Goal: Task Accomplishment & Management: Use online tool/utility

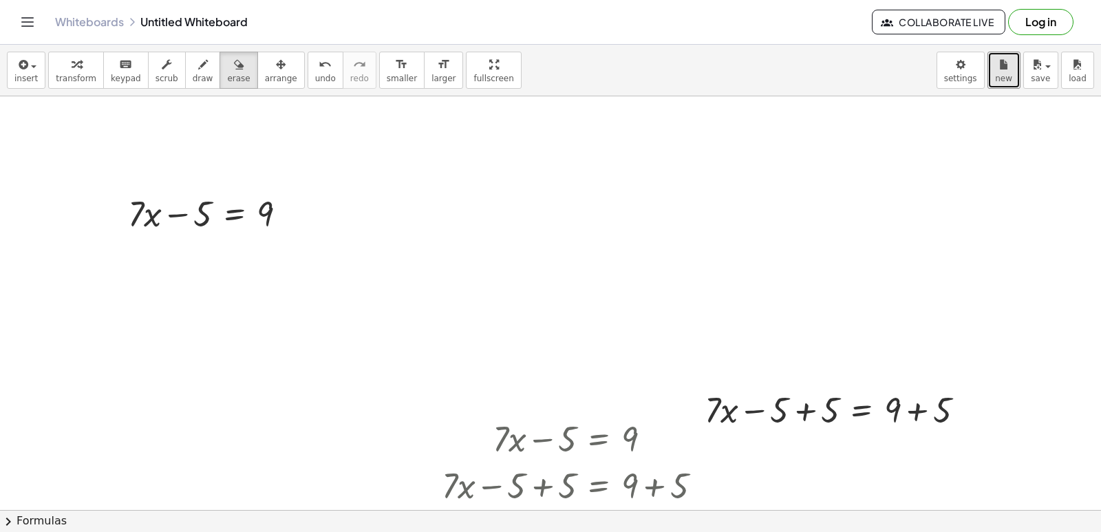
scroll to position [73205, 0]
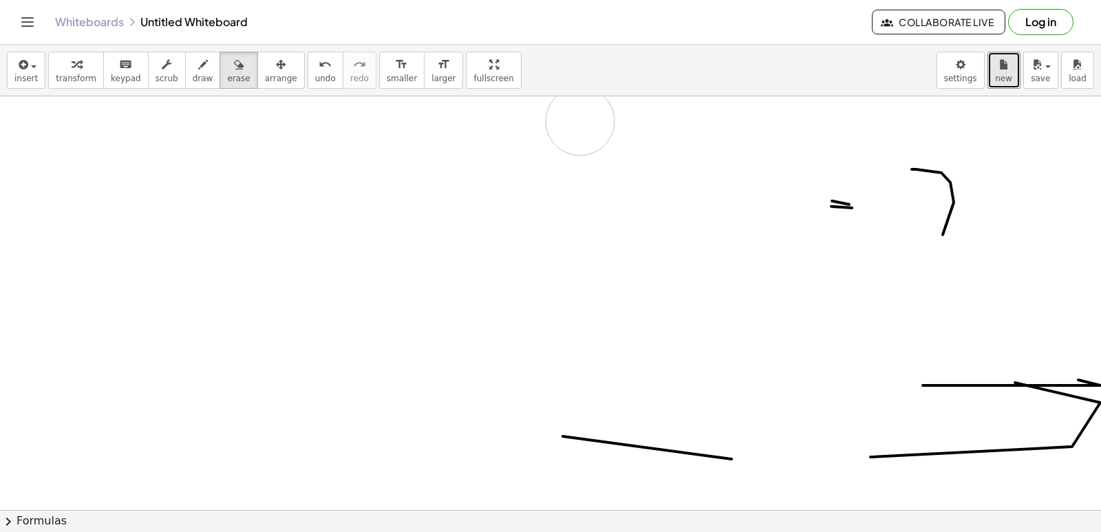
drag, startPoint x: 580, startPoint y: 121, endPoint x: 577, endPoint y: 136, distance: 15.4
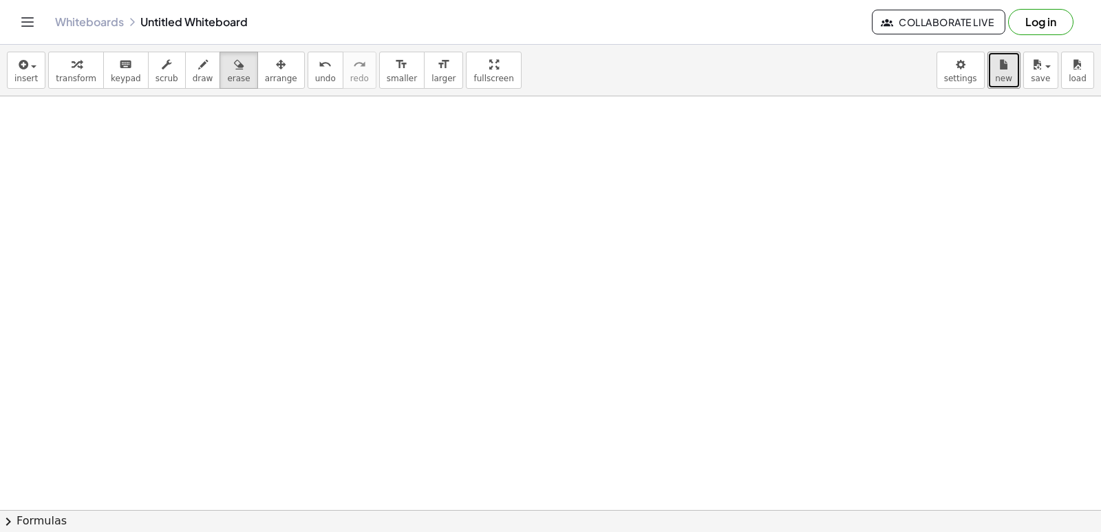
drag, startPoint x: 574, startPoint y: 144, endPoint x: 218, endPoint y: 23, distance: 375.8
click at [218, 23] on div "Graspable Math Activities Get Started Activity Bank Assigned Work Classes White…" at bounding box center [550, 266] width 1101 height 532
click at [227, 64] on div "button" at bounding box center [238, 64] width 23 height 17
click at [193, 79] on span "draw" at bounding box center [203, 79] width 21 height 10
drag, startPoint x: 165, startPoint y: 126, endPoint x: 107, endPoint y: 184, distance: 82.2
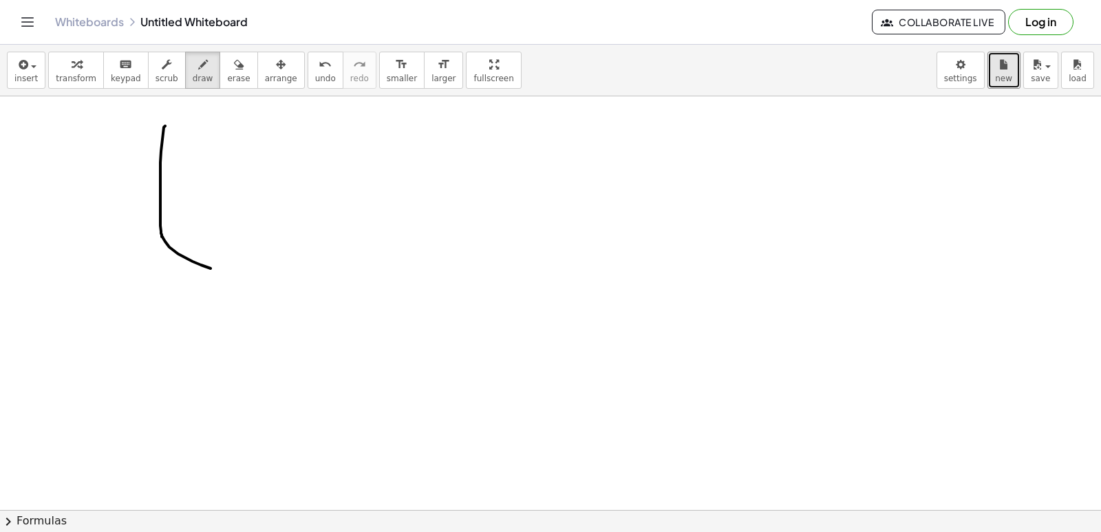
drag, startPoint x: 288, startPoint y: 25, endPoint x: 281, endPoint y: 74, distance: 49.2
click at [281, 74] on div "Graspable Math Activities Get Started Activity Bank Assigned Work Classes White…" at bounding box center [550, 266] width 1101 height 532
click at [308, 75] on button "undo undo" at bounding box center [326, 70] width 36 height 37
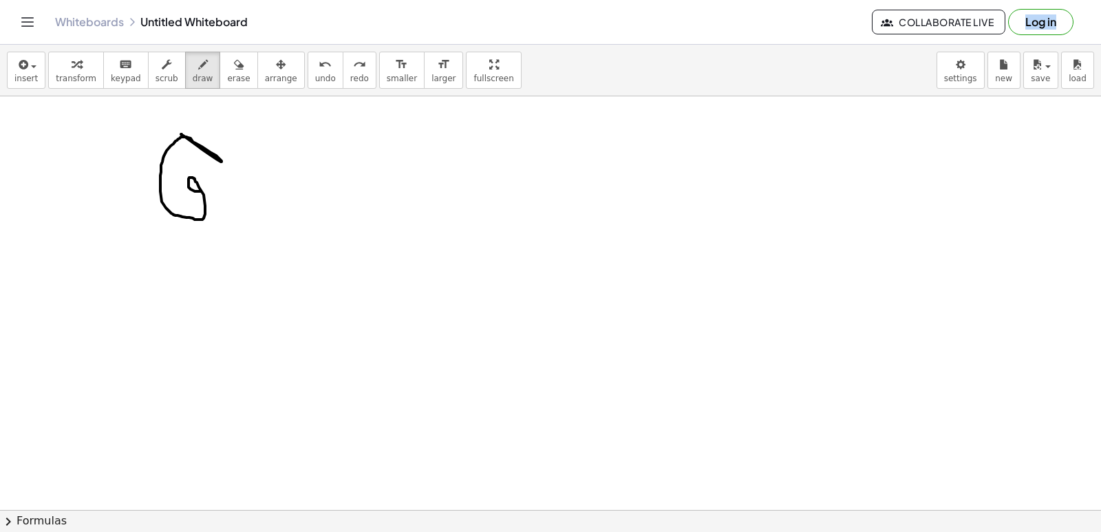
drag, startPoint x: 182, startPoint y: 134, endPoint x: 203, endPoint y: 187, distance: 57.1
drag, startPoint x: 219, startPoint y: 187, endPoint x: 186, endPoint y: 204, distance: 36.3
drag, startPoint x: 224, startPoint y: 167, endPoint x: 219, endPoint y: 174, distance: 8.8
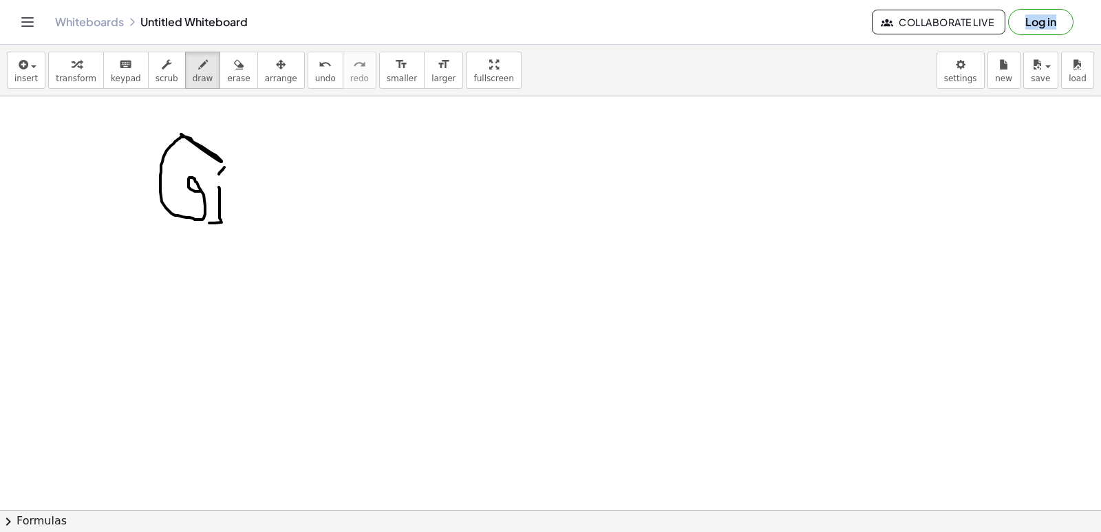
drag, startPoint x: 251, startPoint y: 182, endPoint x: 238, endPoint y: 231, distance: 50.6
drag, startPoint x: 297, startPoint y: 177, endPoint x: 293, endPoint y: 232, distance: 55.2
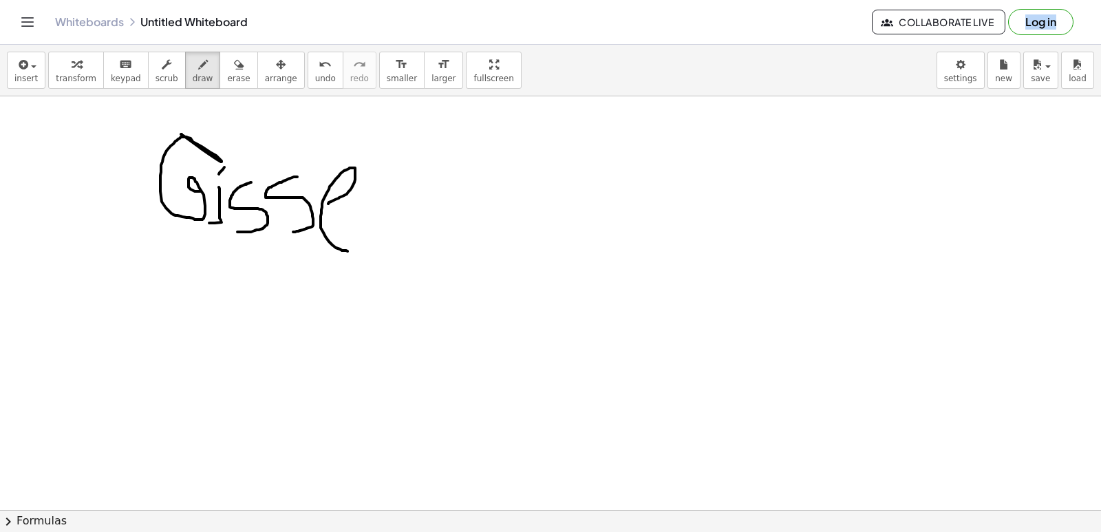
drag, startPoint x: 328, startPoint y: 204, endPoint x: 343, endPoint y: 246, distance: 45.0
drag, startPoint x: 392, startPoint y: 143, endPoint x: 345, endPoint y: 249, distance: 115.8
drag, startPoint x: 407, startPoint y: 138, endPoint x: 397, endPoint y: 233, distance: 96.1
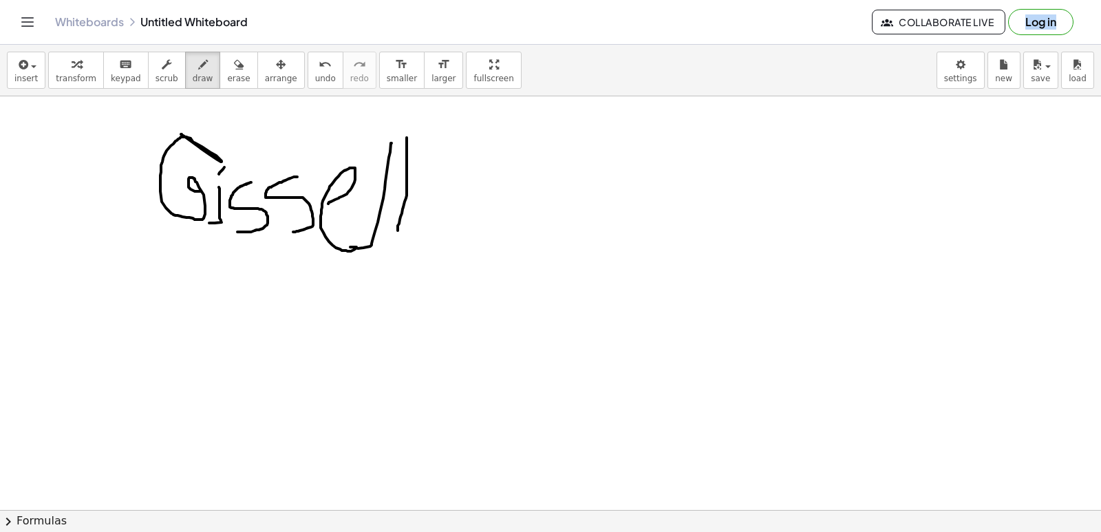
click at [308, 86] on button "undo undo" at bounding box center [326, 70] width 36 height 37
drag, startPoint x: 292, startPoint y: 86, endPoint x: 301, endPoint y: 86, distance: 8.3
click at [308, 86] on button "undo undo" at bounding box center [326, 70] width 36 height 37
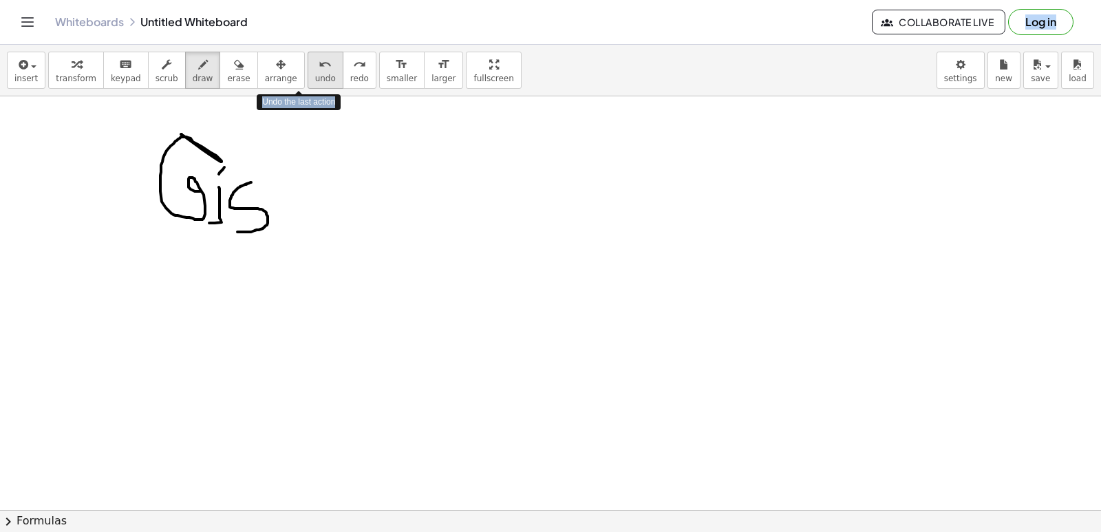
click at [308, 86] on button "undo undo" at bounding box center [326, 70] width 36 height 37
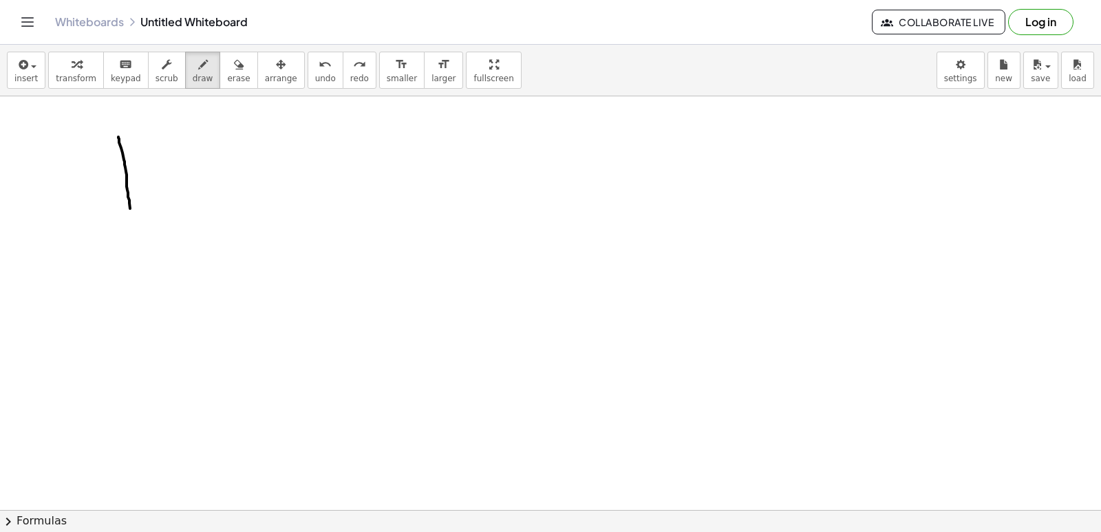
drag, startPoint x: 118, startPoint y: 137, endPoint x: 130, endPoint y: 215, distance: 79.3
drag, startPoint x: 130, startPoint y: 215, endPoint x: 160, endPoint y: 183, distance: 44.3
drag, startPoint x: 198, startPoint y: 204, endPoint x: 219, endPoint y: 144, distance: 62.9
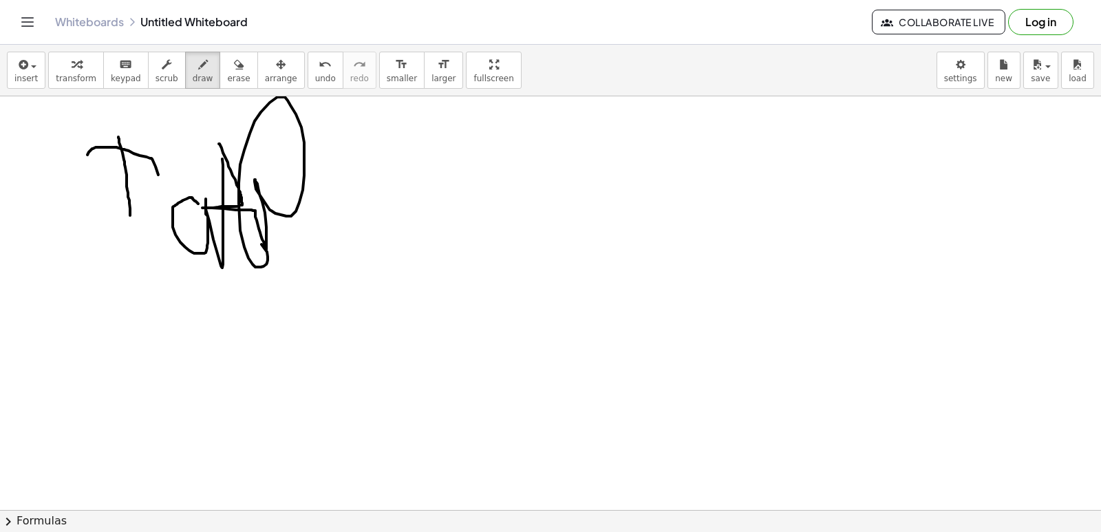
drag, startPoint x: 219, startPoint y: 144, endPoint x: 0, endPoint y: 125, distance: 219.6
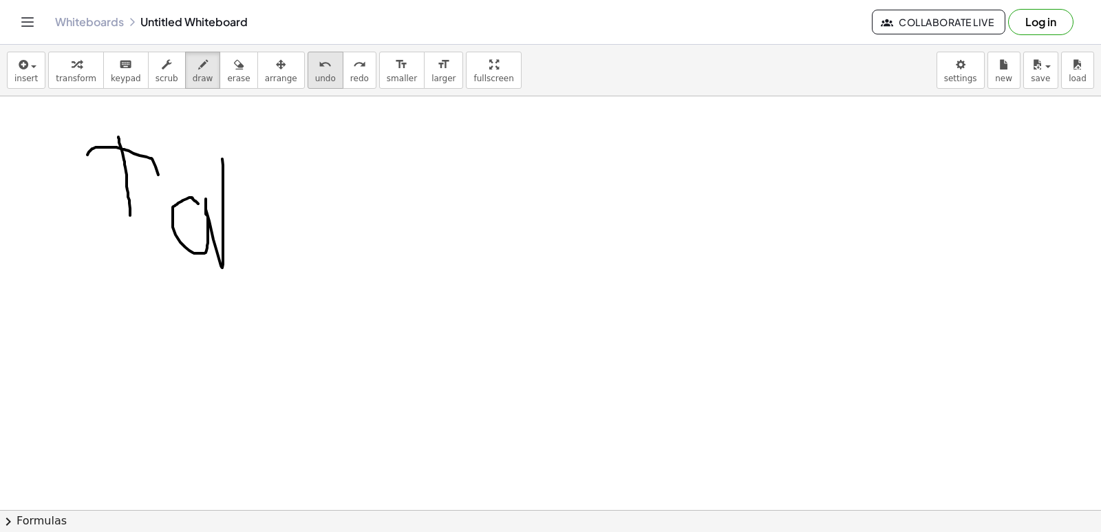
click at [319, 66] on icon "undo" at bounding box center [325, 64] width 13 height 17
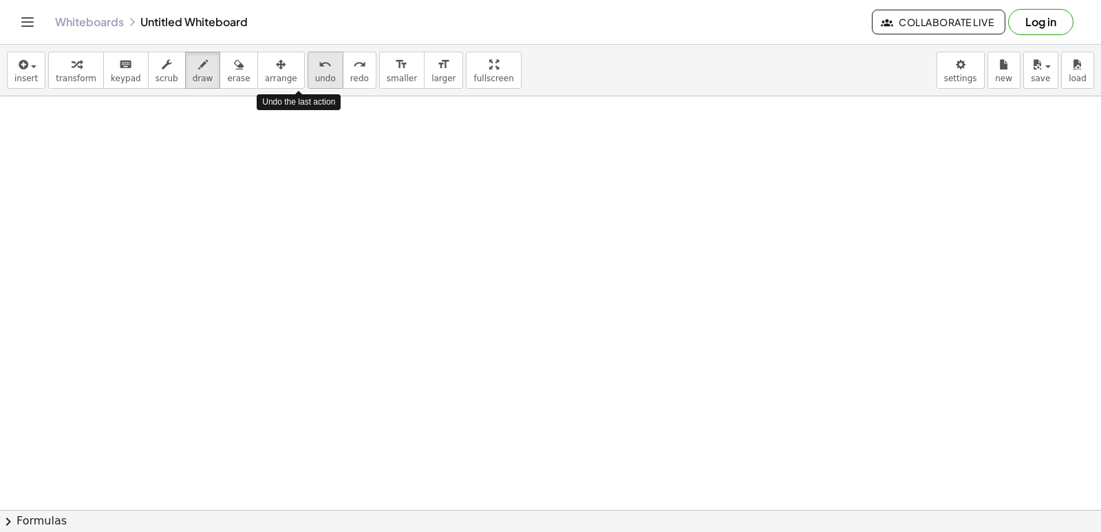
click at [319, 66] on icon "undo" at bounding box center [325, 64] width 13 height 17
drag, startPoint x: 147, startPoint y: 168, endPoint x: 145, endPoint y: 249, distance: 81.2
drag, startPoint x: 145, startPoint y: 249, endPoint x: 161, endPoint y: 237, distance: 19.7
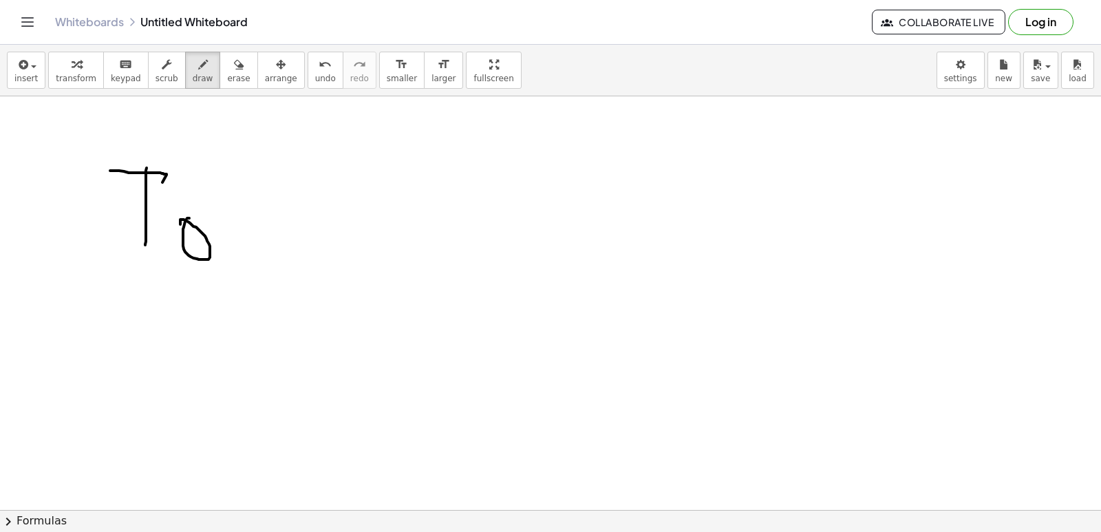
drag, startPoint x: 189, startPoint y: 218, endPoint x: 180, endPoint y: 224, distance: 10.9
drag, startPoint x: 219, startPoint y: 219, endPoint x: 219, endPoint y: 242, distance: 22.0
drag, startPoint x: 204, startPoint y: 222, endPoint x: 208, endPoint y: 213, distance: 9.6
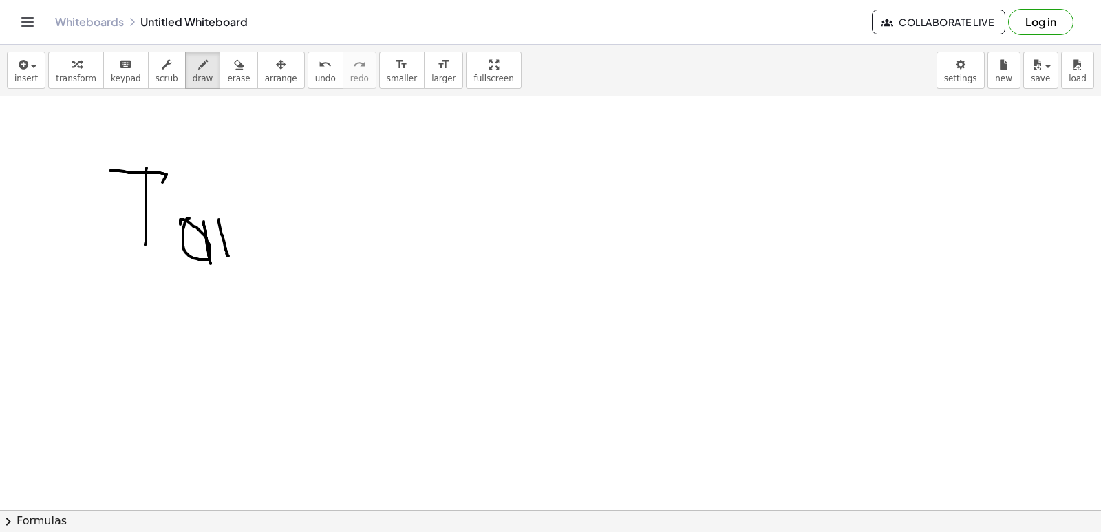
drag, startPoint x: 213, startPoint y: 169, endPoint x: 187, endPoint y: 156, distance: 28.9
click at [315, 74] on span "undo" at bounding box center [325, 79] width 21 height 10
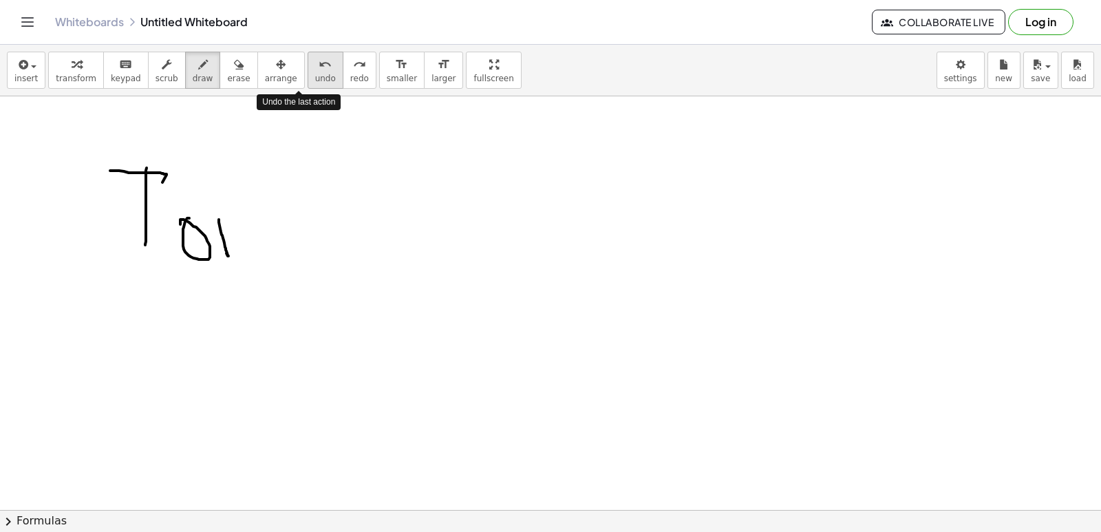
click at [315, 74] on span "undo" at bounding box center [325, 79] width 21 height 10
click at [315, 64] on div "undo" at bounding box center [325, 64] width 21 height 17
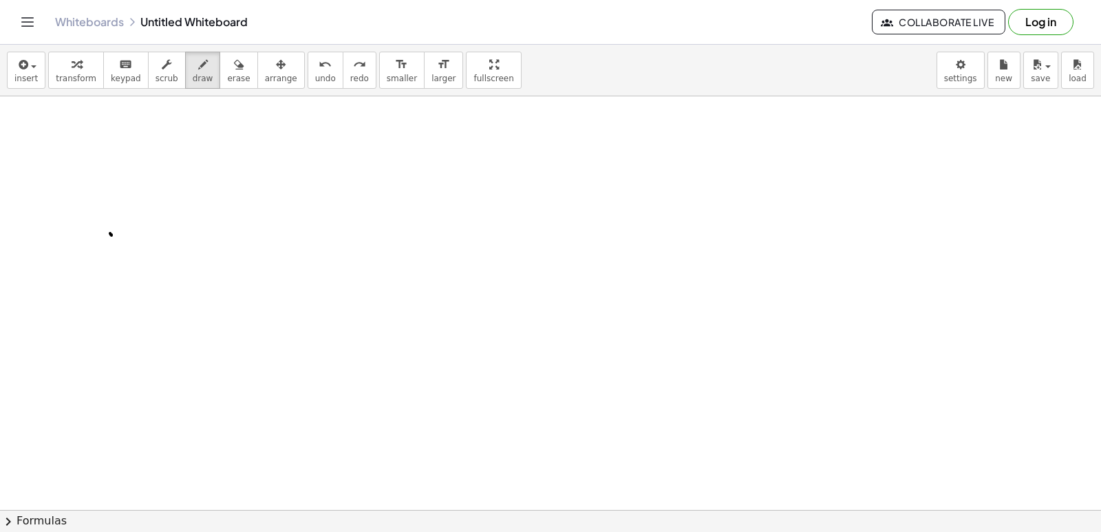
drag, startPoint x: 111, startPoint y: 235, endPoint x: 128, endPoint y: 245, distance: 19.1
click at [315, 83] on span "undo" at bounding box center [325, 79] width 21 height 10
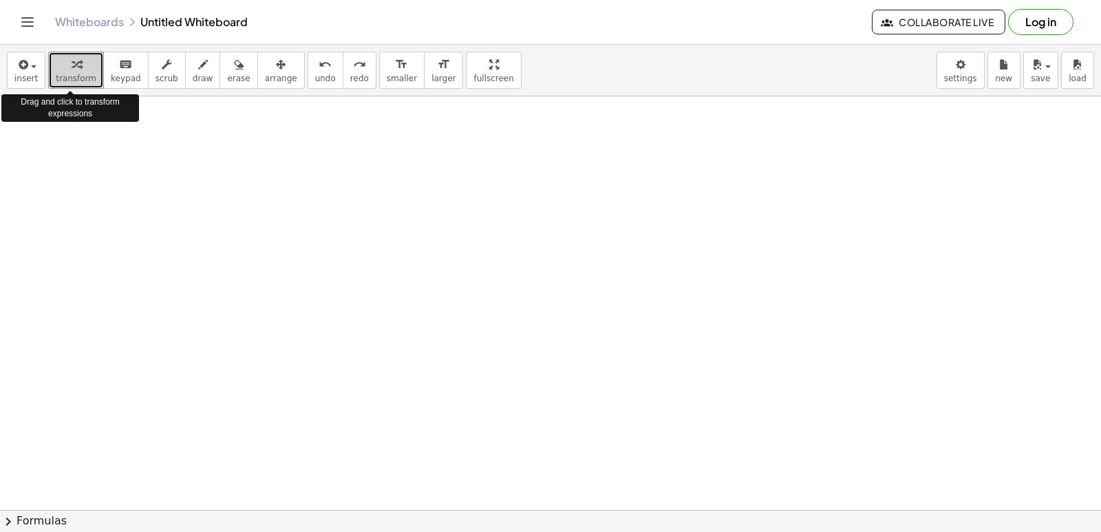
click at [63, 70] on div "button" at bounding box center [76, 64] width 41 height 17
click at [63, 78] on button "transform" at bounding box center [76, 70] width 56 height 37
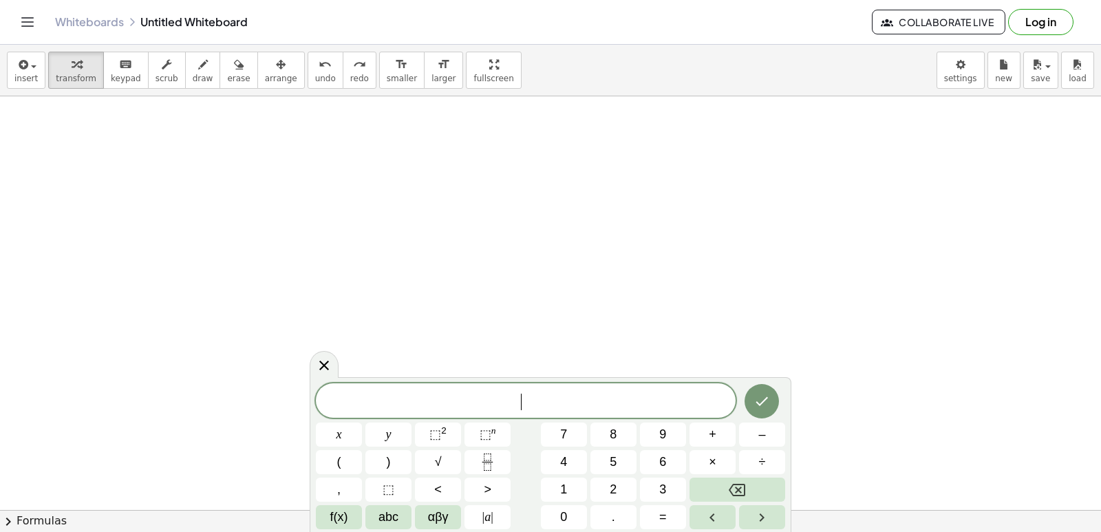
drag, startPoint x: 206, startPoint y: 241, endPoint x: 206, endPoint y: 248, distance: 6.9
click at [599, 458] on button "5" at bounding box center [613, 462] width 46 height 24
click at [356, 429] on button "x" at bounding box center [339, 434] width 46 height 24
click at [762, 429] on span "–" at bounding box center [761, 434] width 7 height 19
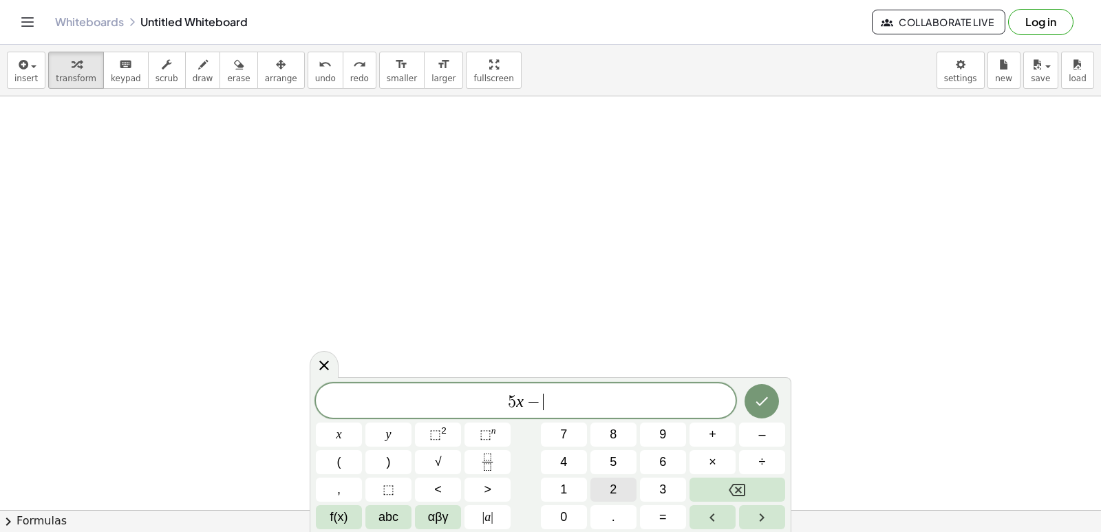
click at [658, 489] on button "3" at bounding box center [663, 490] width 46 height 24
click at [658, 494] on button "3" at bounding box center [663, 490] width 46 height 24
click at [389, 426] on span "y" at bounding box center [389, 434] width 6 height 19
click at [764, 488] on button "Backspace" at bounding box center [737, 490] width 96 height 24
click at [765, 490] on button "Backspace" at bounding box center [737, 490] width 96 height 24
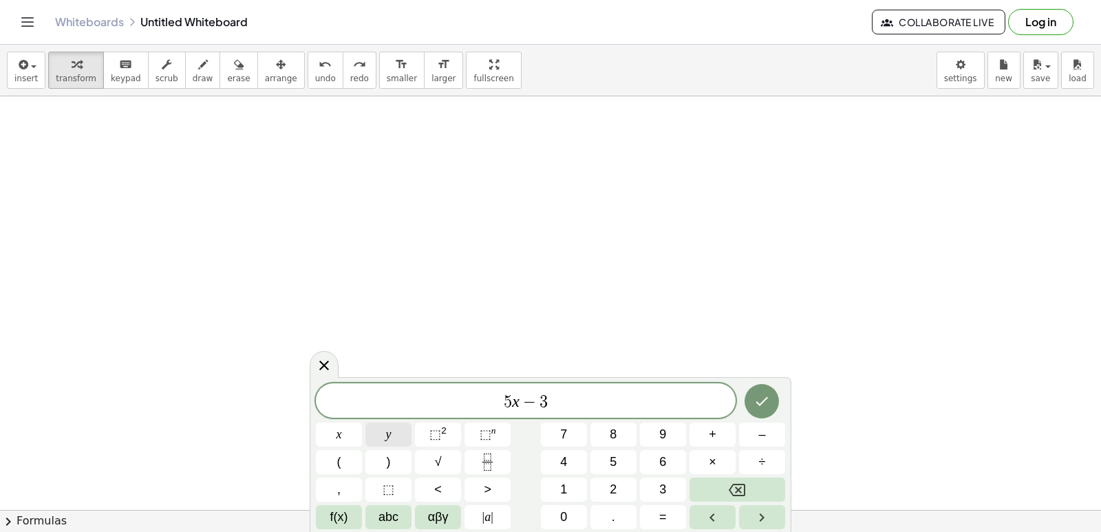
click at [406, 433] on button "y" at bounding box center [388, 434] width 46 height 24
click at [656, 505] on div "5 x − 3 y x y ⬚ 2 ⬚ n 7 8 9 + – ( ) √ 4 5 6 × ÷ , ⬚ < > 1 2 3 f(x) abc αβγ | a …" at bounding box center [550, 456] width 469 height 146
click at [658, 513] on button "=" at bounding box center [663, 517] width 46 height 24
click at [568, 463] on button "4" at bounding box center [564, 462] width 46 height 24
click at [724, 406] on div "5 x − 3 y = 4 ​ x y ⬚ 2 ⬚ n 7 8 9 + – ( ) √ 4 5 6 × ÷ , ⬚ < > 1 2 3 f(x) abc αβ…" at bounding box center [550, 456] width 469 height 146
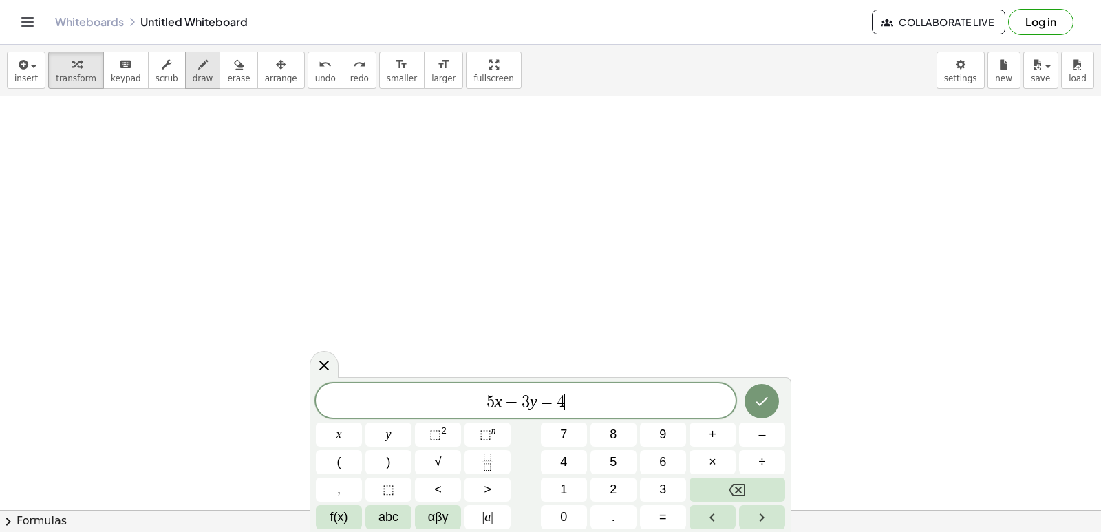
click at [193, 79] on span "draw" at bounding box center [203, 79] width 21 height 10
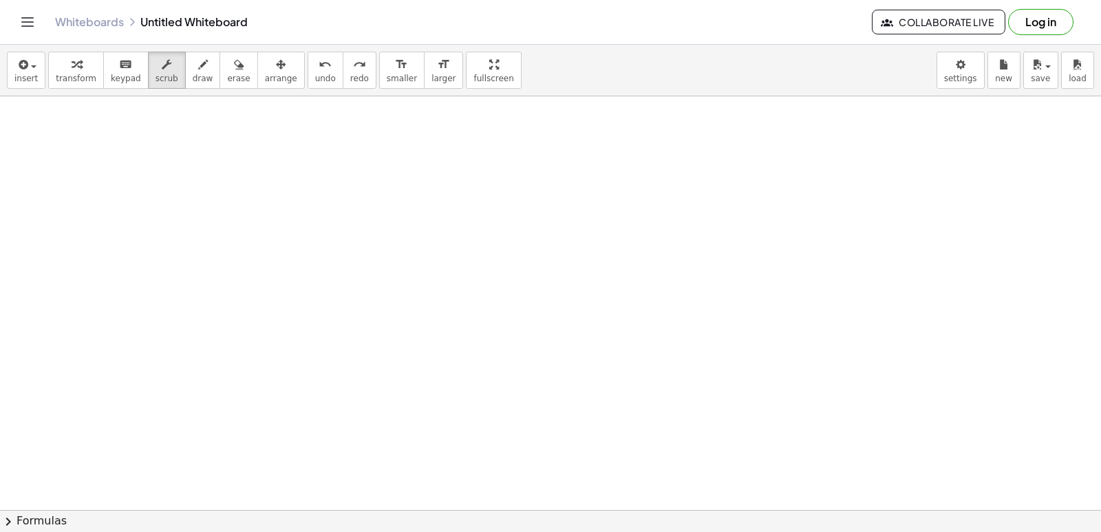
drag, startPoint x: 156, startPoint y: 87, endPoint x: 156, endPoint y: 156, distance: 68.1
click at [156, 156] on div "insert select one: Math Expression Function Text Youtube Video Graphing Geometr…" at bounding box center [550, 288] width 1101 height 487
drag, startPoint x: 153, startPoint y: 139, endPoint x: 148, endPoint y: 150, distance: 12.3
drag, startPoint x: 174, startPoint y: 70, endPoint x: 167, endPoint y: 107, distance: 37.2
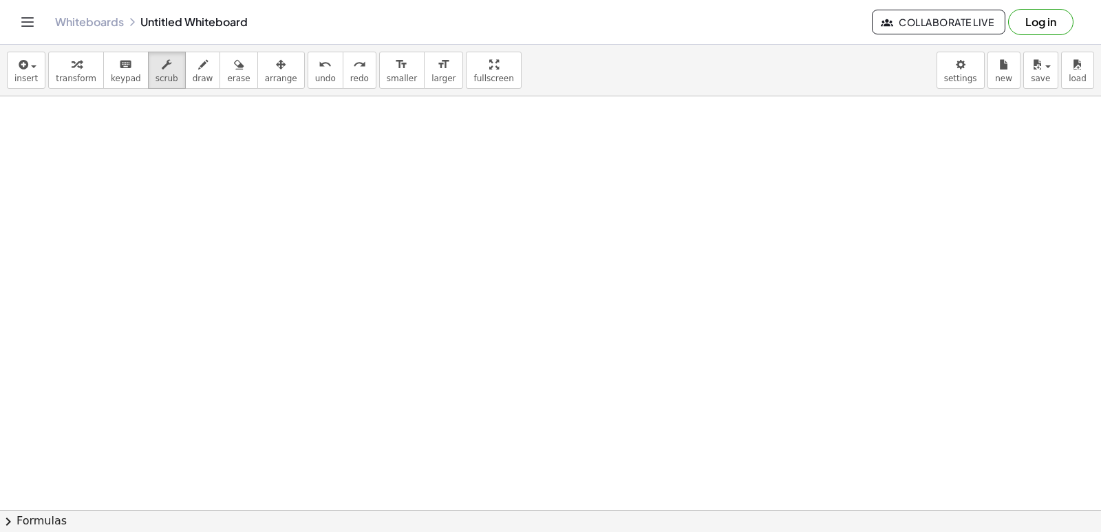
click at [185, 72] on button "draw" at bounding box center [203, 70] width 36 height 37
drag, startPoint x: 139, startPoint y: 151, endPoint x: 140, endPoint y: 217, distance: 66.8
drag, startPoint x: 100, startPoint y: 147, endPoint x: 279, endPoint y: 189, distance: 183.8
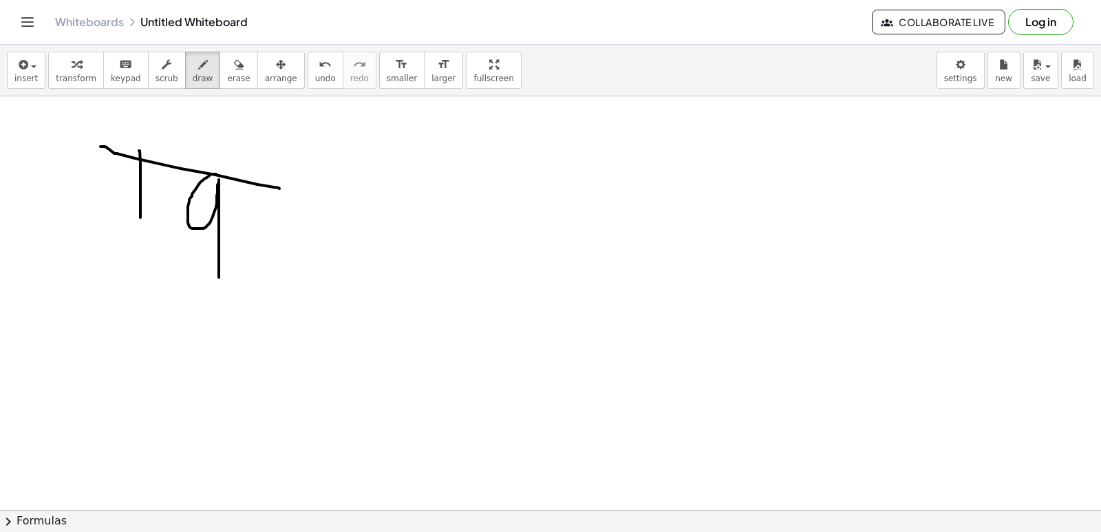
drag, startPoint x: 216, startPoint y: 174, endPoint x: 191, endPoint y: 254, distance: 83.8
drag, startPoint x: 270, startPoint y: 167, endPoint x: 200, endPoint y: 216, distance: 85.9
drag, startPoint x: 223, startPoint y: 200, endPoint x: 304, endPoint y: 217, distance: 83.0
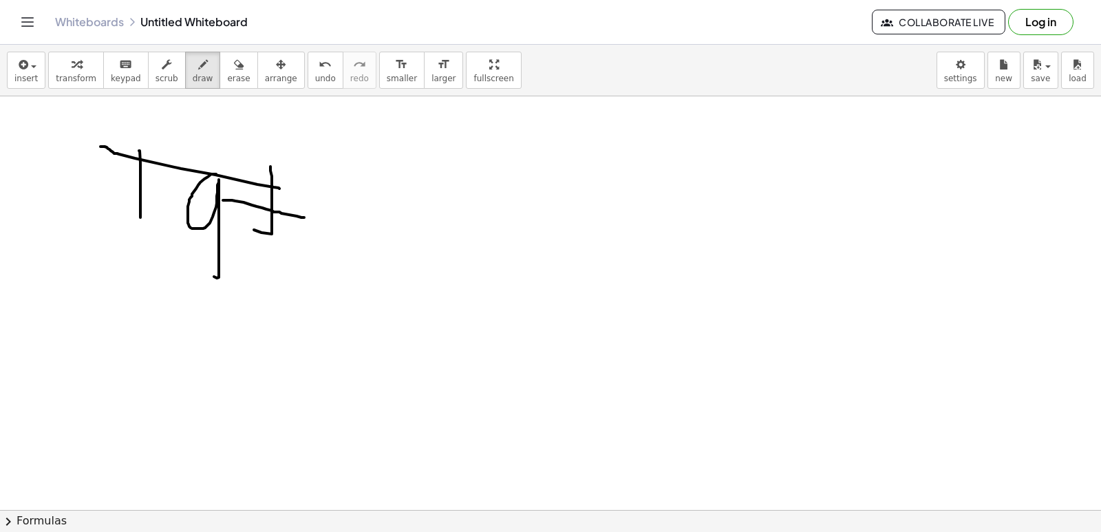
drag, startPoint x: 329, startPoint y: 195, endPoint x: 269, endPoint y: 246, distance: 78.6
drag, startPoint x: 312, startPoint y: 153, endPoint x: 268, endPoint y: 175, distance: 49.8
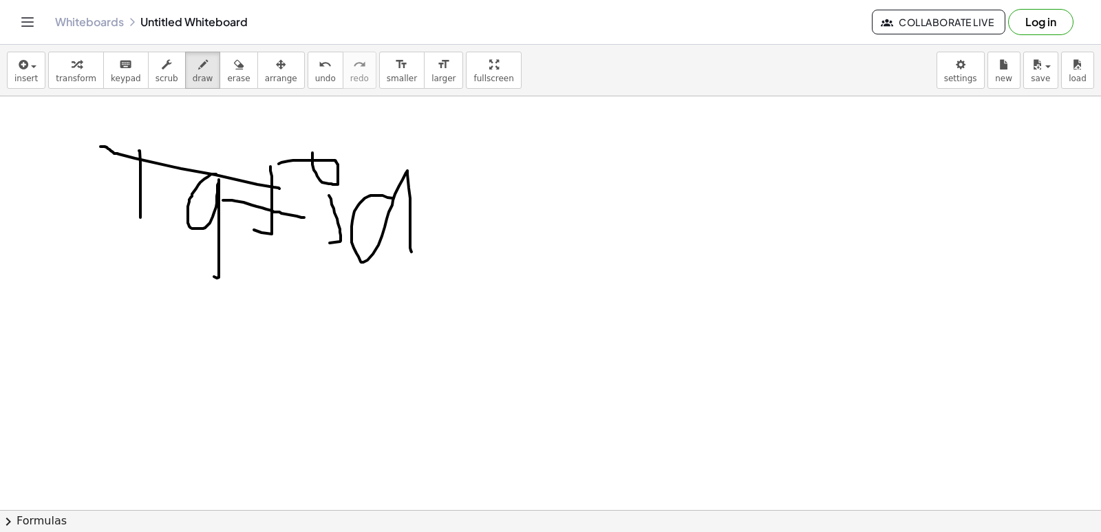
drag, startPoint x: 393, startPoint y: 198, endPoint x: 409, endPoint y: 253, distance: 57.3
drag, startPoint x: 468, startPoint y: 215, endPoint x: 514, endPoint y: 271, distance: 72.3
drag, startPoint x: 552, startPoint y: 187, endPoint x: 453, endPoint y: 231, distance: 108.4
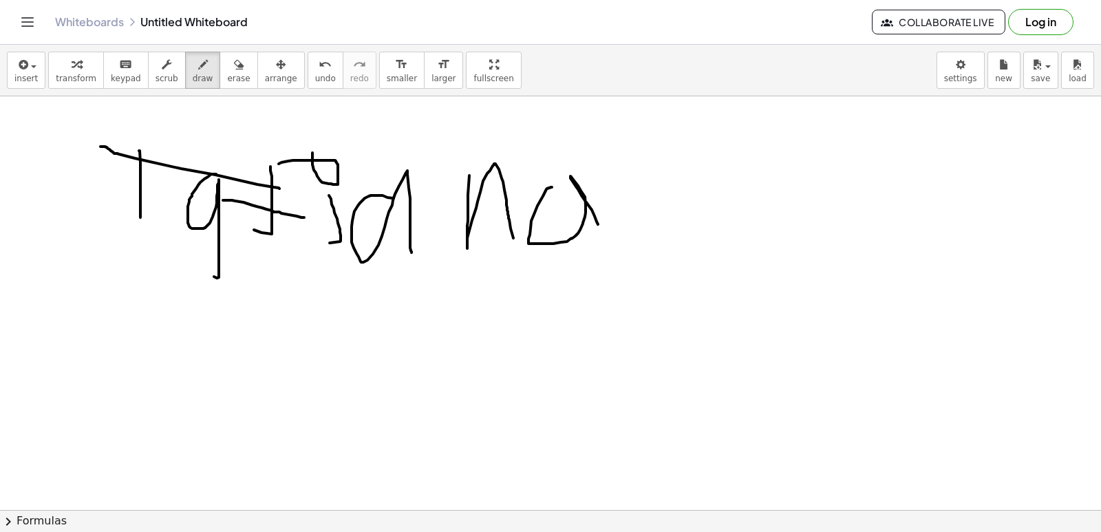
drag, startPoint x: 315, startPoint y: 279, endPoint x: 351, endPoint y: 288, distance: 37.1
drag, startPoint x: 358, startPoint y: 270, endPoint x: 16, endPoint y: 337, distance: 348.4
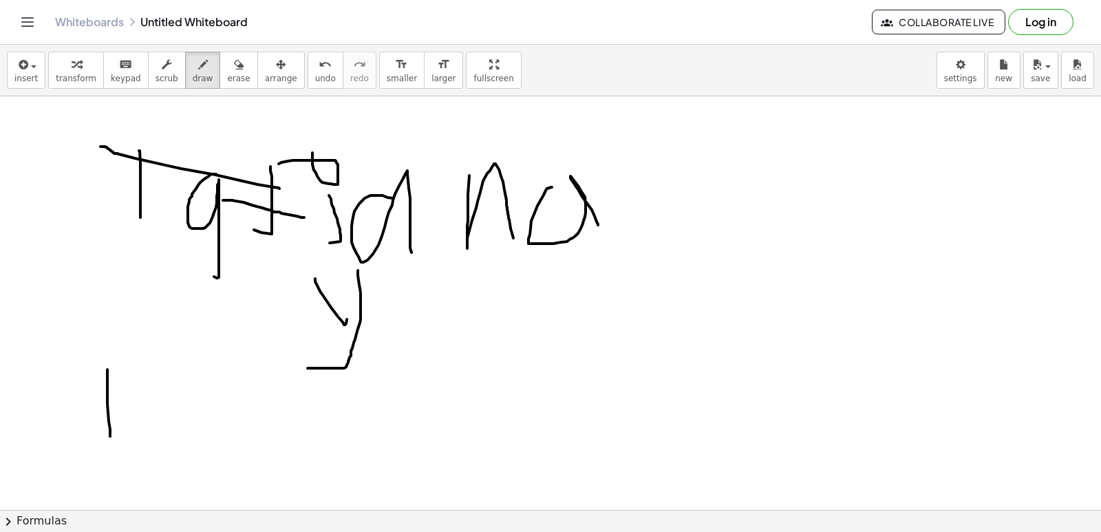
drag, startPoint x: 107, startPoint y: 369, endPoint x: 64, endPoint y: 416, distance: 63.8
drag, startPoint x: 164, startPoint y: 366, endPoint x: 227, endPoint y: 398, distance: 70.5
drag, startPoint x: 227, startPoint y: 398, endPoint x: 262, endPoint y: 446, distance: 59.0
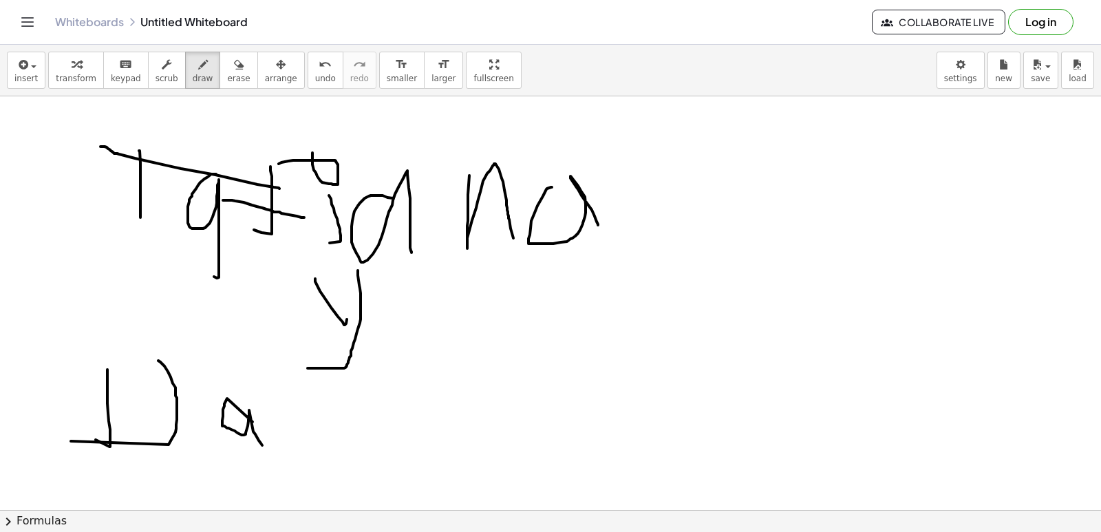
drag, startPoint x: 283, startPoint y: 414, endPoint x: 357, endPoint y: 459, distance: 87.1
drag, startPoint x: 395, startPoint y: 394, endPoint x: 370, endPoint y: 378, distance: 29.4
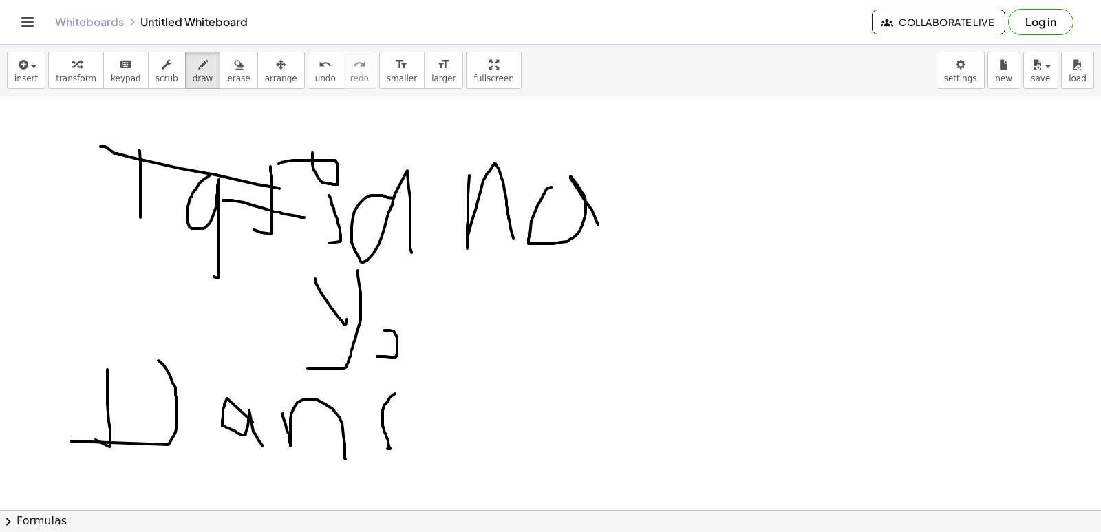
drag, startPoint x: 377, startPoint y: 356, endPoint x: 384, endPoint y: 367, distance: 13.0
drag, startPoint x: 416, startPoint y: 432, endPoint x: 444, endPoint y: 451, distance: 33.2
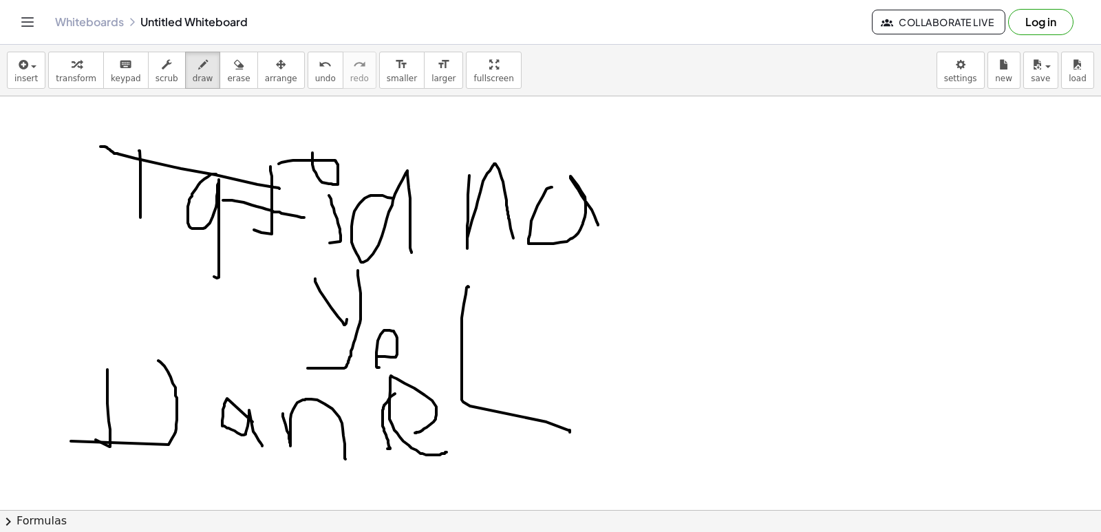
drag, startPoint x: 469, startPoint y: 287, endPoint x: 568, endPoint y: 433, distance: 176.9
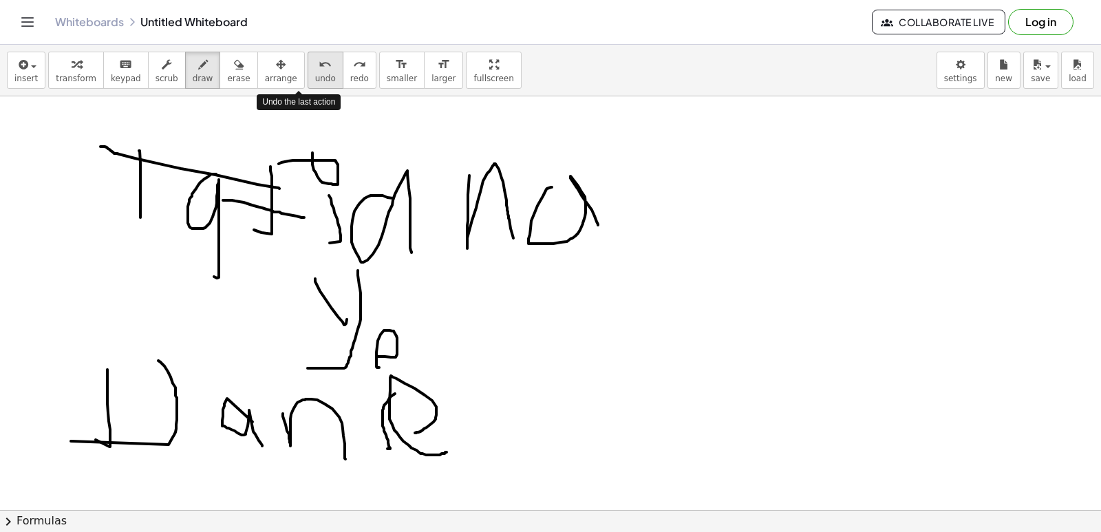
click at [308, 87] on button "undo undo" at bounding box center [326, 70] width 36 height 37
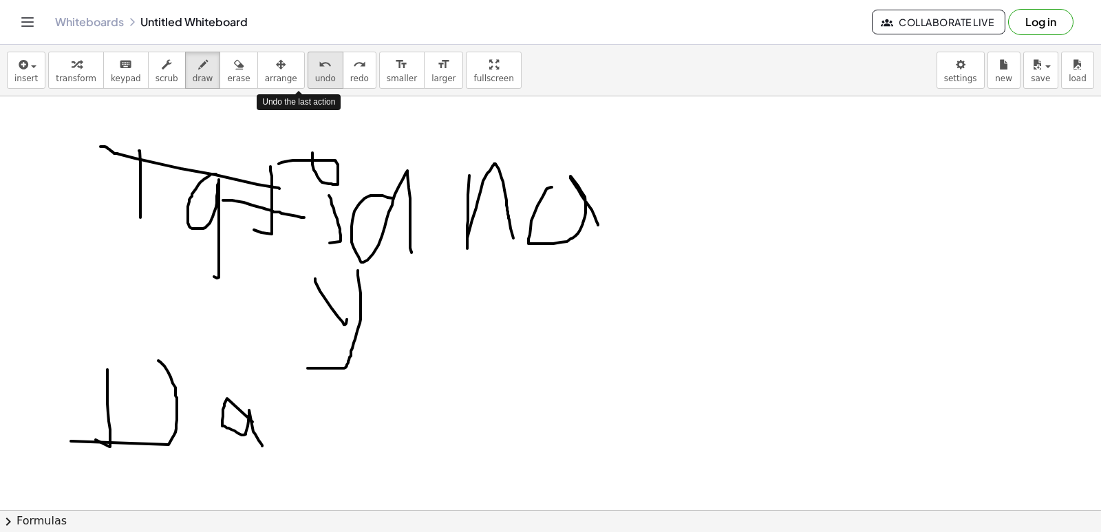
click at [308, 85] on button "undo undo" at bounding box center [326, 70] width 36 height 37
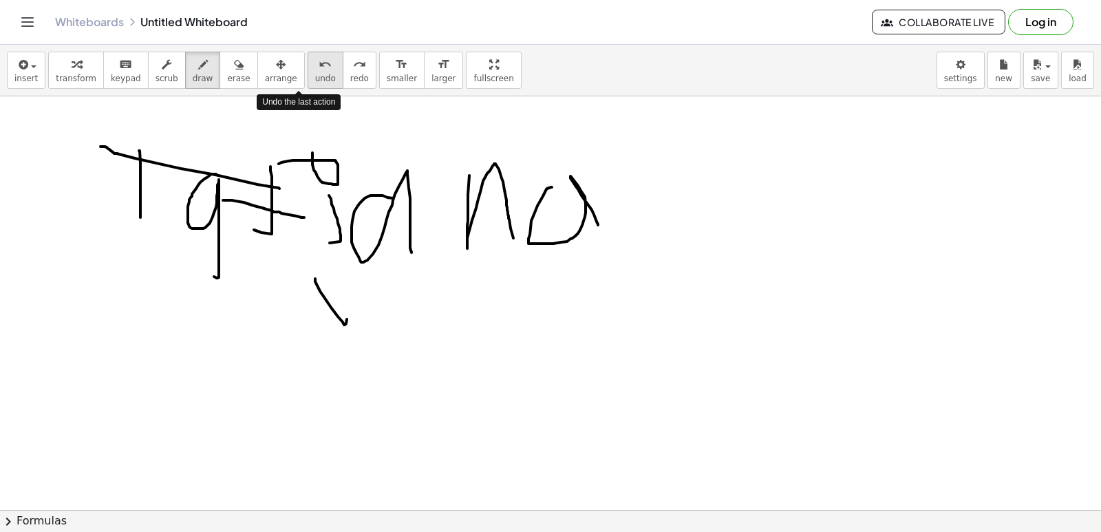
click at [308, 85] on button "undo undo" at bounding box center [326, 70] width 36 height 37
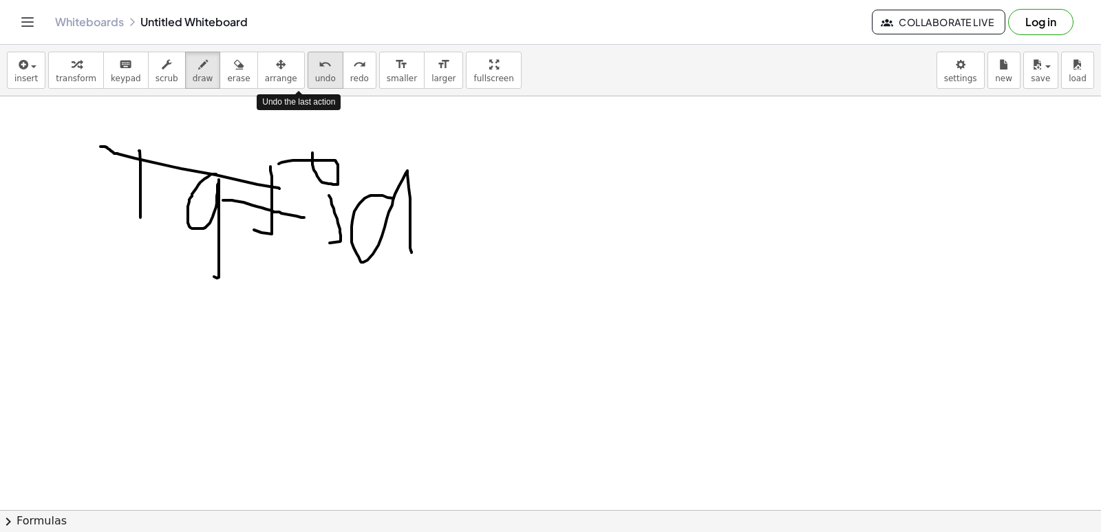
click at [308, 85] on button "undo undo" at bounding box center [326, 70] width 36 height 37
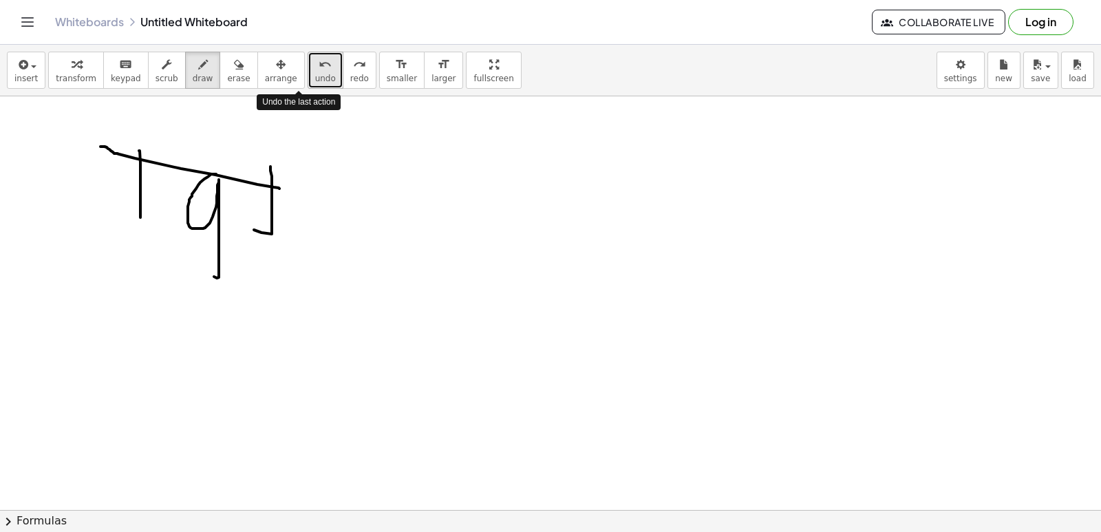
click at [308, 85] on button "undo undo" at bounding box center [326, 70] width 36 height 37
click at [315, 76] on span "undo" at bounding box center [325, 79] width 21 height 10
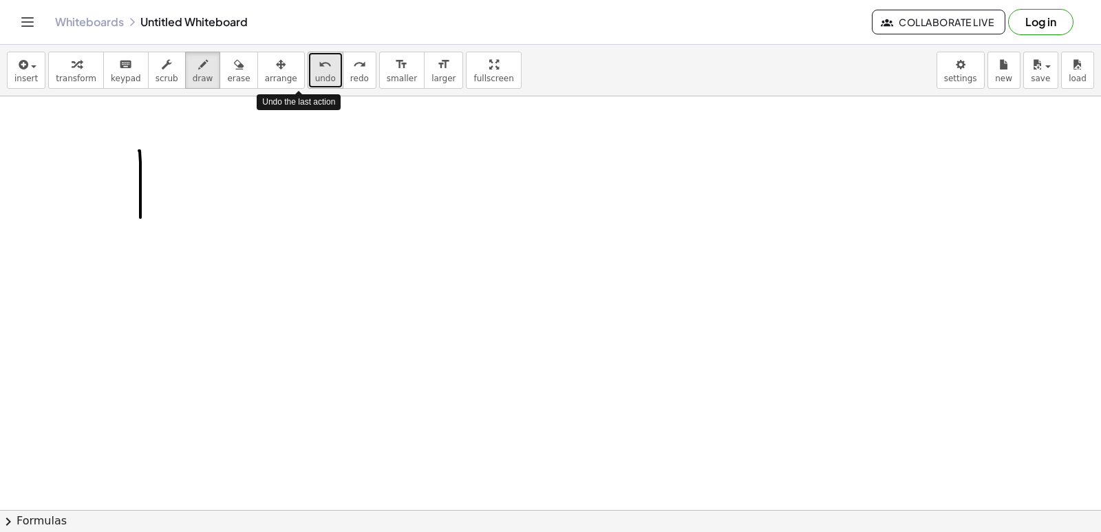
click at [315, 76] on span "undo" at bounding box center [325, 79] width 21 height 10
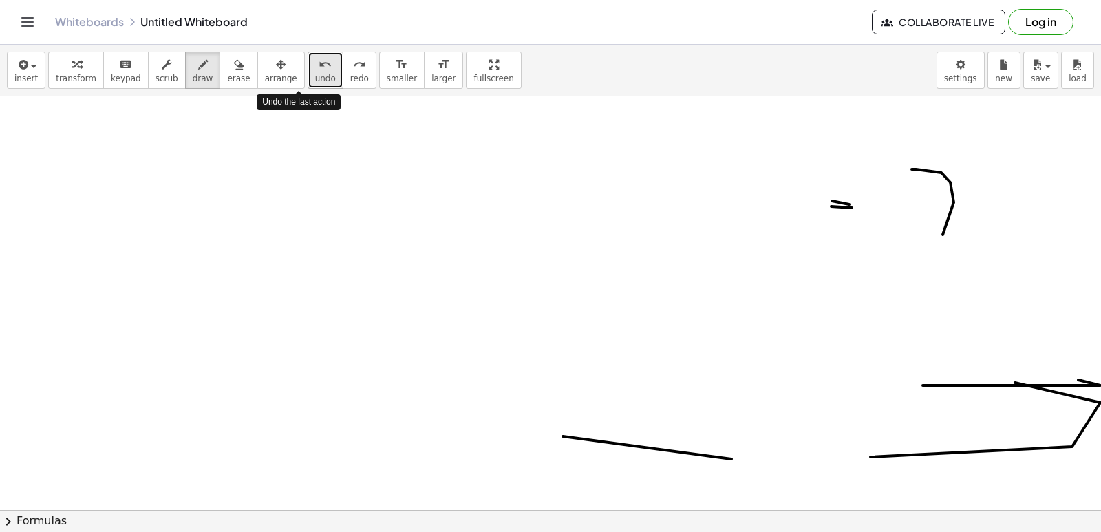
click at [315, 75] on span "undo" at bounding box center [325, 79] width 21 height 10
click at [308, 86] on button "undo undo" at bounding box center [326, 70] width 36 height 37
drag, startPoint x: 290, startPoint y: 80, endPoint x: 533, endPoint y: 189, distance: 265.5
click at [423, 147] on div "insert select one: Math Expression Function Text Youtube Video Graphing Geometr…" at bounding box center [550, 288] width 1101 height 487
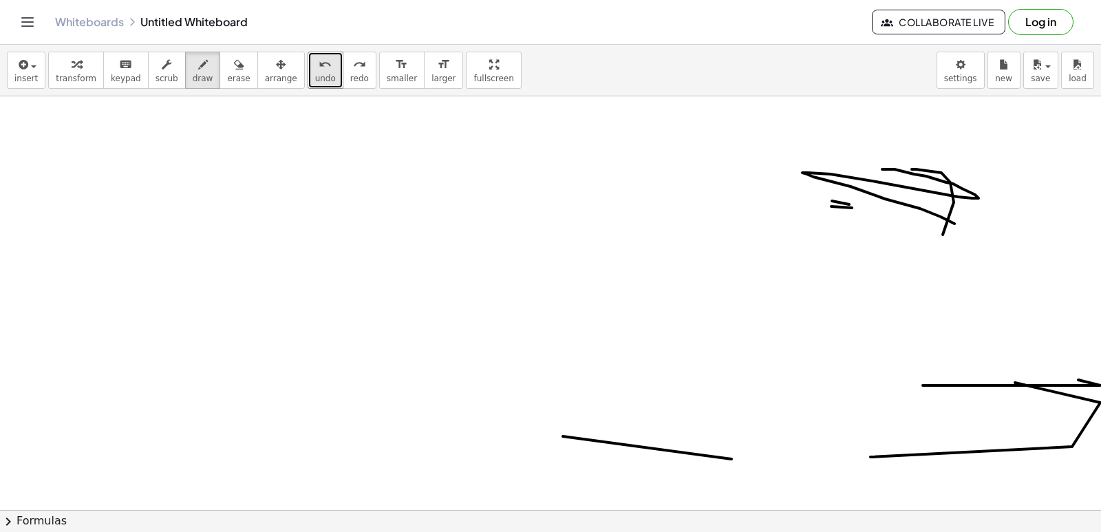
drag, startPoint x: 882, startPoint y: 169, endPoint x: 590, endPoint y: 203, distance: 294.4
click at [227, 61] on button "erase" at bounding box center [238, 70] width 38 height 37
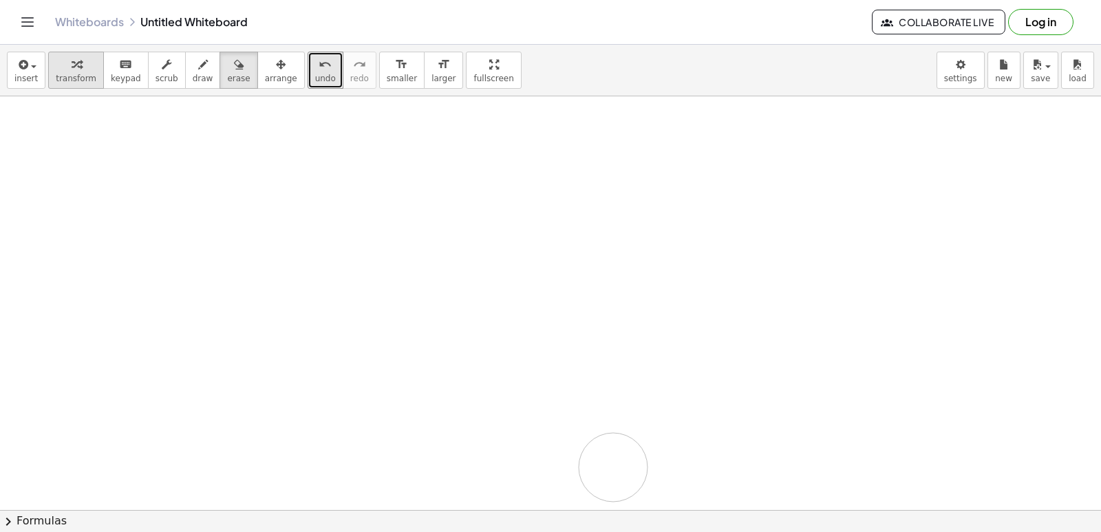
drag, startPoint x: 751, startPoint y: 138, endPoint x: 52, endPoint y: 72, distance: 702.9
click at [69, 65] on button "transform" at bounding box center [76, 70] width 56 height 37
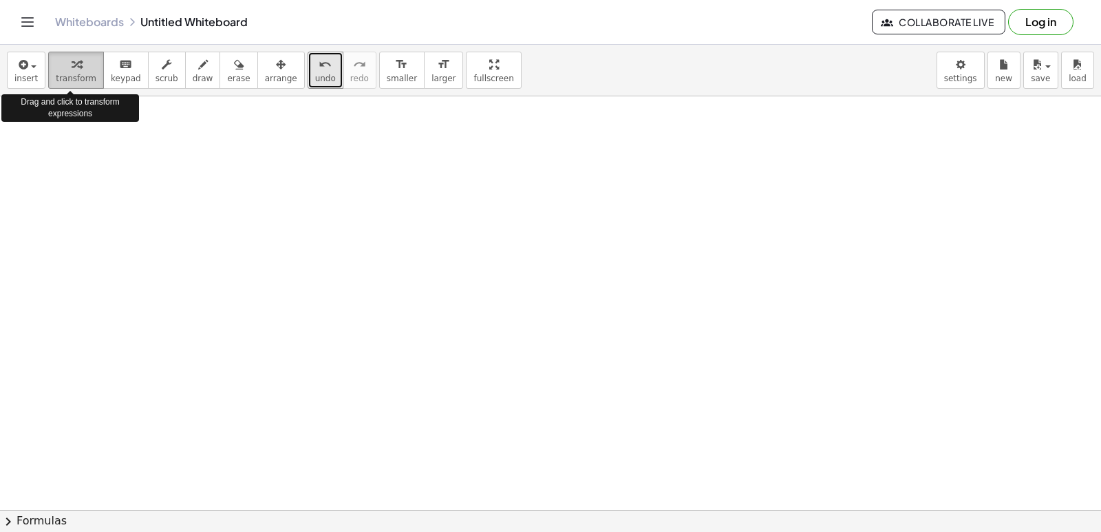
click at [57, 65] on div "button" at bounding box center [76, 64] width 41 height 17
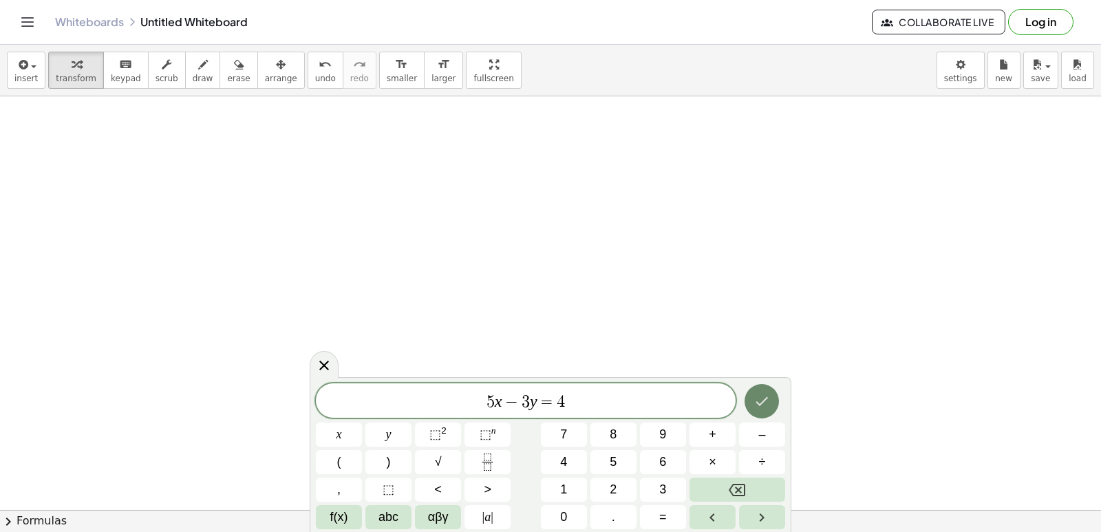
drag, startPoint x: 778, startPoint y: 387, endPoint x: 766, endPoint y: 397, distance: 16.1
click at [766, 397] on div at bounding box center [762, 401] width 46 height 36
click at [750, 391] on button "Done" at bounding box center [761, 401] width 34 height 34
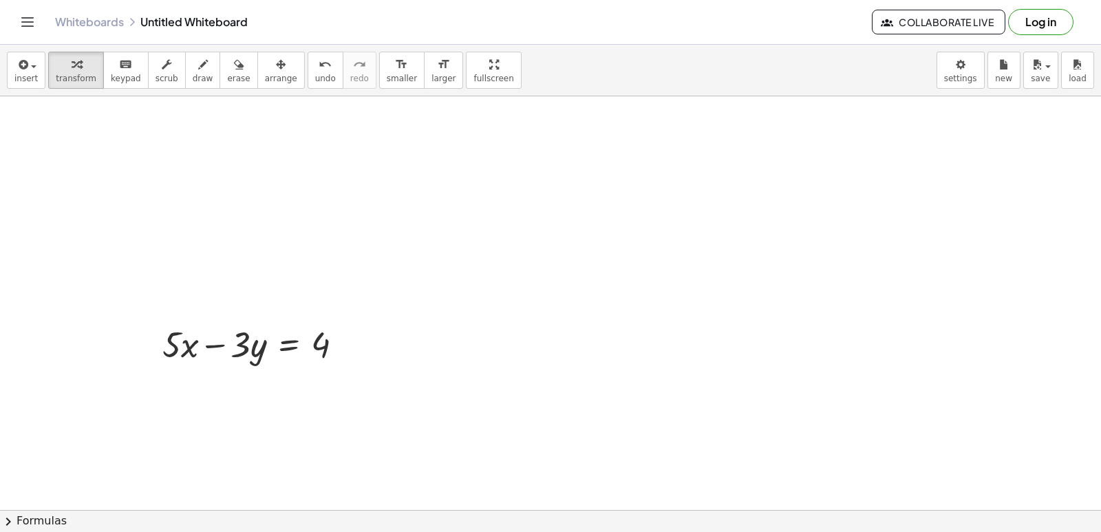
drag, startPoint x: 208, startPoint y: 264, endPoint x: 196, endPoint y: 274, distance: 15.2
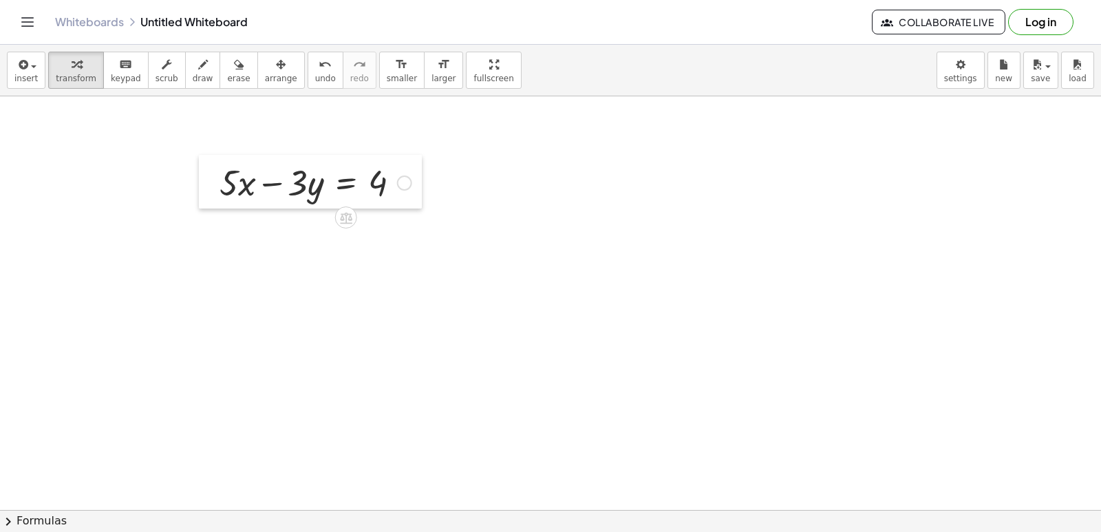
drag, startPoint x: 153, startPoint y: 344, endPoint x: 206, endPoint y: 200, distance: 153.7
drag, startPoint x: 206, startPoint y: 200, endPoint x: 814, endPoint y: 430, distance: 650.5
drag, startPoint x: 814, startPoint y: 430, endPoint x: 785, endPoint y: 444, distance: 32.3
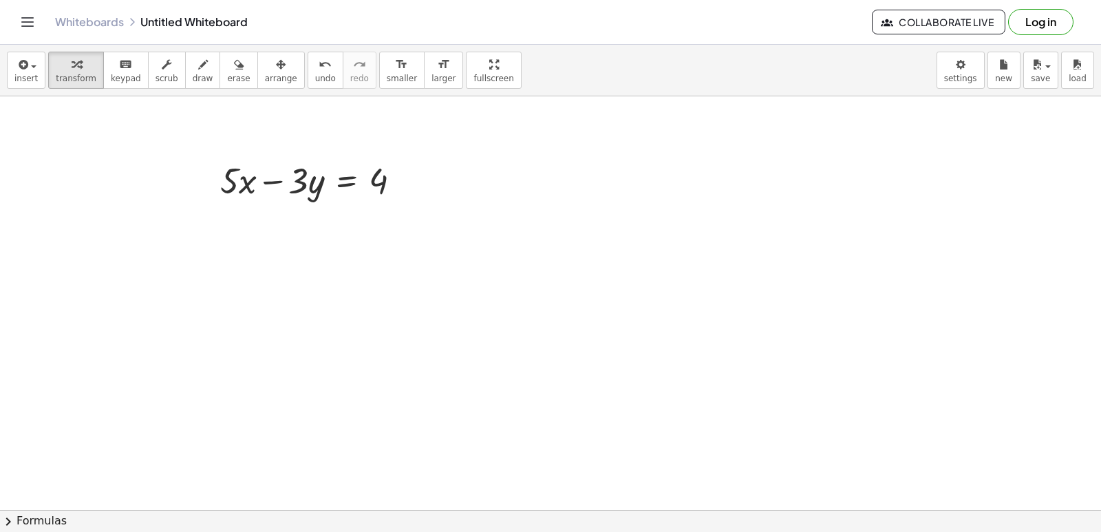
drag, startPoint x: 770, startPoint y: 416, endPoint x: 775, endPoint y: 398, distance: 19.4
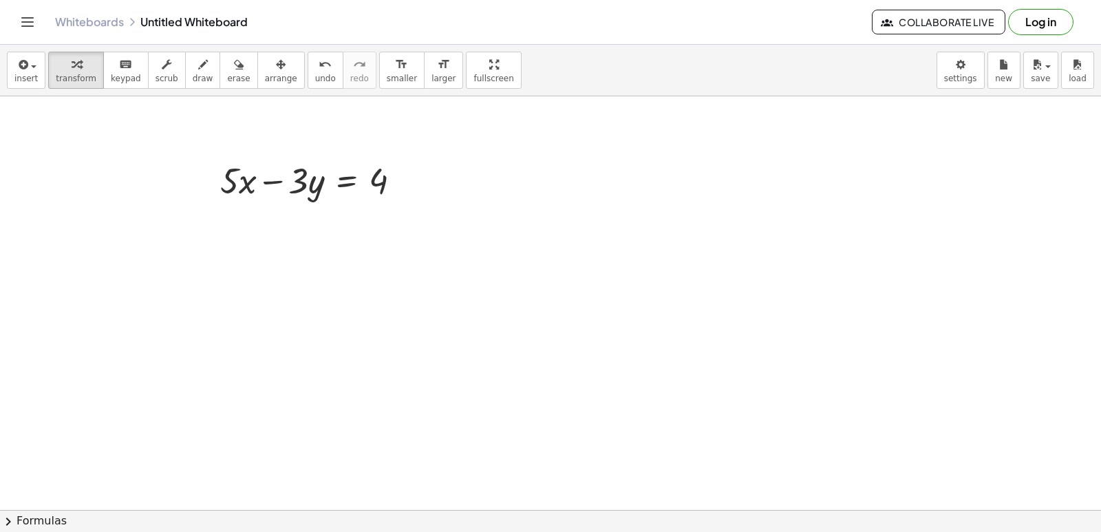
drag, startPoint x: 722, startPoint y: 393, endPoint x: 836, endPoint y: 315, distance: 137.6
drag, startPoint x: 865, startPoint y: 310, endPoint x: 874, endPoint y: 277, distance: 34.9
drag, startPoint x: 869, startPoint y: 281, endPoint x: 650, endPoint y: 278, distance: 219.5
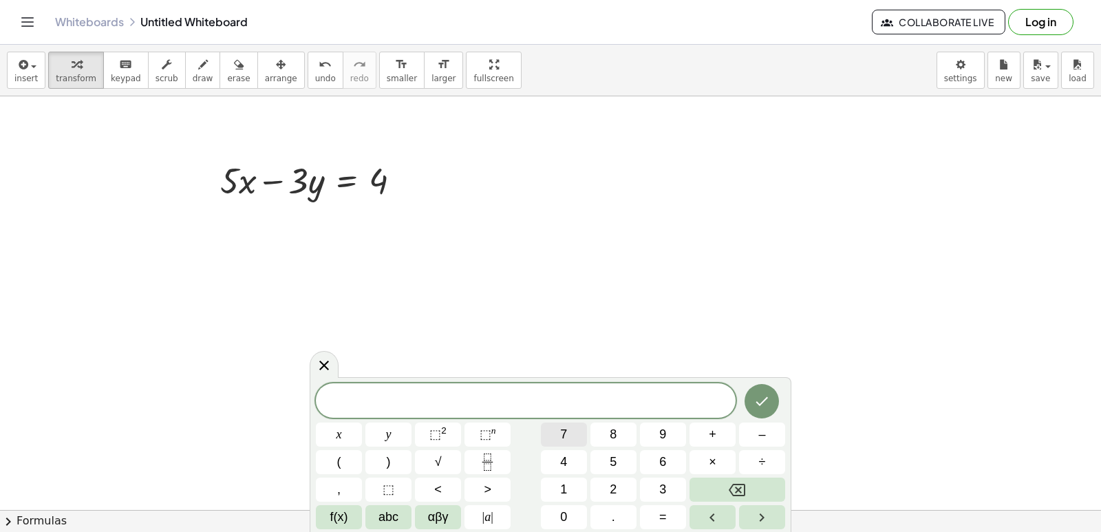
click at [553, 430] on button "7" at bounding box center [564, 434] width 46 height 24
click at [351, 439] on button "x" at bounding box center [339, 434] width 46 height 24
click at [722, 434] on button "+" at bounding box center [712, 434] width 46 height 24
click at [651, 477] on div "7 x + x y ⬚ 2 ⬚ n 7 8 9 + – ( ) √ 4 5 6 × ÷ , ⬚ < > 1 2 3 f(x) abc αβγ | a | 0 …" at bounding box center [550, 456] width 469 height 146
click at [655, 492] on button "3" at bounding box center [663, 490] width 46 height 24
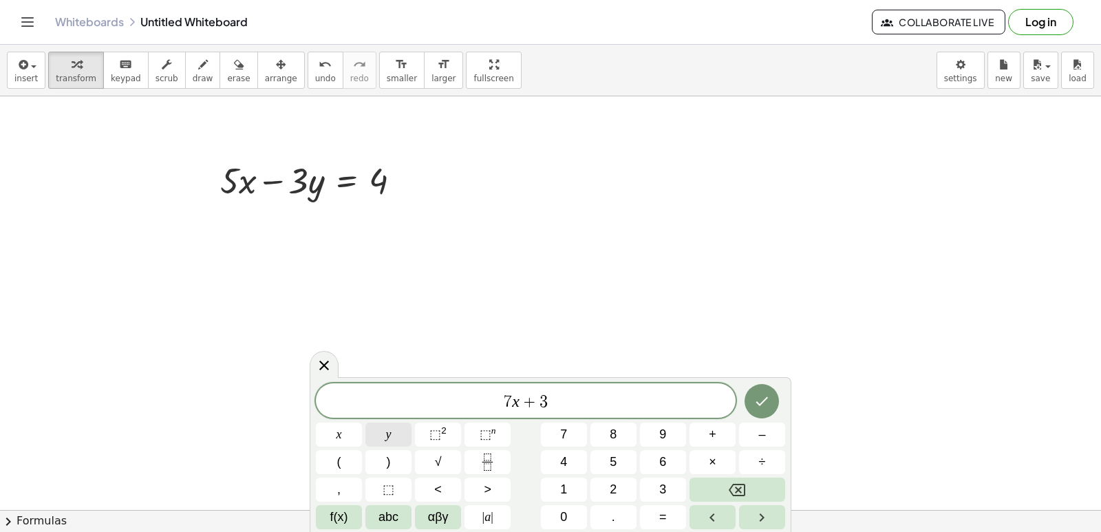
click at [404, 430] on button "y" at bounding box center [388, 434] width 46 height 24
click at [657, 513] on button "=" at bounding box center [663, 517] width 46 height 24
click at [569, 486] on button "1" at bounding box center [564, 490] width 46 height 24
click at [572, 457] on button "4" at bounding box center [564, 462] width 46 height 24
click at [738, 490] on icon "Backspace" at bounding box center [737, 490] width 17 height 12
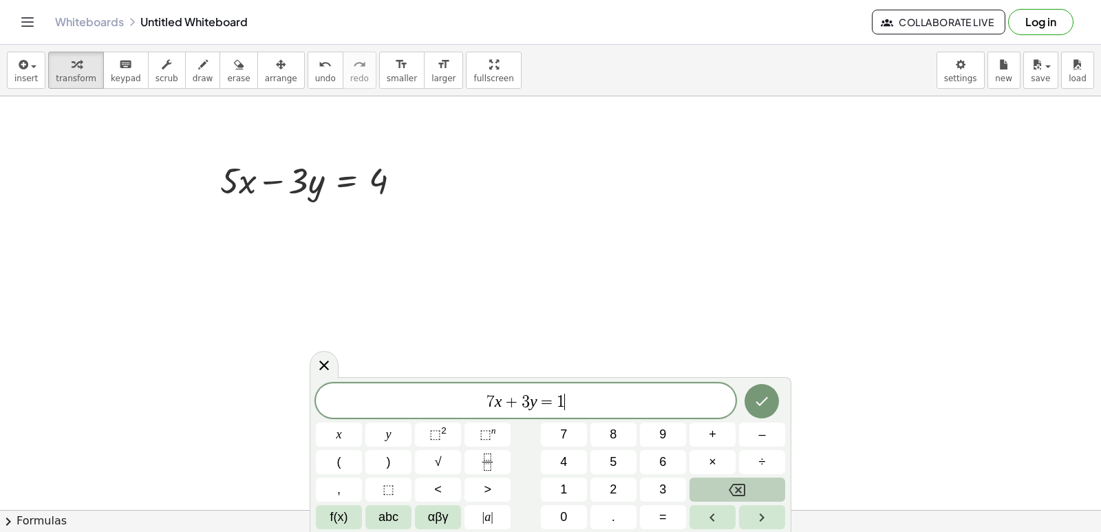
click at [739, 491] on icon "Backspace" at bounding box center [737, 490] width 17 height 12
click at [614, 487] on button "2" at bounding box center [613, 490] width 46 height 24
click at [727, 486] on button "Backspace" at bounding box center [737, 490] width 96 height 24
click at [556, 484] on button "1" at bounding box center [564, 490] width 46 height 24
click at [566, 464] on span "4" at bounding box center [563, 462] width 7 height 19
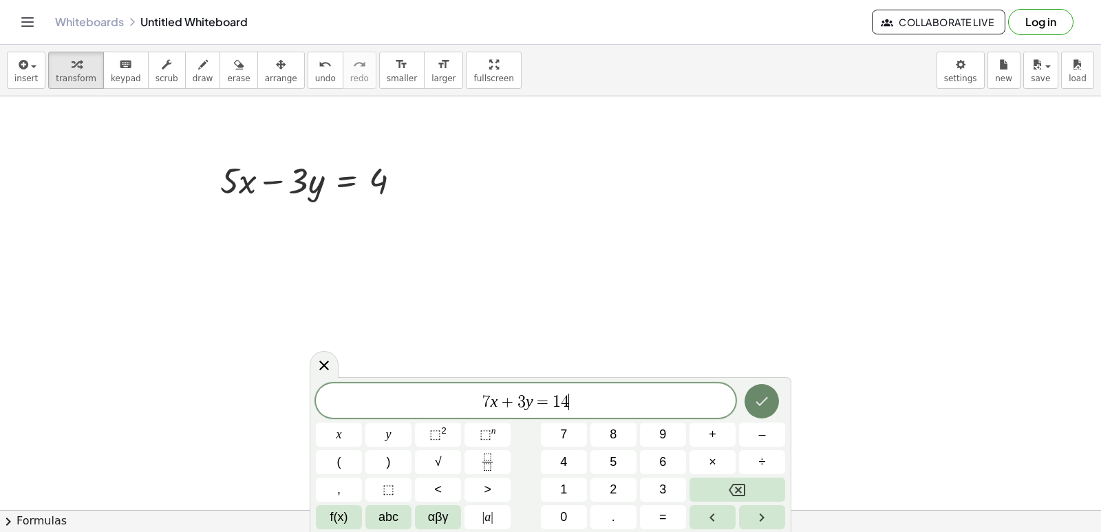
click at [752, 401] on button "Done" at bounding box center [761, 401] width 34 height 34
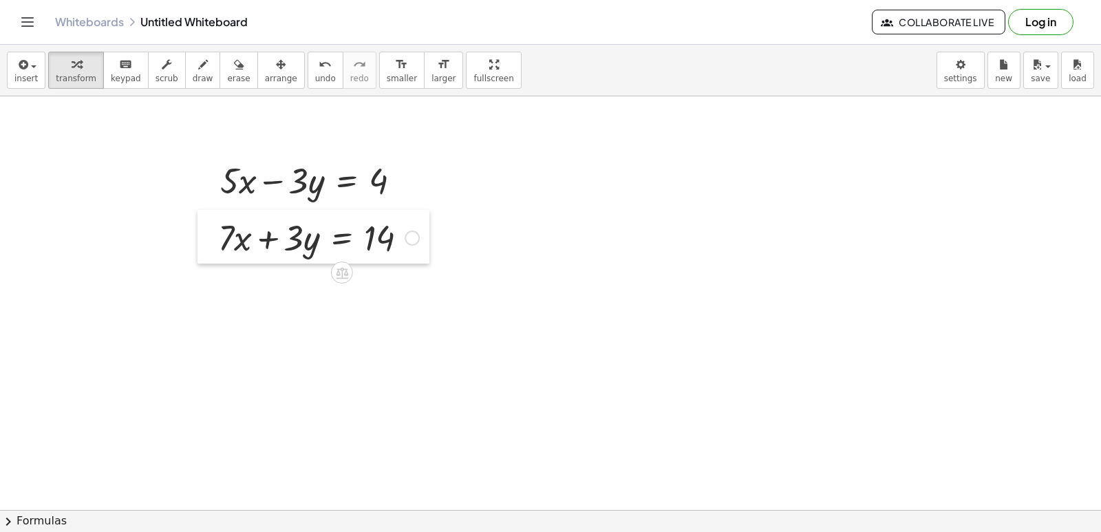
drag, startPoint x: 873, startPoint y: 325, endPoint x: 202, endPoint y: 253, distance: 674.7
click at [202, 253] on div at bounding box center [207, 237] width 21 height 54
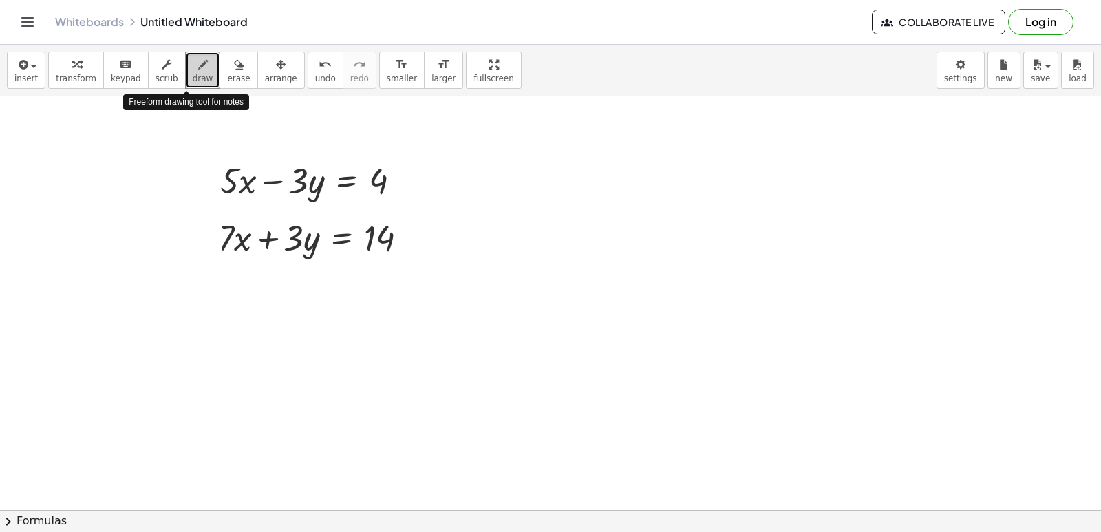
click at [202, 63] on button "draw" at bounding box center [203, 70] width 36 height 37
drag, startPoint x: 224, startPoint y: 140, endPoint x: 206, endPoint y: 198, distance: 61.2
click at [319, 65] on icon "undo" at bounding box center [325, 64] width 13 height 17
drag, startPoint x: 209, startPoint y: 120, endPoint x: 239, endPoint y: 270, distance: 152.3
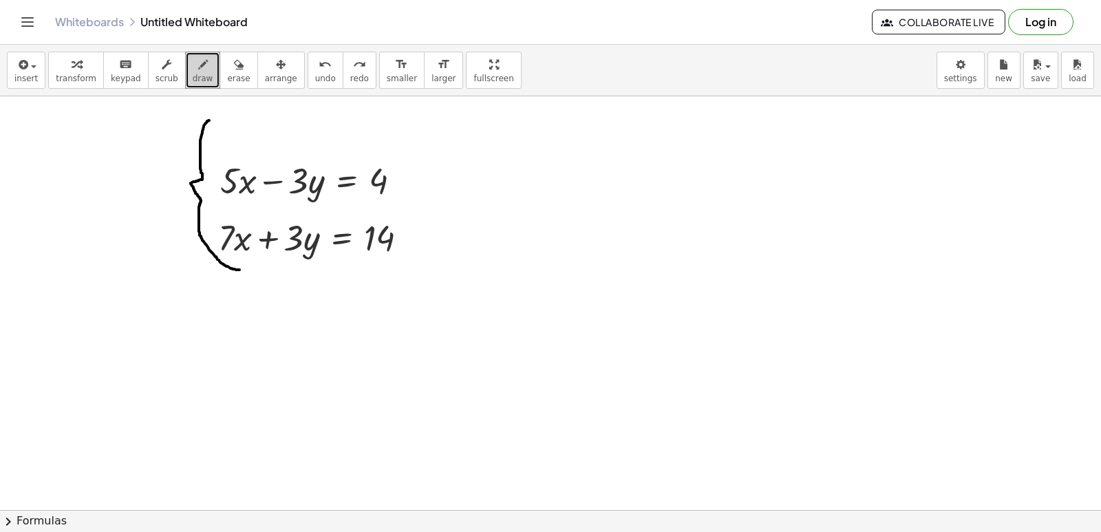
drag, startPoint x: 213, startPoint y: 125, endPoint x: 207, endPoint y: 114, distance: 12.3
click at [91, 57] on div "transform keyboard keypad scrub draw erase arrange" at bounding box center [176, 70] width 256 height 37
click at [84, 60] on div "button" at bounding box center [76, 64] width 41 height 17
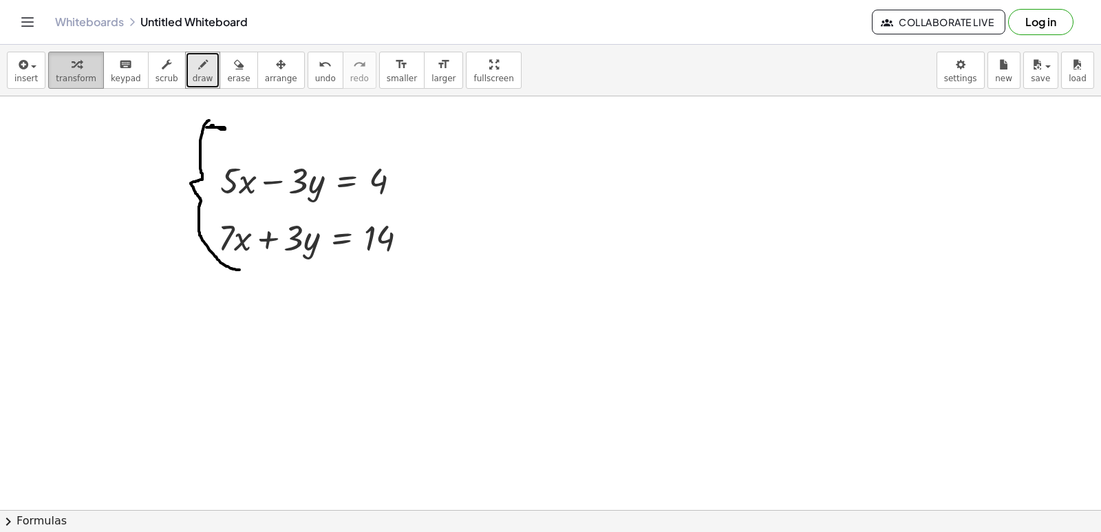
click at [77, 60] on div "button" at bounding box center [76, 64] width 41 height 17
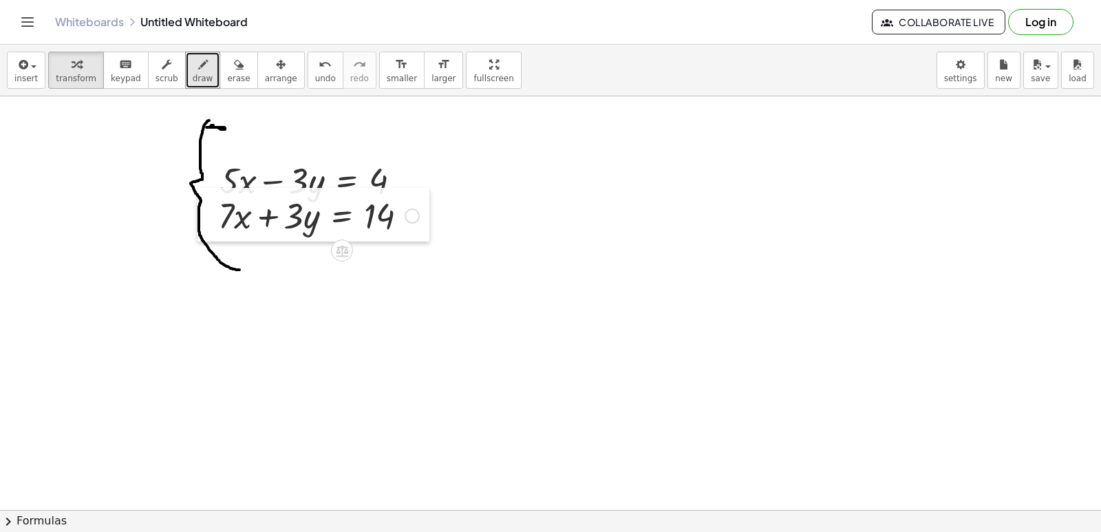
drag, startPoint x: 216, startPoint y: 255, endPoint x: 216, endPoint y: 233, distance: 22.0
click at [216, 233] on div at bounding box center [207, 215] width 21 height 54
click at [202, 189] on div "+ · 5 · x − · 3 · y = 4" at bounding box center [311, 180] width 223 height 54
click at [219, 169] on div at bounding box center [210, 180] width 21 height 54
drag, startPoint x: 219, startPoint y: 169, endPoint x: 205, endPoint y: 165, distance: 14.9
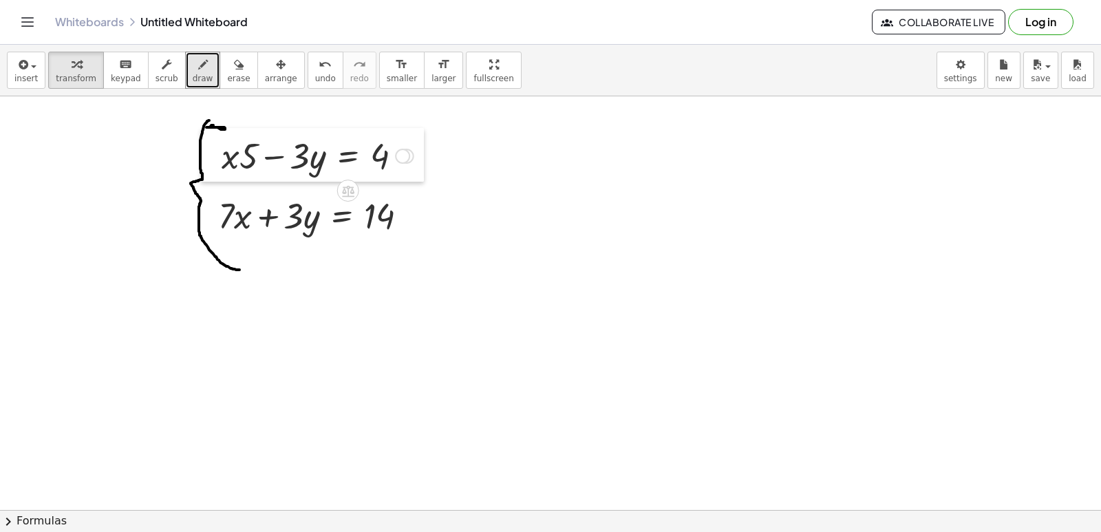
click at [205, 165] on div at bounding box center [211, 155] width 21 height 54
drag, startPoint x: 216, startPoint y: 167, endPoint x: 227, endPoint y: 167, distance: 11.0
click at [227, 167] on div at bounding box center [221, 155] width 21 height 54
drag, startPoint x: 238, startPoint y: 167, endPoint x: 264, endPoint y: 168, distance: 26.2
click at [264, 168] on div at bounding box center [327, 154] width 206 height 47
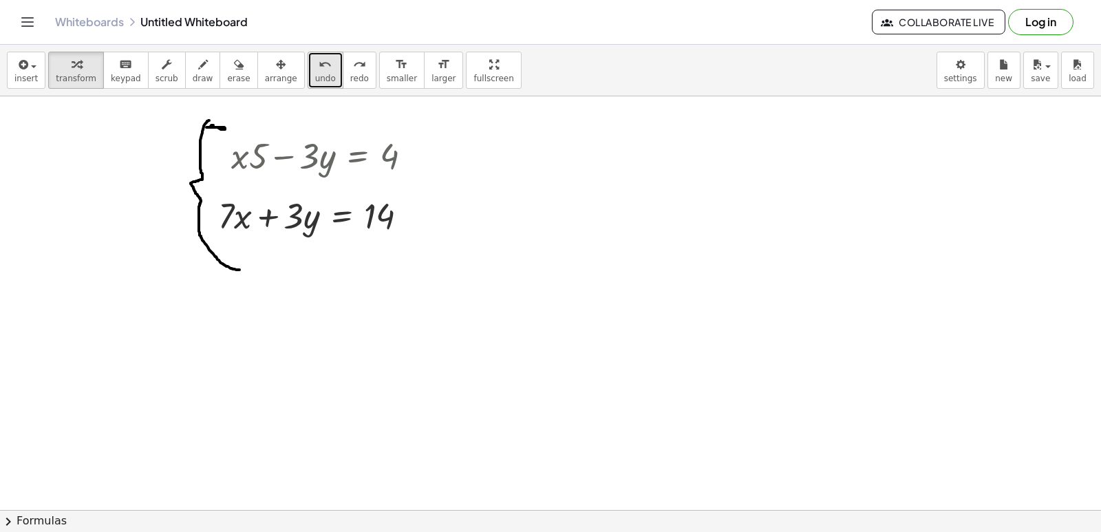
drag, startPoint x: 299, startPoint y: 59, endPoint x: 305, endPoint y: 52, distance: 8.8
drag, startPoint x: 305, startPoint y: 52, endPoint x: 319, endPoint y: 37, distance: 20.9
click at [319, 38] on div "Graspable Math Activities Get Started Activity Bank Assigned Work Classes White…" at bounding box center [550, 266] width 1101 height 532
click at [319, 37] on div "Whiteboards Untitled Whiteboard Collaborate Live Log in" at bounding box center [551, 22] width 1068 height 44
drag, startPoint x: 321, startPoint y: 35, endPoint x: 314, endPoint y: 46, distance: 13.0
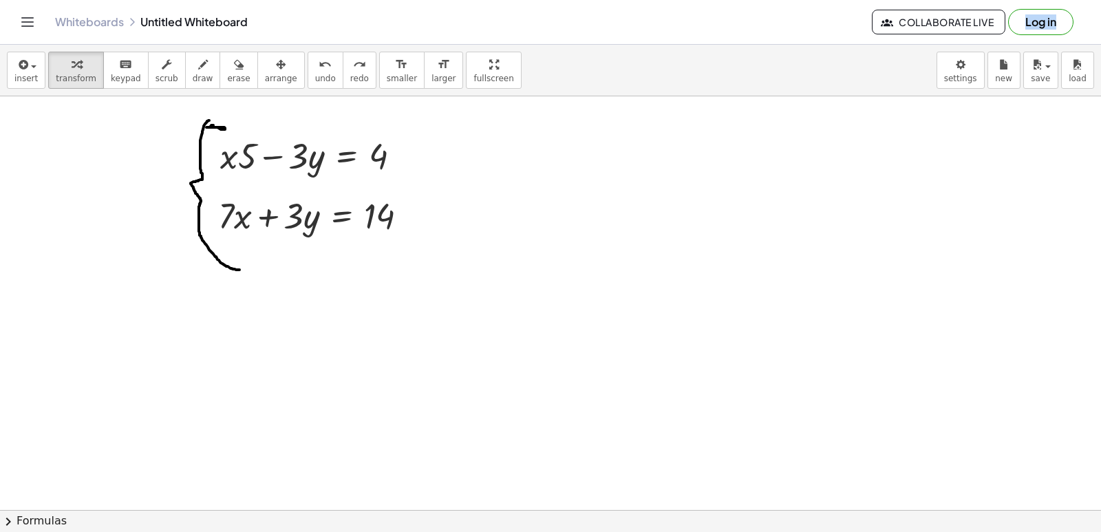
click at [319, 47] on div "Graspable Math Activities Get Started Activity Bank Assigned Work Classes White…" at bounding box center [550, 266] width 1101 height 532
click at [319, 65] on icon "undo" at bounding box center [325, 64] width 13 height 17
click at [319, 67] on icon "undo" at bounding box center [325, 64] width 13 height 17
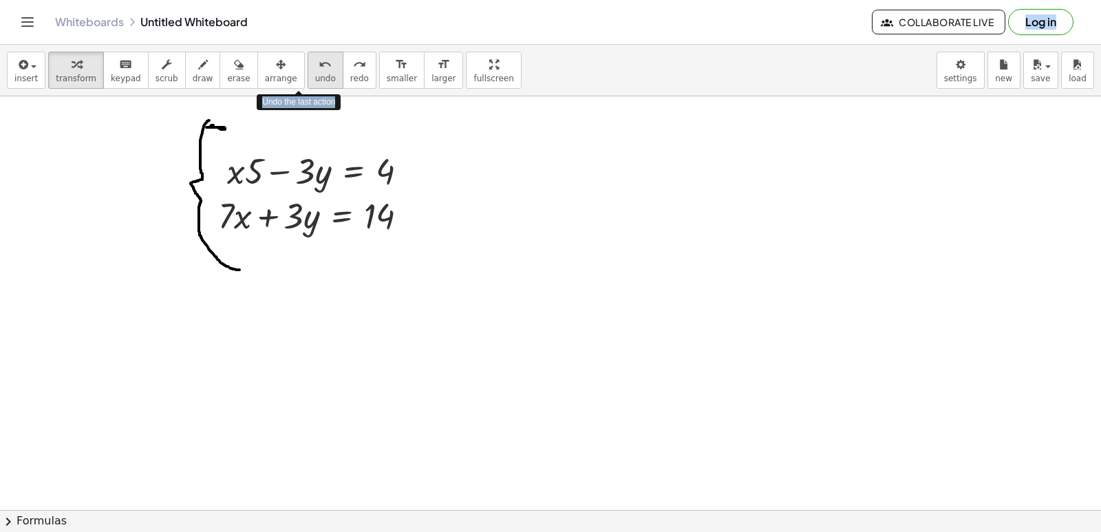
click at [319, 64] on icon "undo" at bounding box center [325, 64] width 13 height 17
click at [319, 59] on icon "undo" at bounding box center [325, 64] width 13 height 17
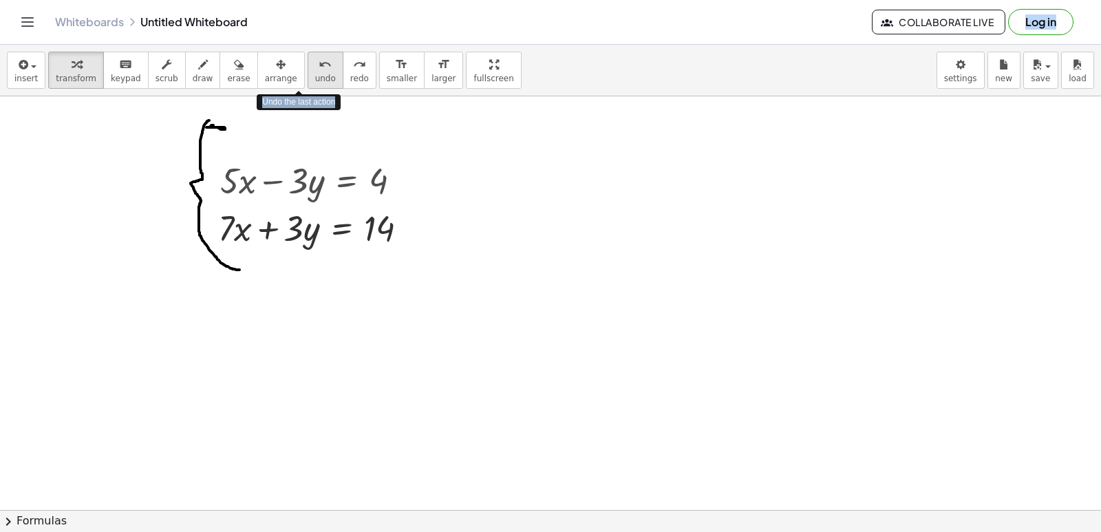
click at [319, 59] on icon "undo" at bounding box center [325, 64] width 13 height 17
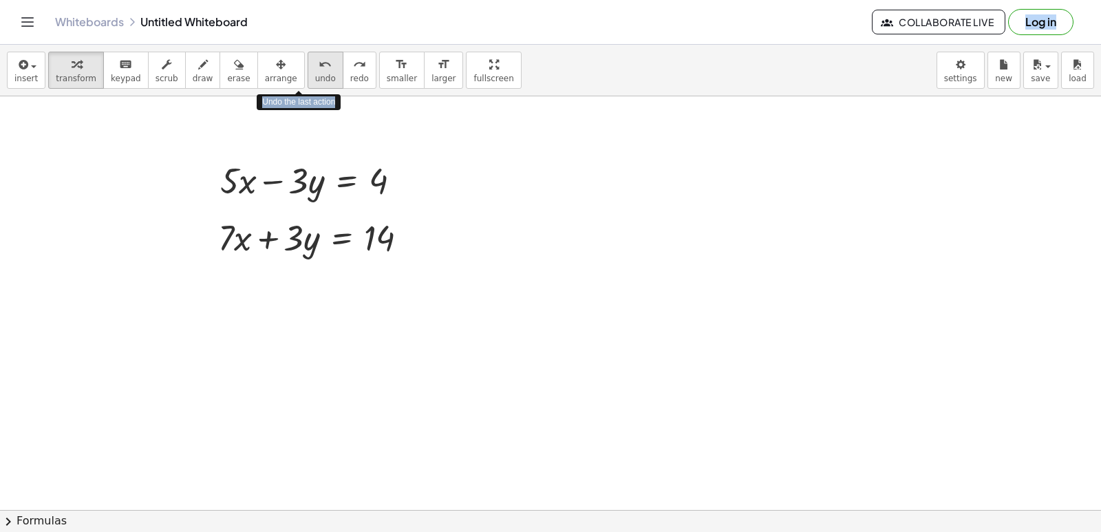
click at [319, 58] on icon "undo" at bounding box center [325, 64] width 13 height 17
click at [319, 57] on icon "undo" at bounding box center [325, 64] width 13 height 17
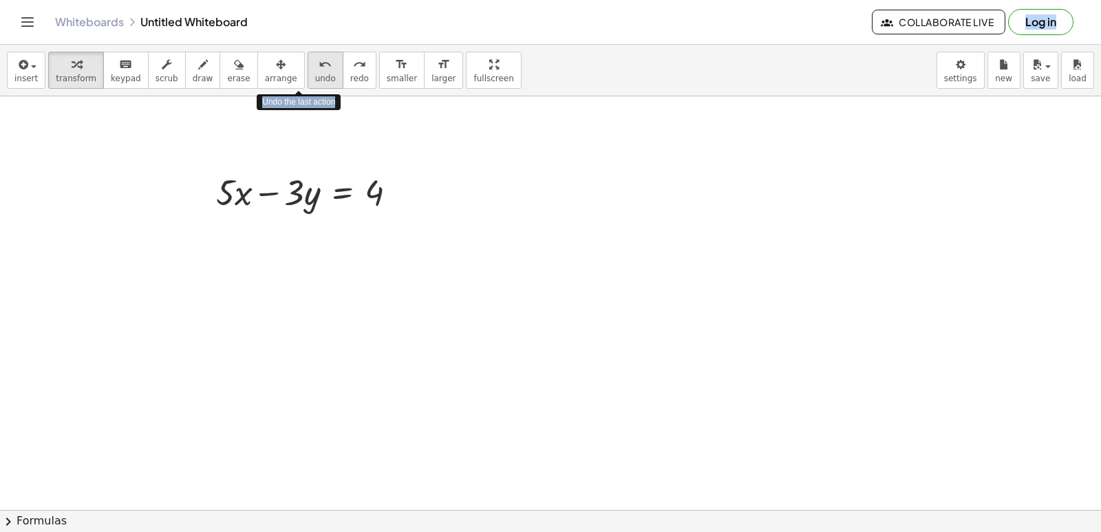
click at [319, 57] on icon "undo" at bounding box center [325, 64] width 13 height 17
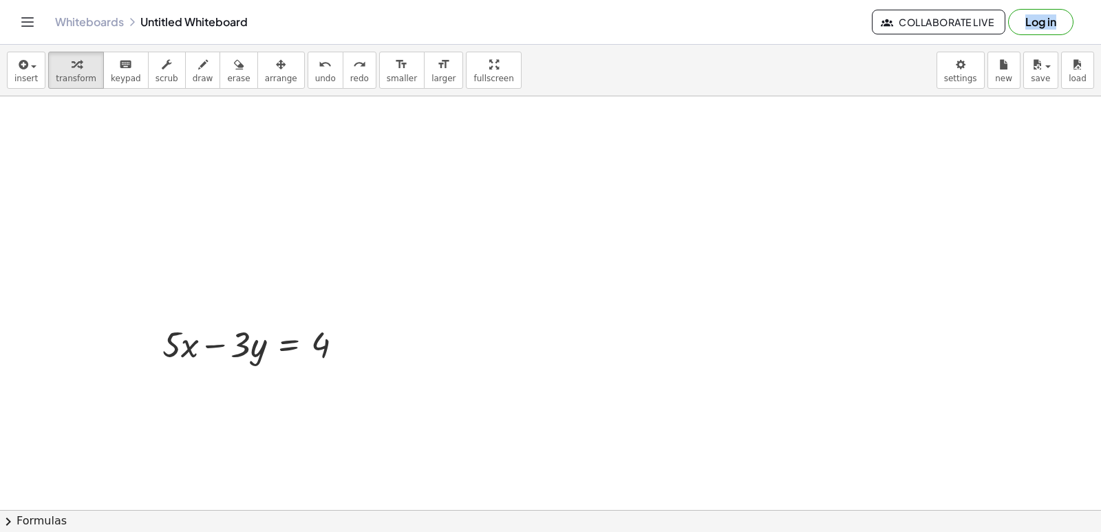
click at [303, 49] on div "insert select one: Math Expression Function Text Youtube Video Graphing Geometr…" at bounding box center [550, 71] width 1101 height 52
click at [307, 45] on div "insert select one: Math Expression Function Text Youtube Video Graphing Geometr…" at bounding box center [550, 71] width 1101 height 52
drag, startPoint x: 314, startPoint y: 36, endPoint x: 302, endPoint y: 67, distance: 33.1
click at [302, 67] on div "Graspable Math Activities Get Started Activity Bank Assigned Work Classes White…" at bounding box center [550, 266] width 1101 height 532
click at [308, 72] on button "undo undo" at bounding box center [326, 70] width 36 height 37
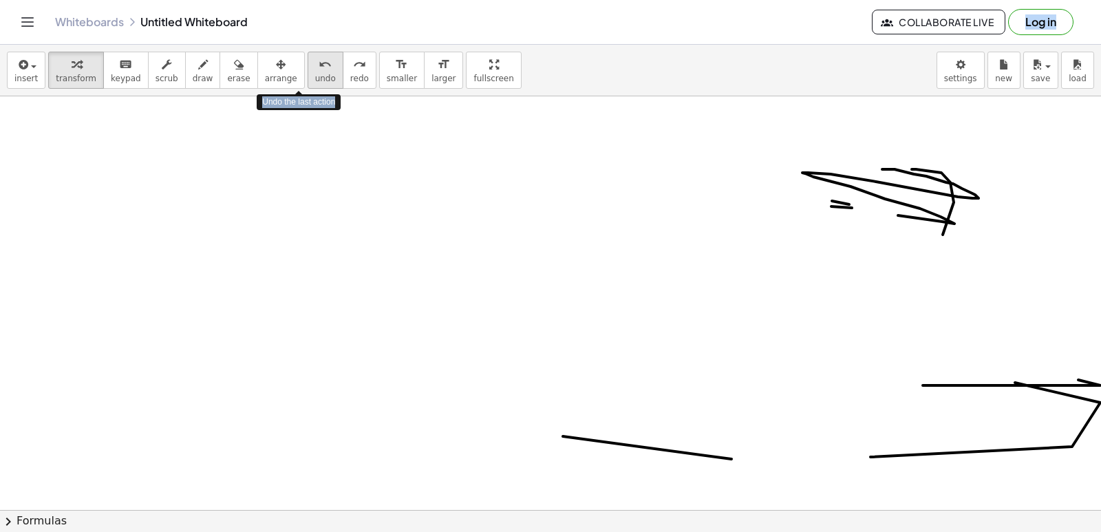
click at [308, 73] on button "undo undo" at bounding box center [326, 70] width 36 height 37
click at [319, 70] on icon "undo" at bounding box center [325, 64] width 13 height 17
click at [319, 67] on icon "undo" at bounding box center [325, 64] width 13 height 17
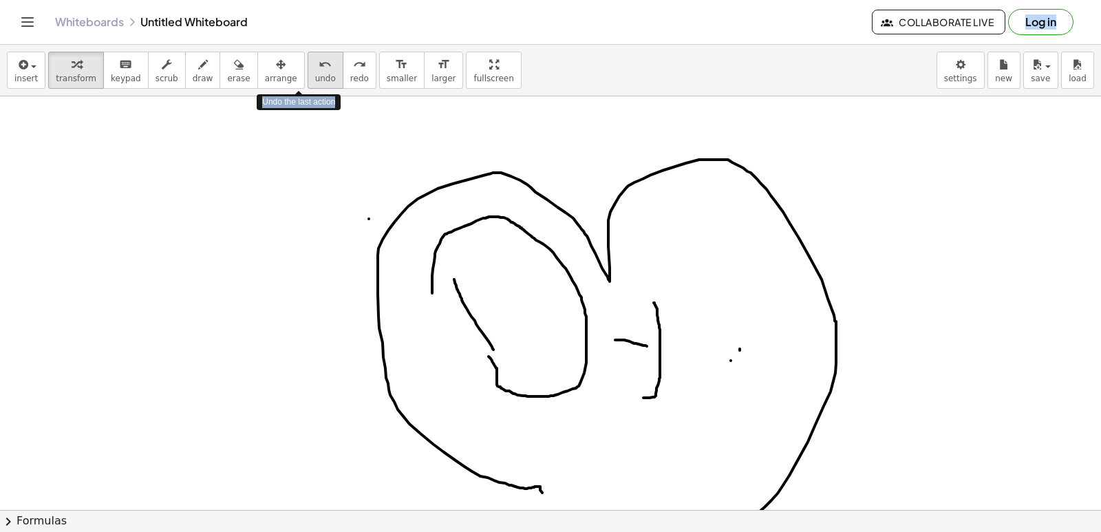
click at [319, 66] on icon "undo" at bounding box center [325, 64] width 13 height 17
click at [319, 67] on icon "undo" at bounding box center [325, 64] width 13 height 17
click at [319, 66] on icon "undo" at bounding box center [325, 64] width 13 height 17
click at [319, 61] on icon "undo" at bounding box center [325, 64] width 13 height 17
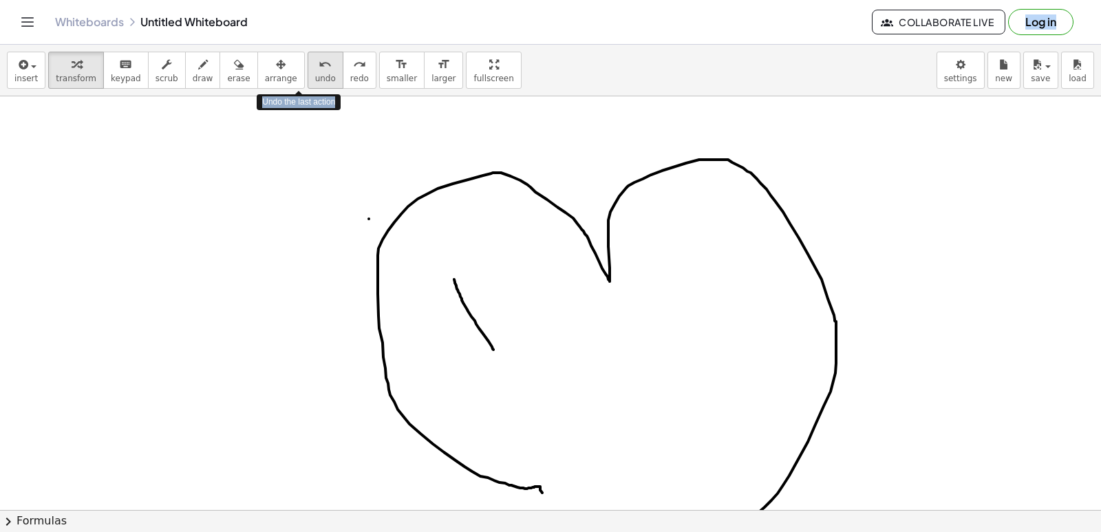
click at [319, 57] on icon "undo" at bounding box center [325, 64] width 13 height 17
click at [315, 56] on div "undo" at bounding box center [325, 64] width 21 height 17
click at [308, 54] on button "undo undo" at bounding box center [326, 70] width 36 height 37
click at [308, 60] on button "undo undo" at bounding box center [326, 70] width 36 height 37
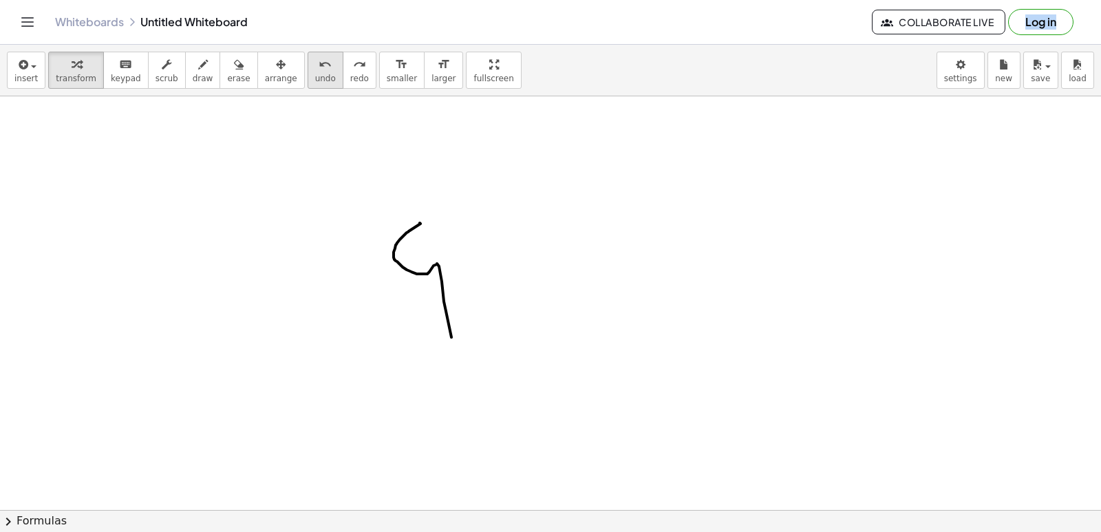
click at [319, 63] on icon "undo" at bounding box center [325, 64] width 13 height 17
click at [319, 68] on icon "undo" at bounding box center [325, 64] width 13 height 17
click at [319, 70] on icon "undo" at bounding box center [325, 64] width 13 height 17
click at [319, 71] on icon "undo" at bounding box center [325, 64] width 13 height 17
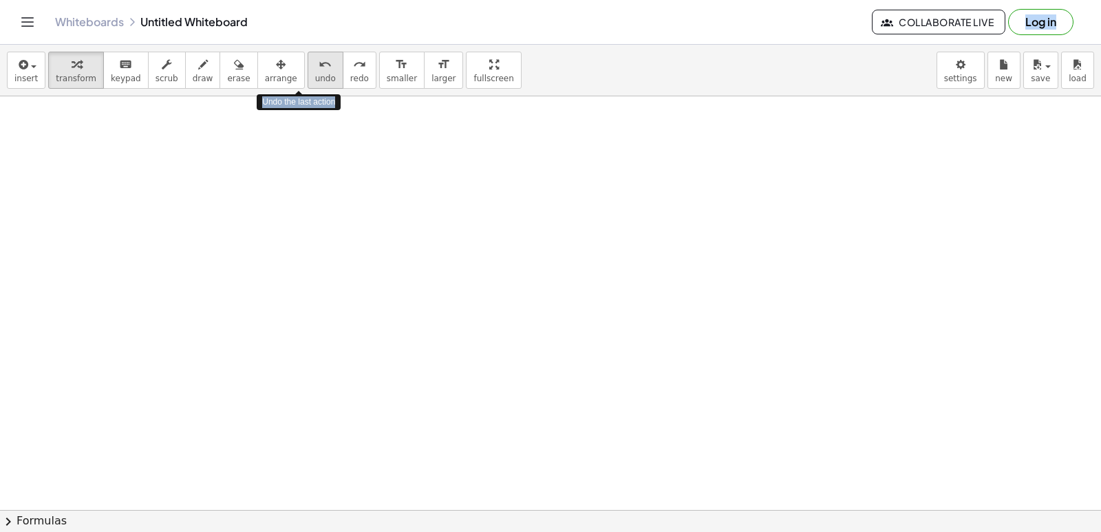
click at [315, 70] on div "undo" at bounding box center [325, 64] width 21 height 17
click at [315, 65] on div "undo" at bounding box center [325, 64] width 21 height 17
drag, startPoint x: 305, startPoint y: 65, endPoint x: 263, endPoint y: 91, distance: 49.7
click at [263, 91] on div "insert select one: Math Expression Function Text Youtube Video Graphing Geometr…" at bounding box center [550, 71] width 1101 height 52
click at [198, 61] on icon "button" at bounding box center [203, 64] width 10 height 17
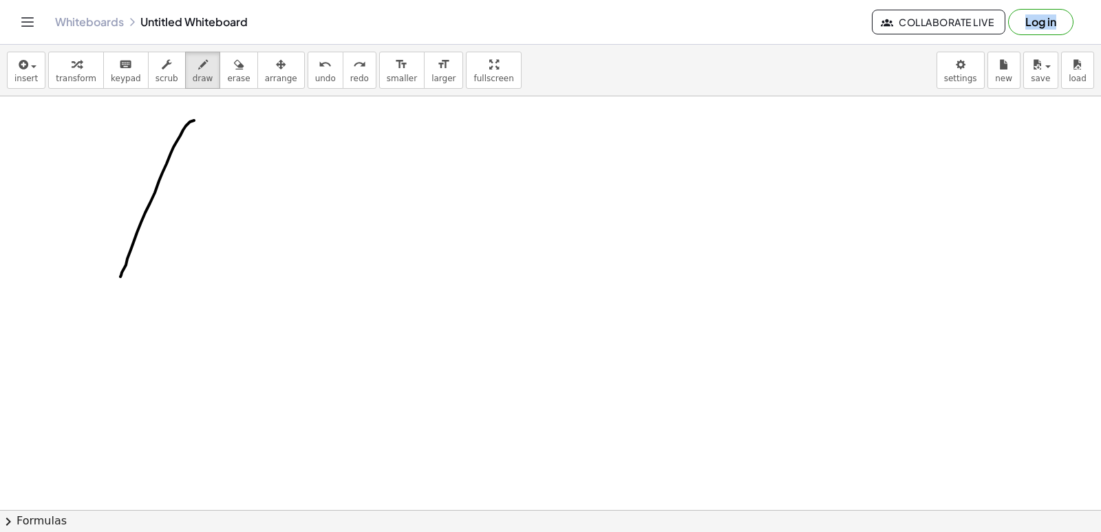
drag, startPoint x: 194, startPoint y: 120, endPoint x: 120, endPoint y: 277, distance: 172.7
drag, startPoint x: 106, startPoint y: 222, endPoint x: 237, endPoint y: 270, distance: 140.0
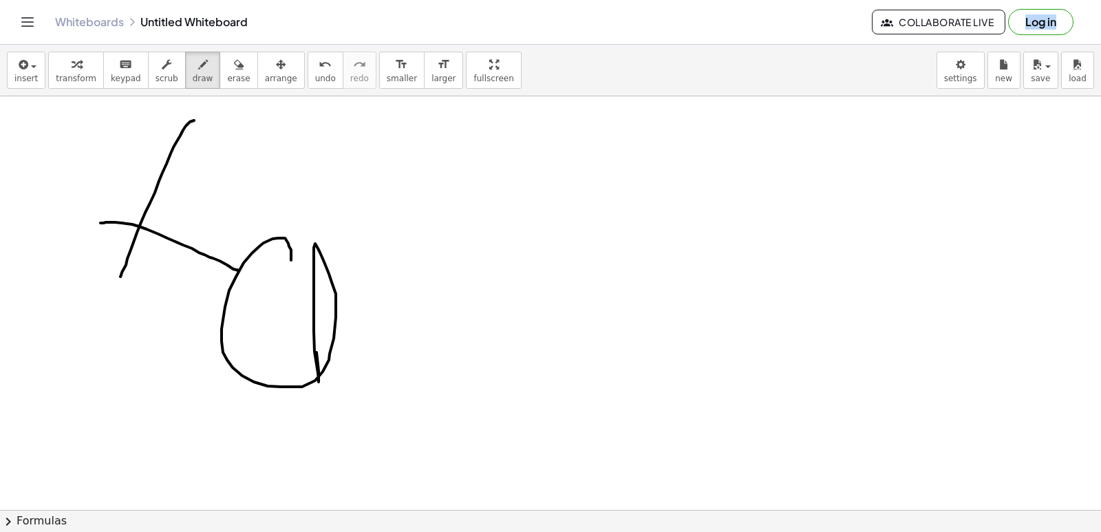
drag, startPoint x: 291, startPoint y: 250, endPoint x: 235, endPoint y: 229, distance: 59.4
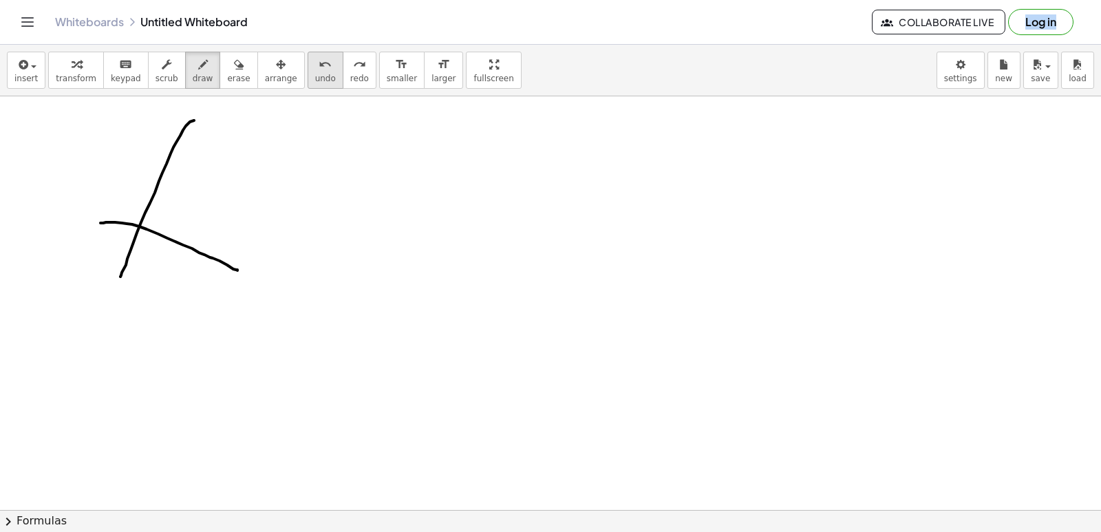
click at [319, 72] on icon "undo" at bounding box center [325, 64] width 13 height 17
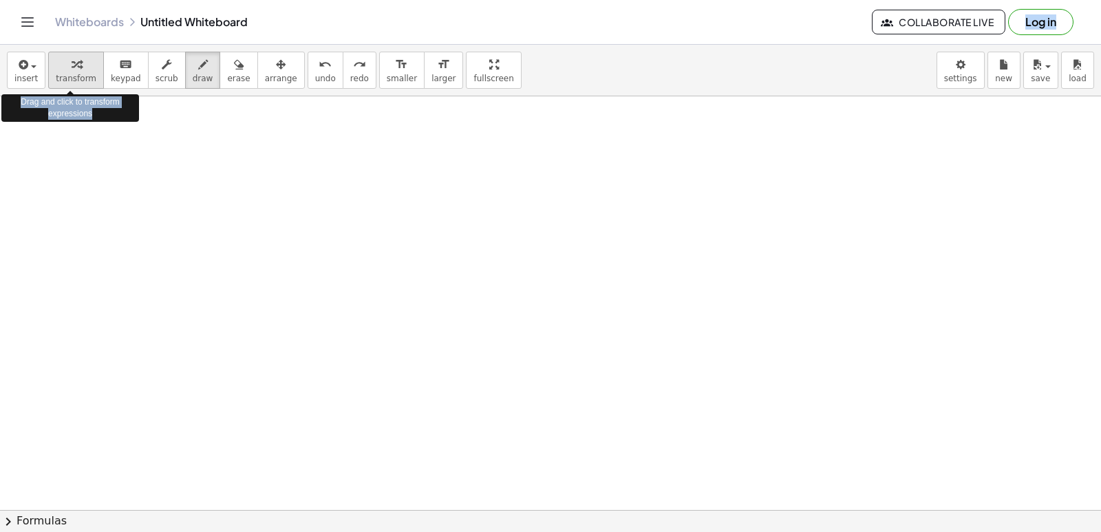
click at [72, 63] on icon "button" at bounding box center [77, 64] width 10 height 17
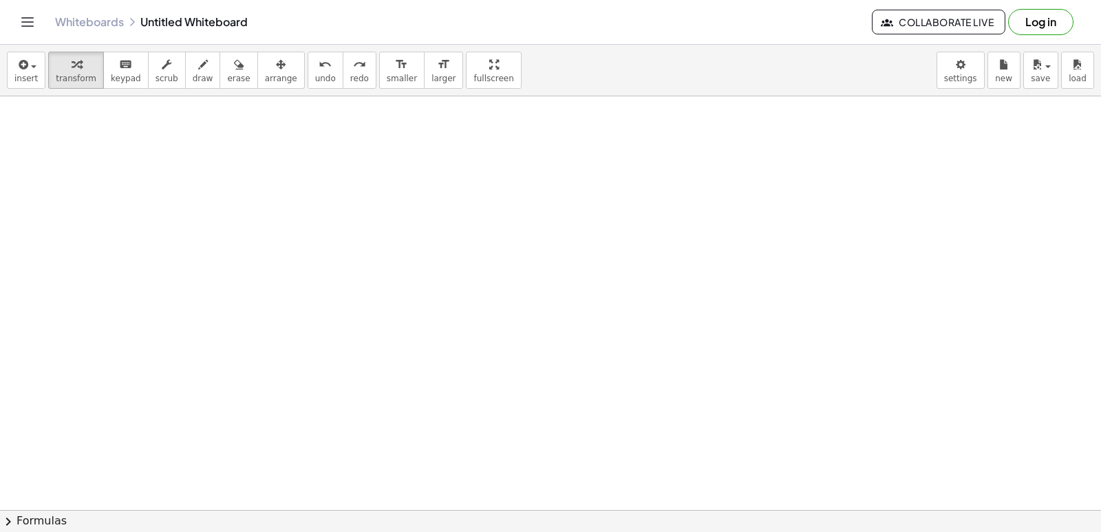
click at [193, 74] on span "draw" at bounding box center [203, 79] width 21 height 10
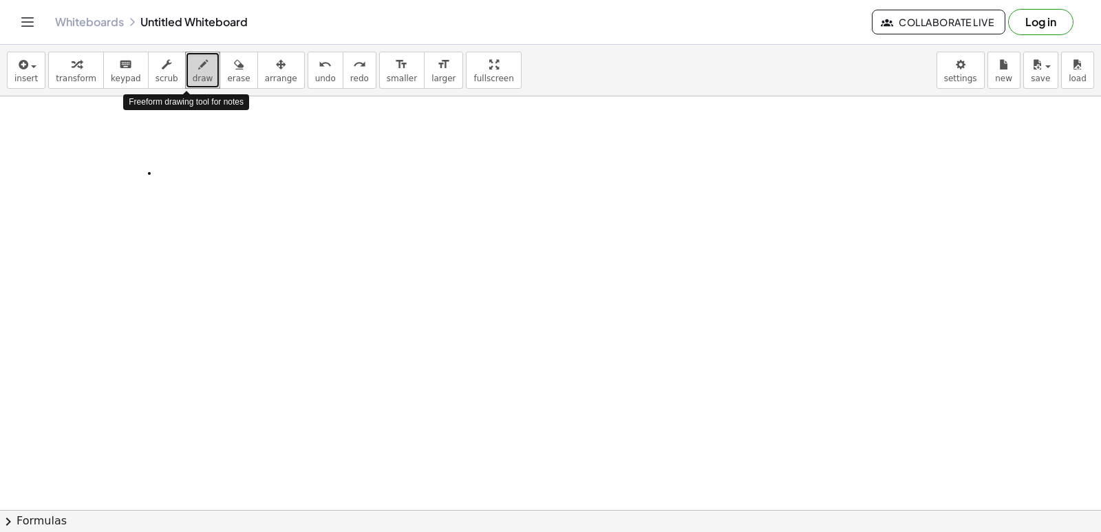
drag, startPoint x: 192, startPoint y: 74, endPoint x: 149, endPoint y: 173, distance: 108.5
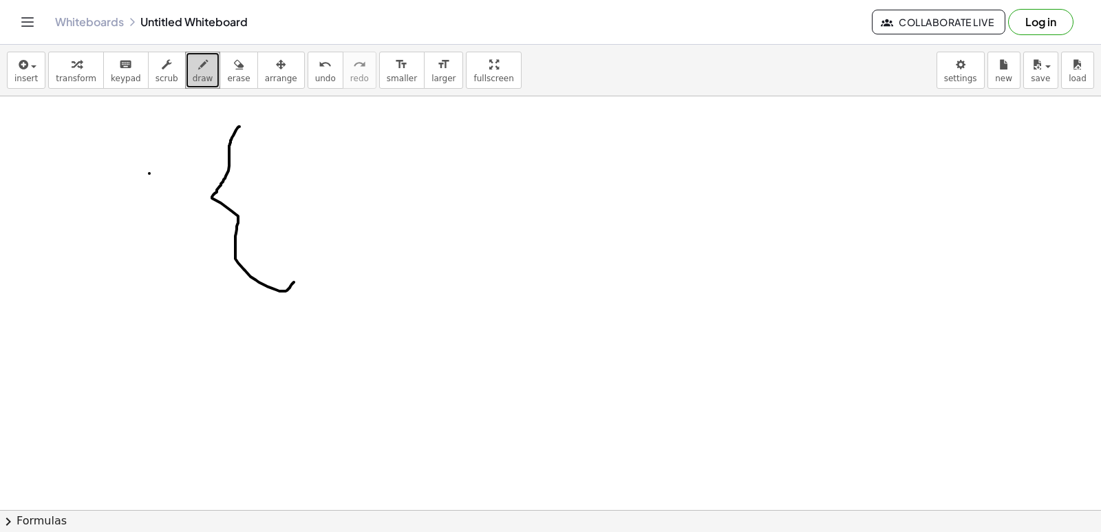
drag, startPoint x: 239, startPoint y: 127, endPoint x: 294, endPoint y: 281, distance: 163.7
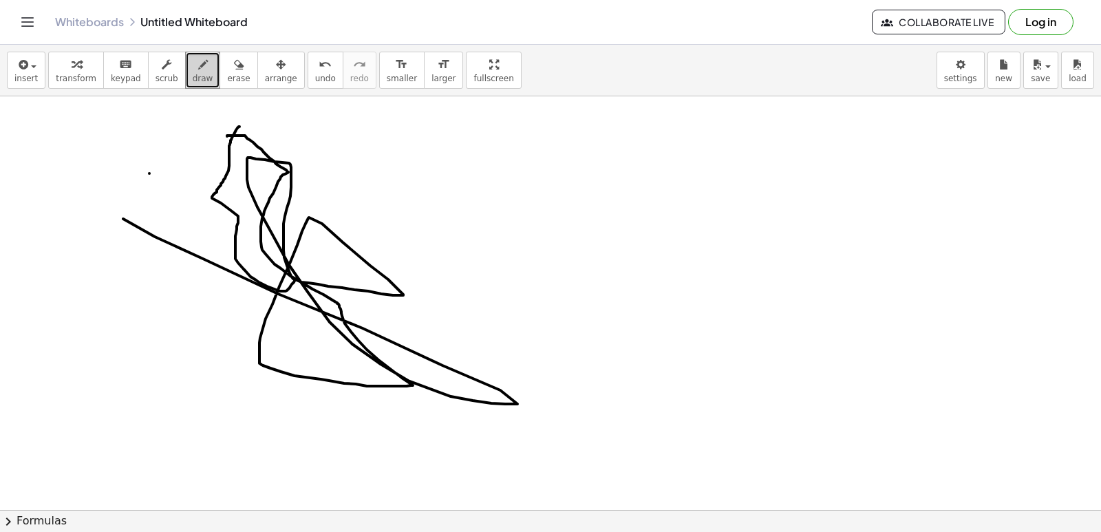
drag, startPoint x: 227, startPoint y: 136, endPoint x: 512, endPoint y: 169, distance: 286.8
drag, startPoint x: 512, startPoint y: 169, endPoint x: 433, endPoint y: 139, distance: 84.1
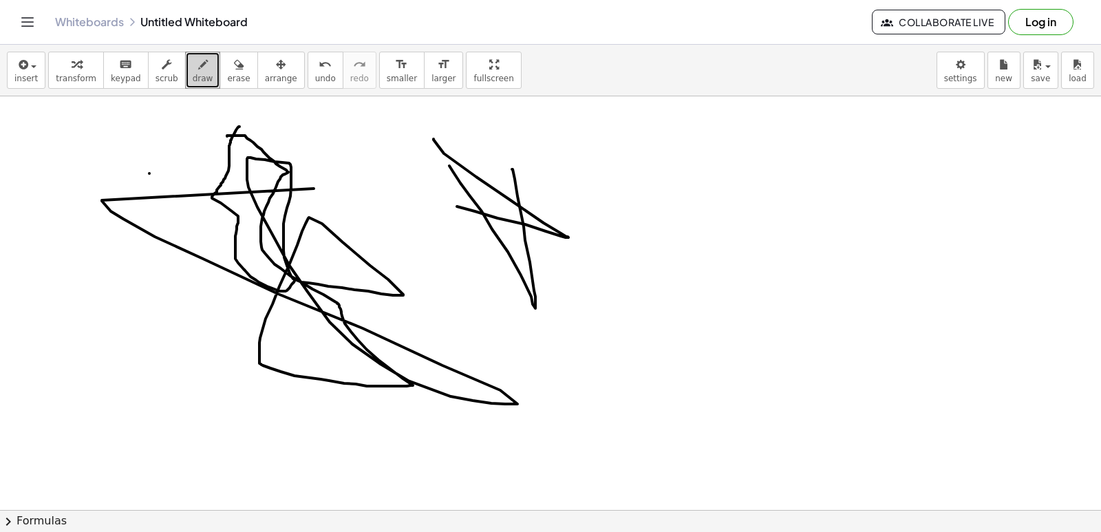
drag, startPoint x: 433, startPoint y: 139, endPoint x: 427, endPoint y: 159, distance: 20.9
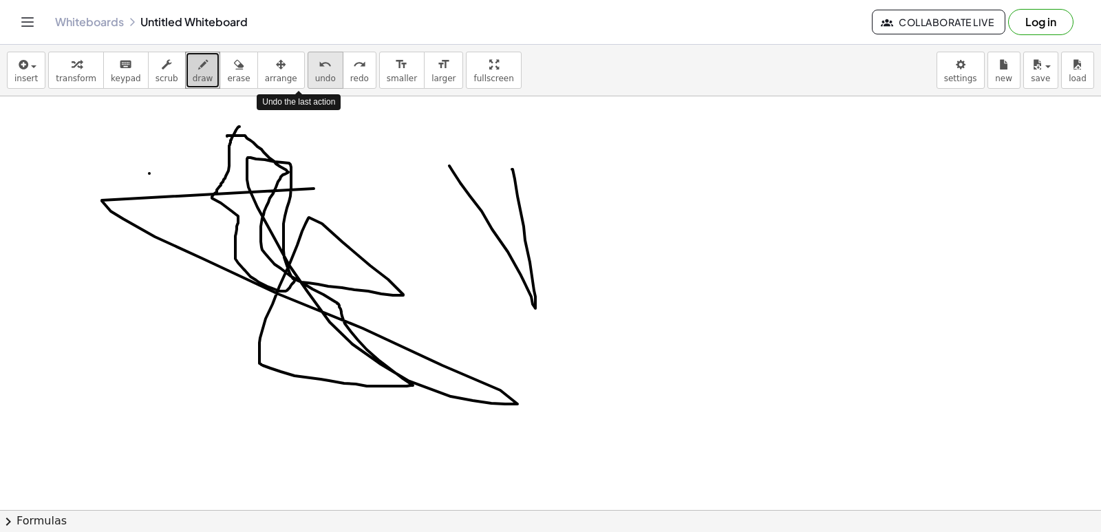
click at [308, 70] on button "undo undo" at bounding box center [326, 70] width 36 height 37
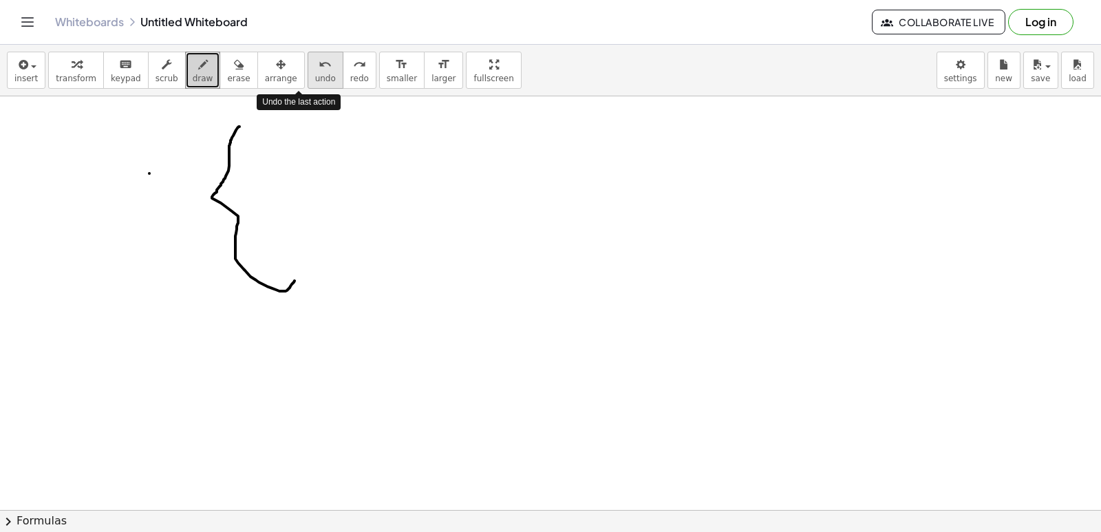
click at [308, 70] on button "undo undo" at bounding box center [326, 70] width 36 height 37
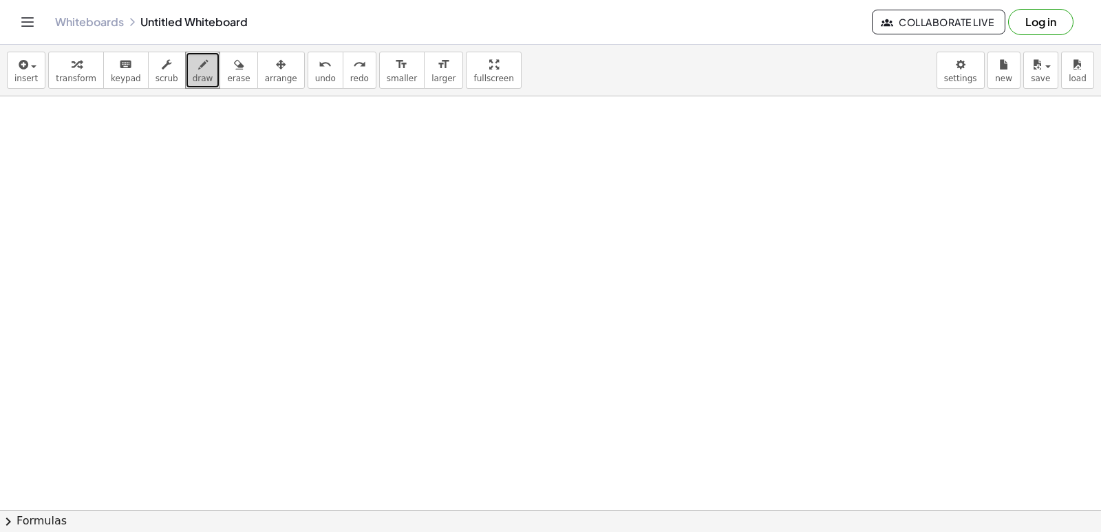
scroll to position [75823, 0]
drag, startPoint x: 191, startPoint y: 198, endPoint x: 200, endPoint y: 200, distance: 9.2
click at [308, 63] on button "undo undo" at bounding box center [326, 70] width 36 height 37
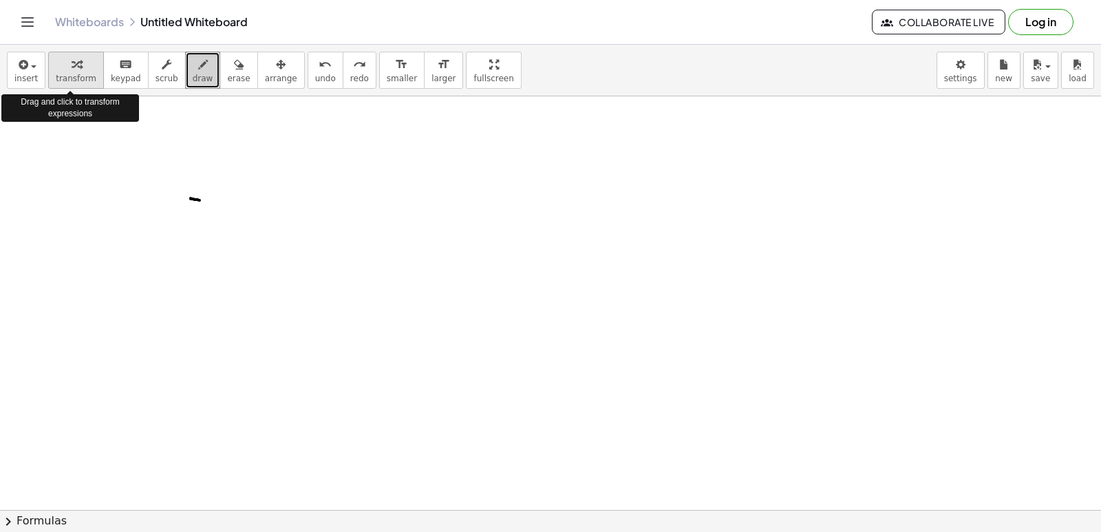
click at [61, 67] on div "button" at bounding box center [76, 64] width 41 height 17
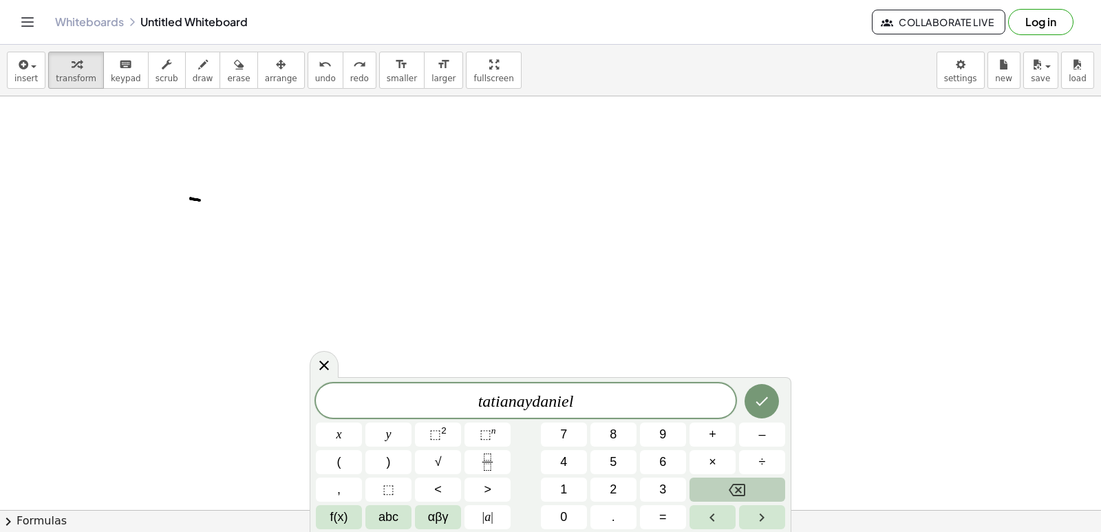
click at [722, 489] on button "Backspace" at bounding box center [737, 490] width 96 height 24
click at [713, 483] on button "Backspace" at bounding box center [737, 490] width 96 height 24
click at [711, 471] on button "×" at bounding box center [712, 462] width 46 height 24
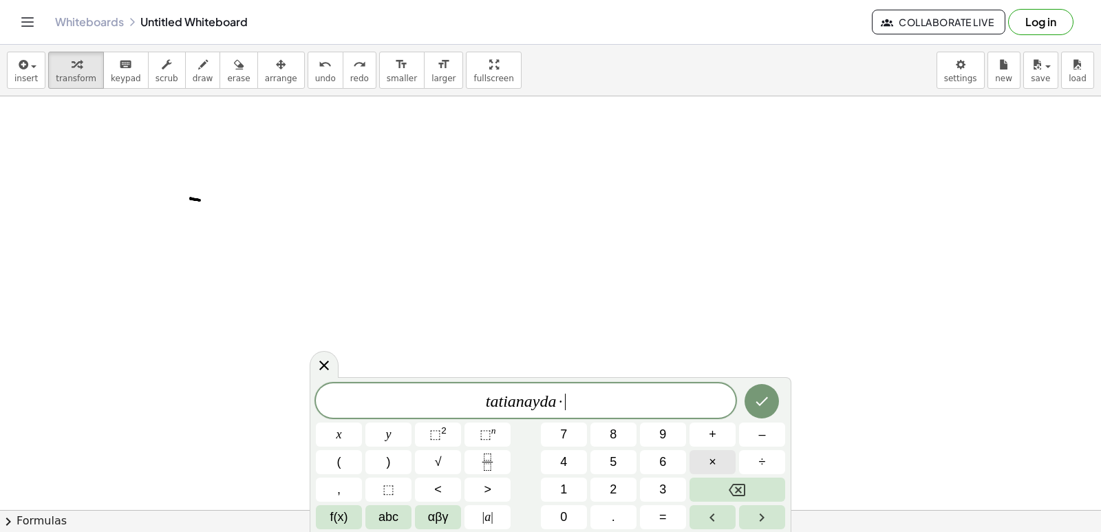
click at [711, 467] on span "×" at bounding box center [713, 462] width 8 height 19
click at [755, 402] on icon "Done" at bounding box center [761, 401] width 17 height 17
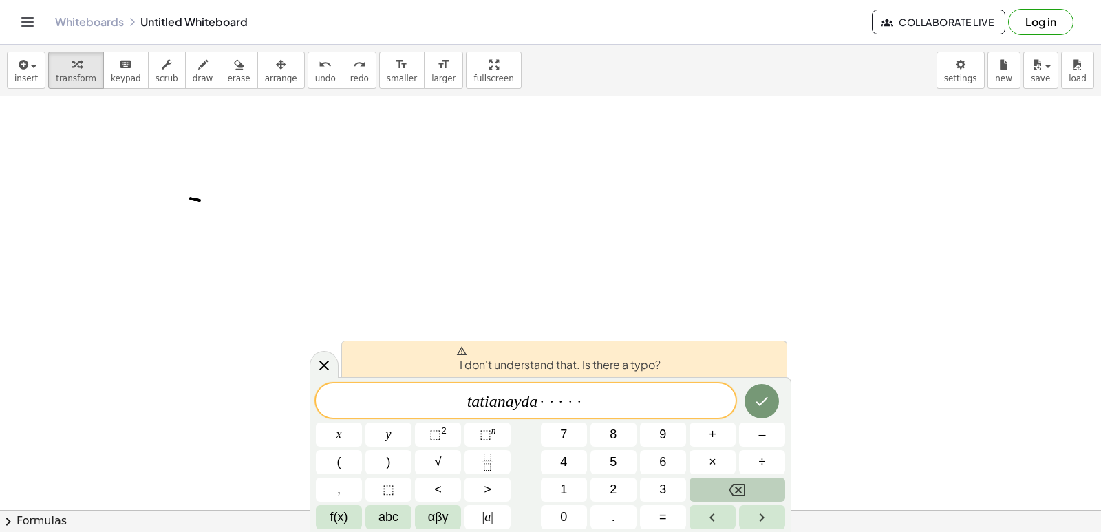
click at [735, 496] on icon "Backspace" at bounding box center [737, 490] width 17 height 17
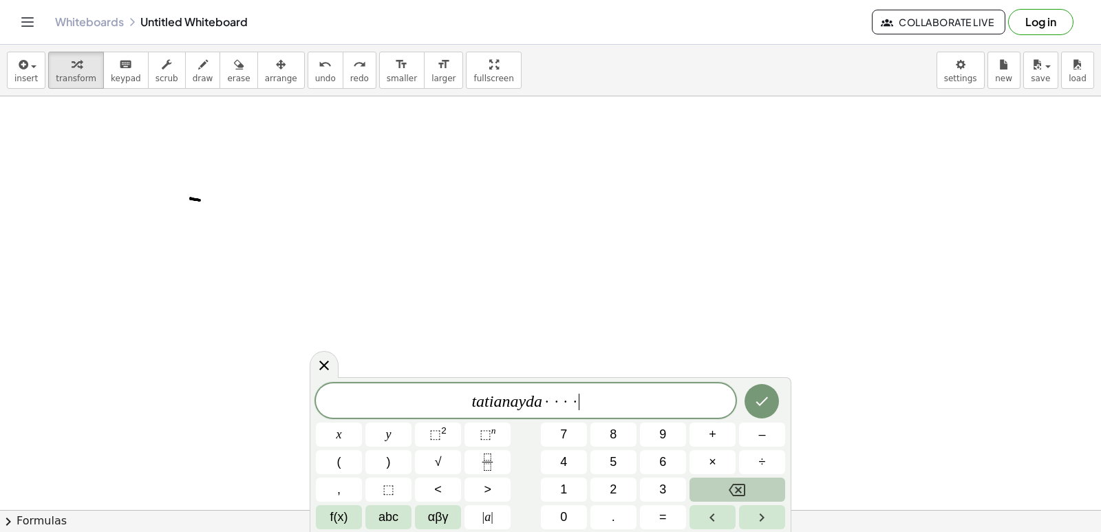
click at [735, 496] on icon "Backspace" at bounding box center [737, 490] width 17 height 17
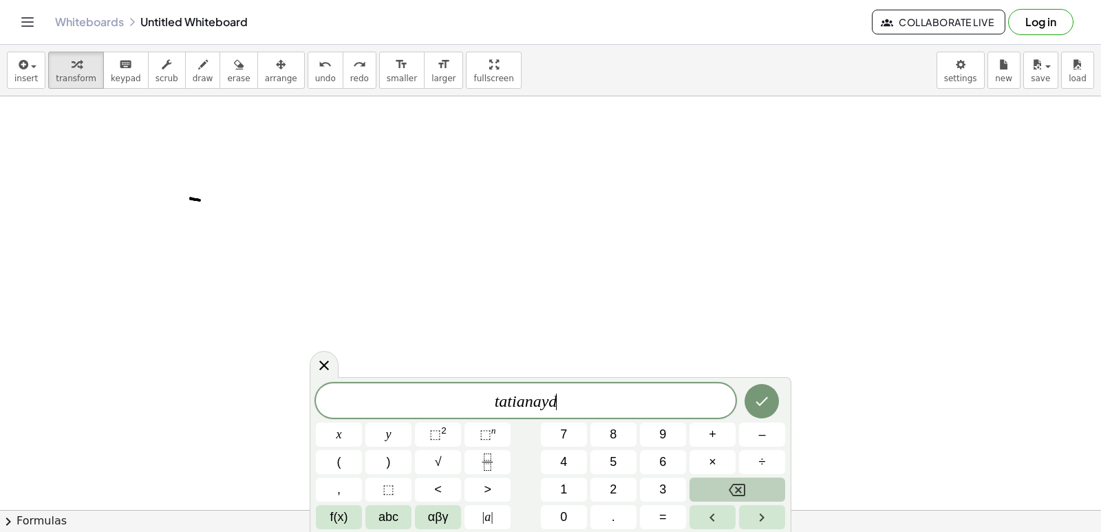
click at [735, 496] on icon "Backspace" at bounding box center [737, 490] width 17 height 17
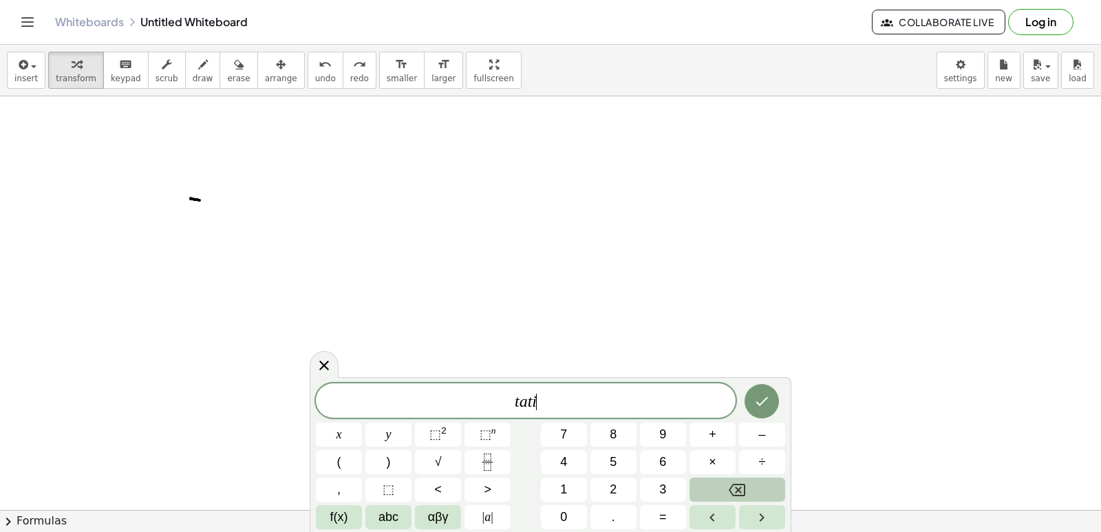
click at [735, 496] on icon "Backspace" at bounding box center [737, 490] width 17 height 17
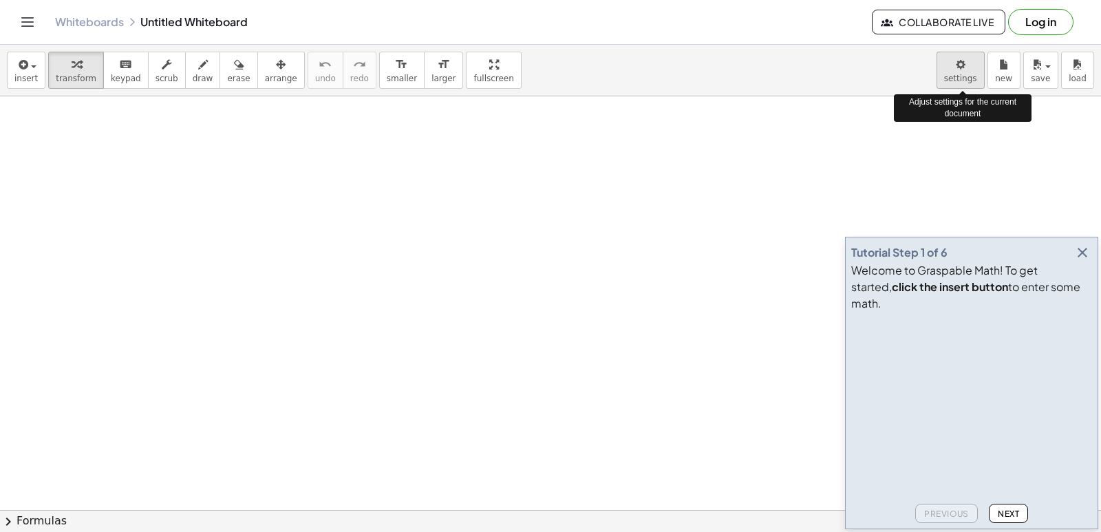
click at [958, 68] on body "Graspable Math Activities Get Started Activity Bank Assigned Work Classes White…" at bounding box center [550, 266] width 1101 height 532
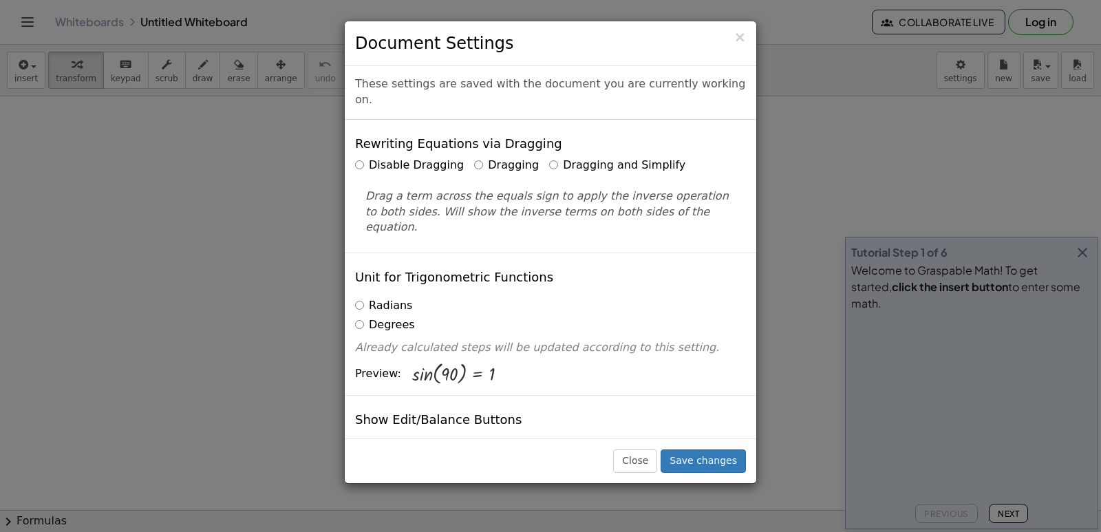
drag, startPoint x: 1082, startPoint y: 267, endPoint x: 764, endPoint y: 310, distance: 321.4
click at [739, 318] on div "Unit for Trigonometric Functions Radians Degrees Already calculated steps will …" at bounding box center [550, 324] width 411 height 142
click at [868, 227] on div "× Document Settings These settings are saved with the document you are currentl…" at bounding box center [550, 266] width 1101 height 532
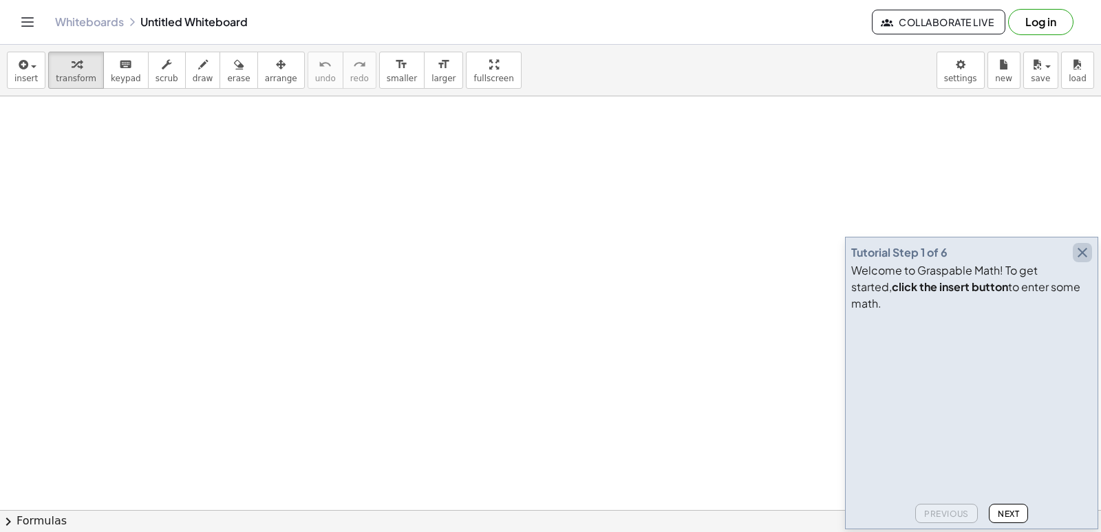
drag, startPoint x: 1082, startPoint y: 269, endPoint x: 1031, endPoint y: 261, distance: 51.6
click at [1041, 262] on div "Tutorial Step 1 of 6" at bounding box center [971, 252] width 241 height 19
click at [1080, 261] on icon "button" at bounding box center [1082, 252] width 17 height 17
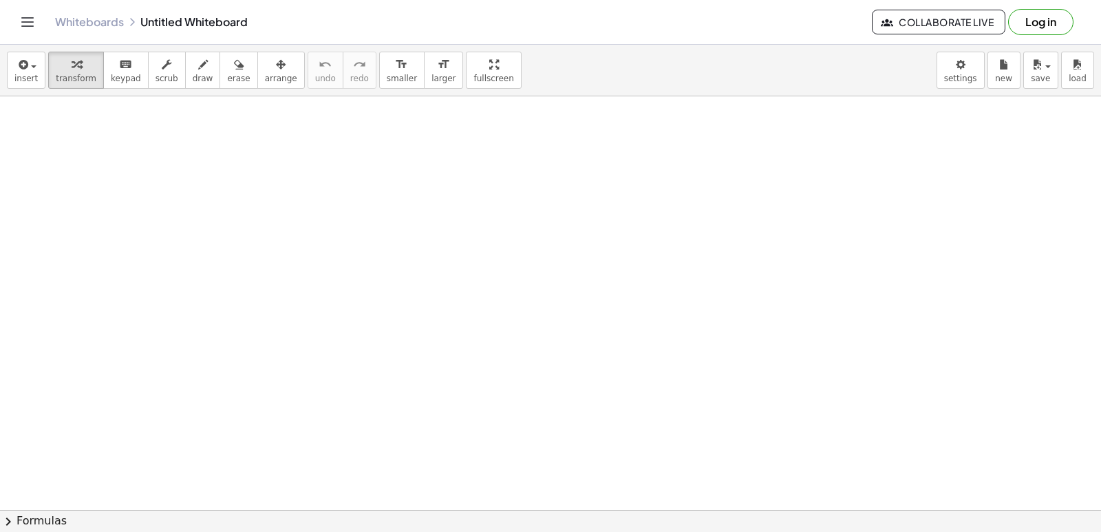
drag, startPoint x: 1080, startPoint y: 265, endPoint x: 939, endPoint y: 304, distance: 145.7
click at [963, 67] on body "Graspable Math Activities Get Started Activity Bank Assigned Work Classes White…" at bounding box center [550, 266] width 1101 height 532
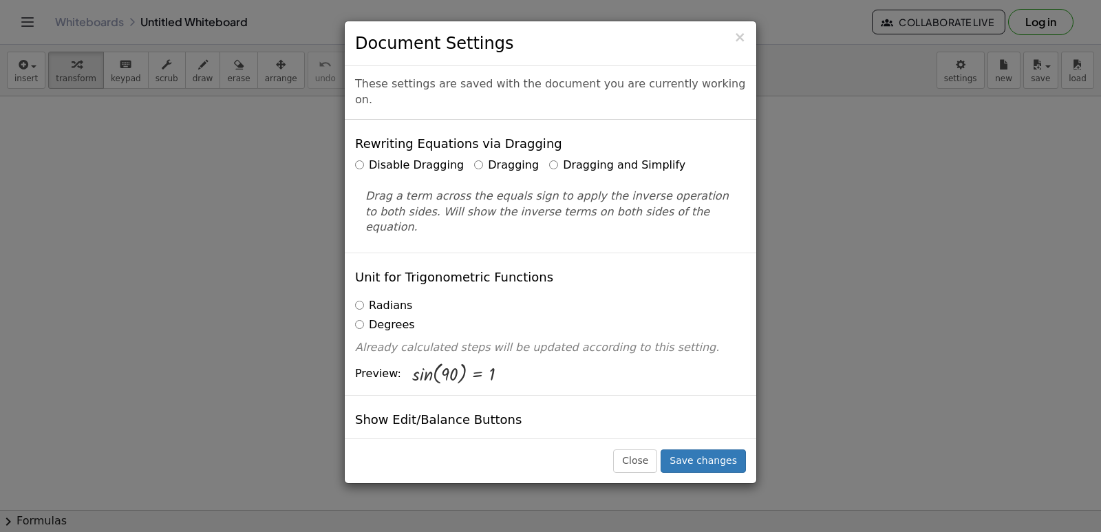
click at [561, 158] on label "Dragging and Simplify" at bounding box center [617, 166] width 136 height 16
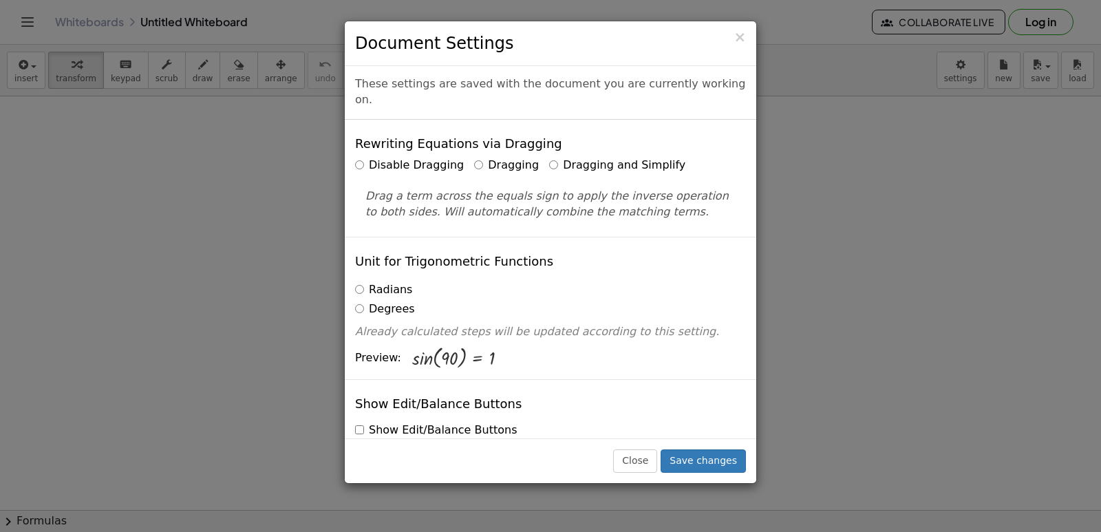
drag, startPoint x: 692, startPoint y: 446, endPoint x: 687, endPoint y: 434, distance: 12.9
click at [687, 434] on div "× Document Settings These settings are saved with the document you are currentl…" at bounding box center [550, 252] width 413 height 463
click at [696, 456] on button "Save changes" at bounding box center [703, 460] width 85 height 23
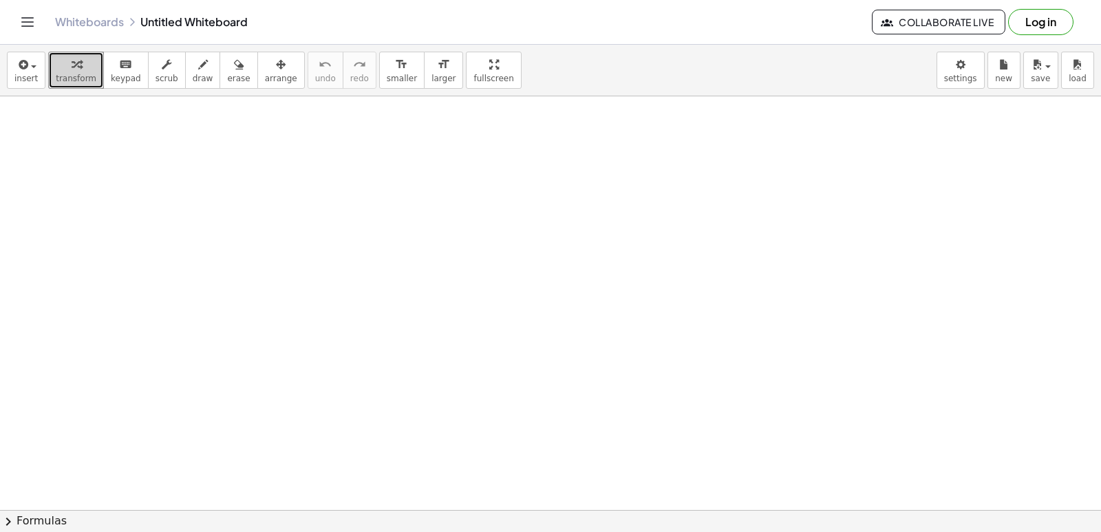
click at [58, 83] on span "transform" at bounding box center [76, 79] width 41 height 10
drag, startPoint x: 58, startPoint y: 83, endPoint x: 639, endPoint y: 465, distance: 695.4
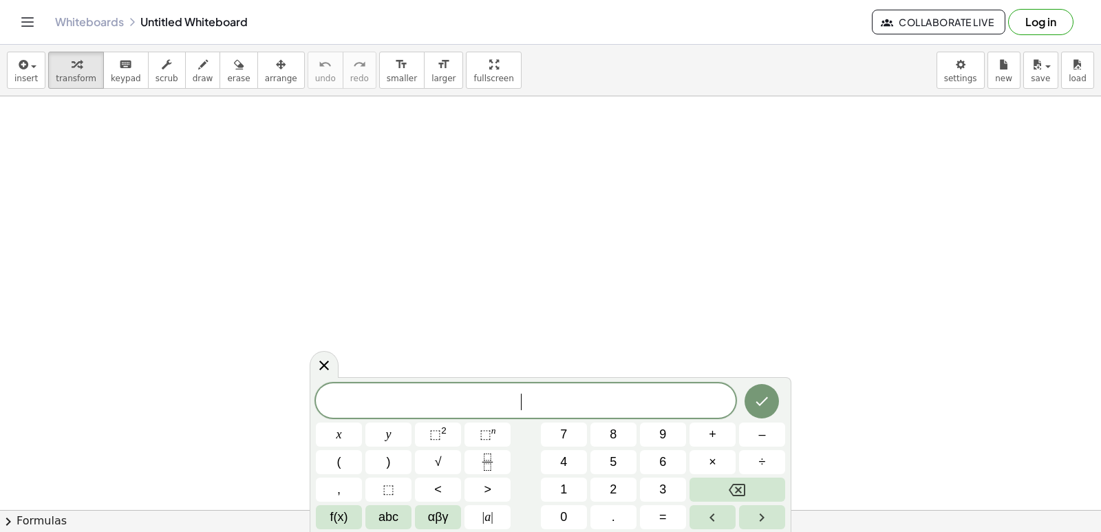
click at [551, 438] on button "7" at bounding box center [564, 434] width 46 height 24
click at [354, 436] on button "x" at bounding box center [339, 434] width 46 height 24
click at [758, 431] on button "–" at bounding box center [762, 434] width 46 height 24
click at [564, 481] on span "1" at bounding box center [563, 489] width 7 height 19
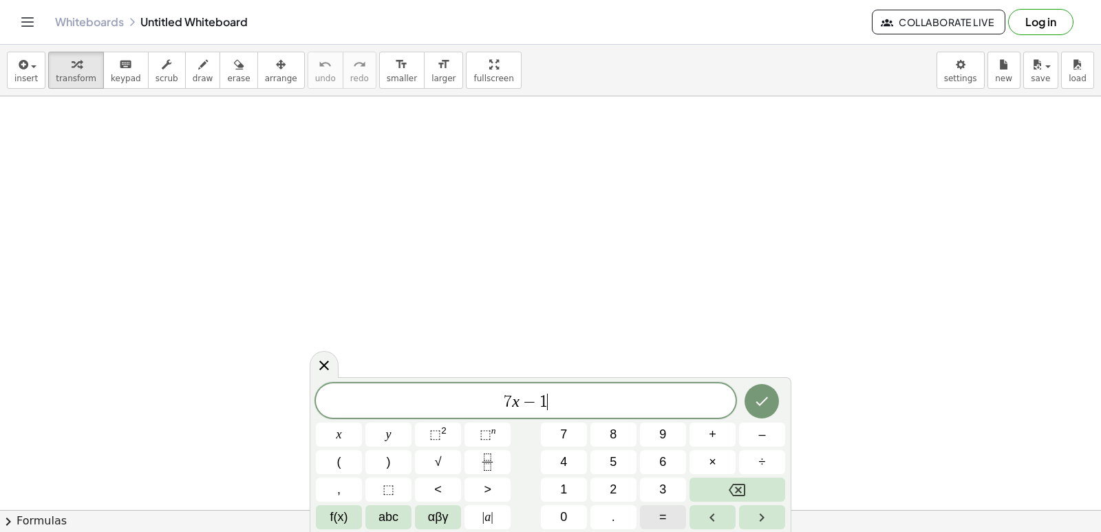
click at [663, 512] on span "=" at bounding box center [663, 517] width 8 height 19
click at [604, 486] on button "2" at bounding box center [613, 490] width 46 height 24
click at [560, 517] on button "0" at bounding box center [564, 517] width 46 height 24
click at [764, 393] on icon "Done" at bounding box center [761, 401] width 17 height 17
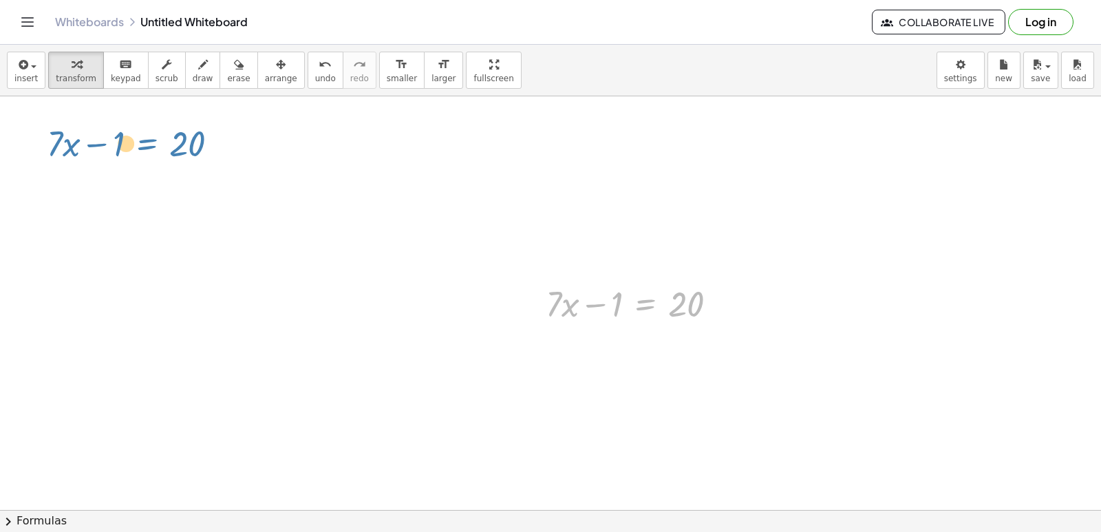
drag, startPoint x: 626, startPoint y: 302, endPoint x: 127, endPoint y: 143, distance: 524.2
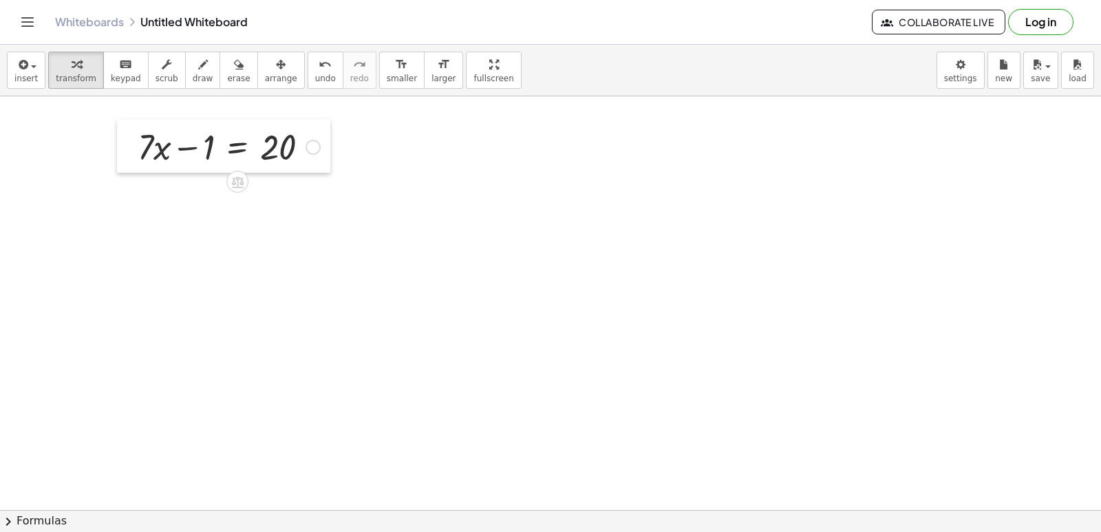
drag, startPoint x: 538, startPoint y: 314, endPoint x: 143, endPoint y: 155, distance: 426.0
click at [138, 155] on div at bounding box center [127, 146] width 21 height 54
drag, startPoint x: 144, startPoint y: 154, endPoint x: 30, endPoint y: 146, distance: 115.2
click at [30, 146] on div at bounding box center [22, 135] width 21 height 54
drag, startPoint x: 202, startPoint y: 144, endPoint x: 212, endPoint y: 145, distance: 9.7
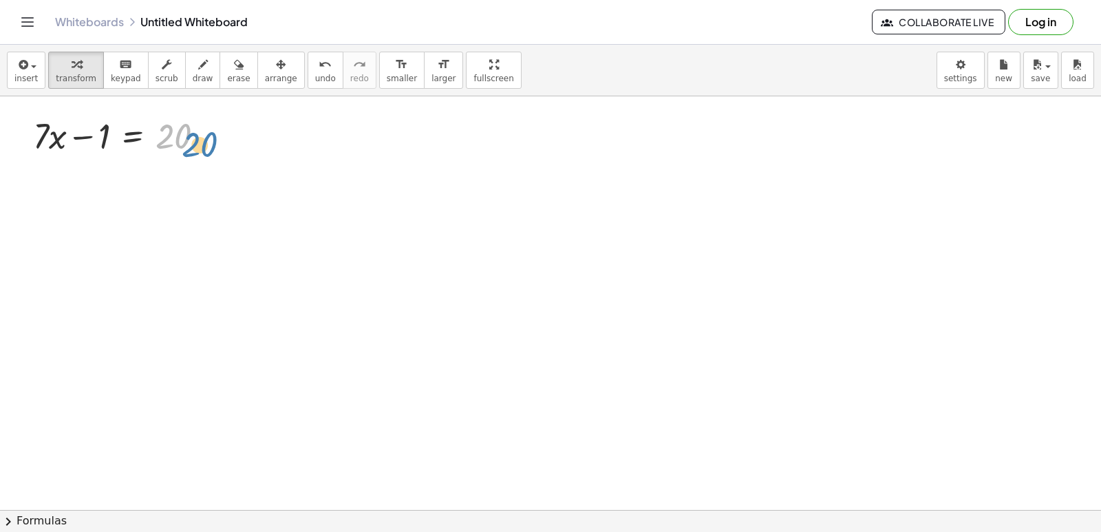
click at [217, 147] on div at bounding box center [124, 134] width 196 height 47
drag, startPoint x: 176, startPoint y: 153, endPoint x: 195, endPoint y: 163, distance: 21.9
drag, startPoint x: 36, startPoint y: 149, endPoint x: 25, endPoint y: 147, distance: 10.5
click at [34, 147] on div at bounding box center [124, 134] width 196 height 47
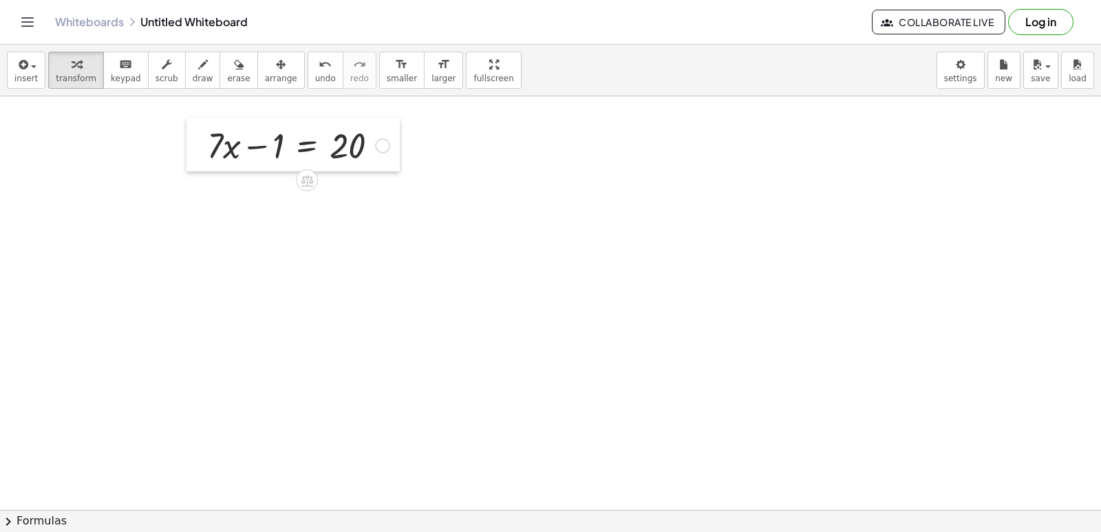
drag, startPoint x: 17, startPoint y: 154, endPoint x: 191, endPoint y: 164, distance: 174.3
click at [191, 164] on div at bounding box center [196, 145] width 21 height 54
drag, startPoint x: 275, startPoint y: 144, endPoint x: 411, endPoint y: 155, distance: 136.6
drag, startPoint x: 411, startPoint y: 155, endPoint x: 221, endPoint y: 240, distance: 208.8
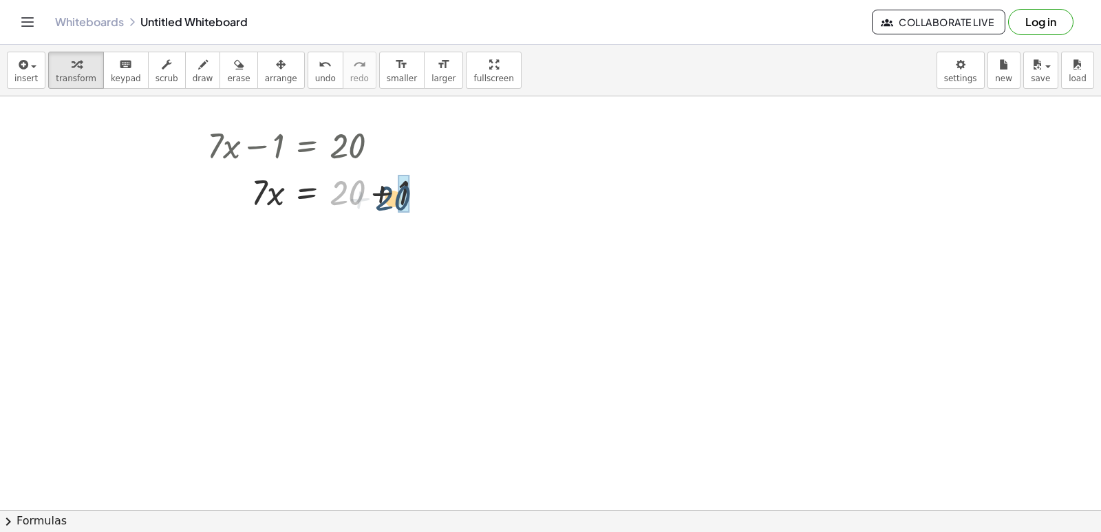
drag, startPoint x: 339, startPoint y: 198, endPoint x: 388, endPoint y: 204, distance: 49.2
click at [388, 204] on div at bounding box center [320, 191] width 240 height 47
drag, startPoint x: 249, startPoint y: 239, endPoint x: 317, endPoint y: 238, distance: 67.4
click at [317, 238] on div at bounding box center [320, 238] width 240 height 47
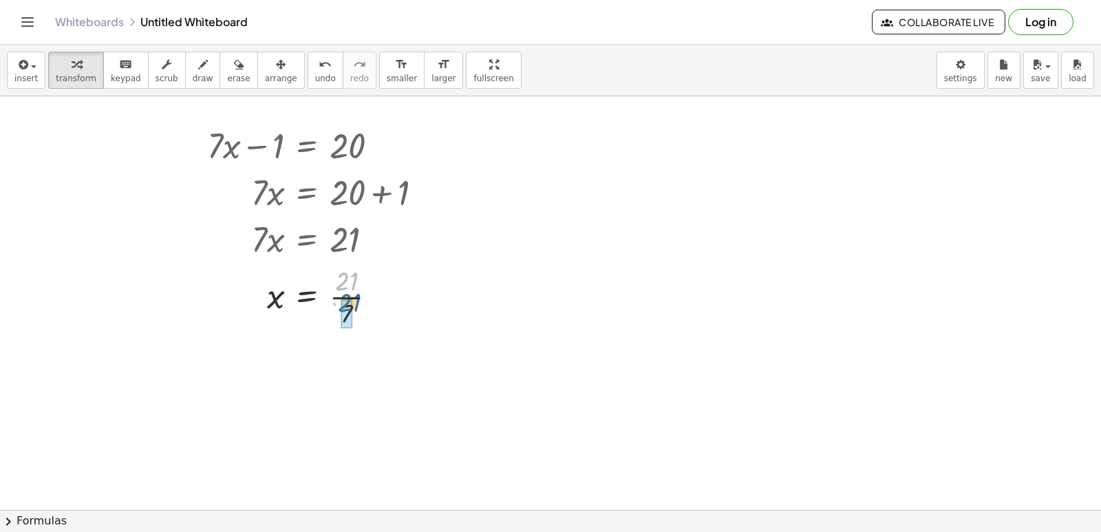
drag, startPoint x: 340, startPoint y: 275, endPoint x: 343, endPoint y: 296, distance: 21.5
click at [343, 296] on div at bounding box center [320, 295] width 240 height 69
drag, startPoint x: 264, startPoint y: 420, endPoint x: 211, endPoint y: 520, distance: 113.6
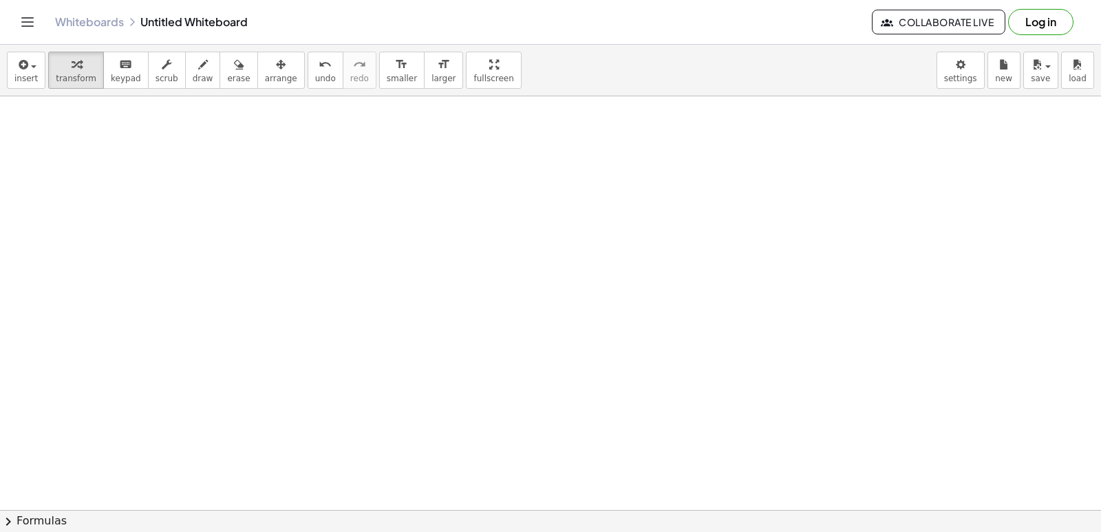
scroll to position [482, 0]
click at [336, 399] on div at bounding box center [550, 73] width 1101 height 916
click at [192, 195] on div at bounding box center [550, 73] width 1101 height 916
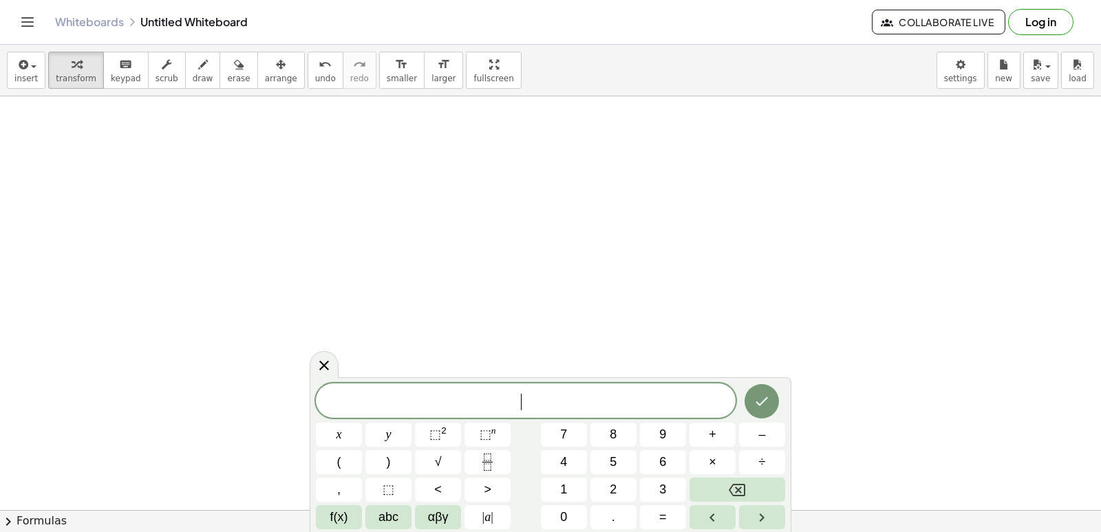
click at [192, 195] on div at bounding box center [550, 73] width 1101 height 916
click at [390, 435] on span "y" at bounding box center [389, 434] width 6 height 19
click at [758, 438] on button "–" at bounding box center [762, 434] width 46 height 24
click at [654, 435] on button "9" at bounding box center [663, 434] width 46 height 24
click at [636, 509] on div "8 y − 9 ​ x y ⬚ 2 ⬚ n 7 8 9 + – ( ) √ 4 5 6 × ÷ , ⬚ < > 1 2 3 f(x) abc αβγ | a …" at bounding box center [550, 456] width 469 height 146
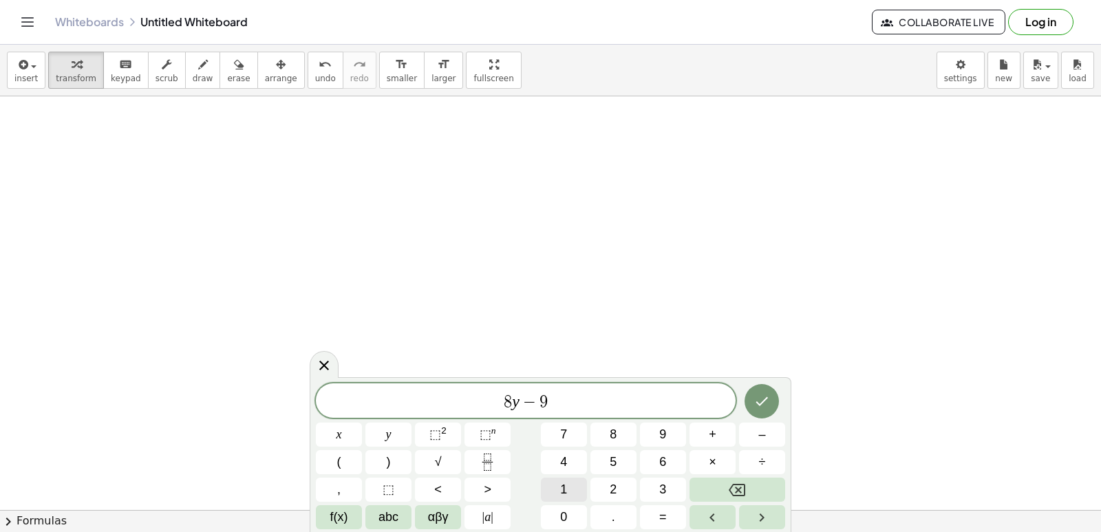
click at [535, 496] on div "8 y − 9 x y ⬚ 2 ⬚ n 7 8 9 + – ( ) √ 4 5 6 × ÷ , ⬚ < > 1 2 3 f(x) abc αβγ | a | …" at bounding box center [550, 456] width 469 height 146
click at [558, 487] on button "1" at bounding box center [564, 490] width 46 height 24
click at [747, 491] on button "Backspace" at bounding box center [737, 490] width 96 height 24
click at [659, 517] on span "=" at bounding box center [663, 517] width 8 height 19
click at [571, 490] on button "1" at bounding box center [564, 490] width 46 height 24
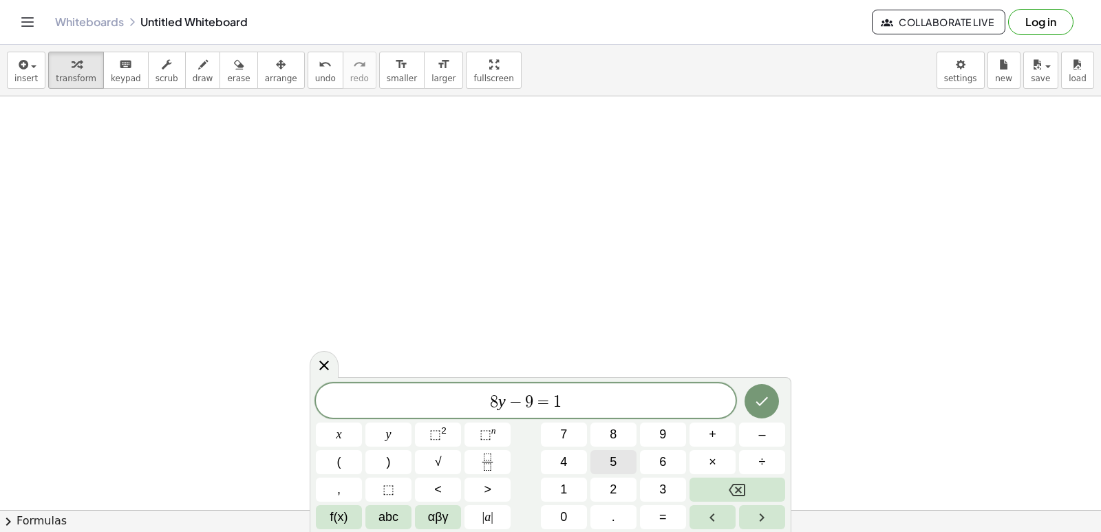
click at [625, 456] on button "5" at bounding box center [613, 462] width 46 height 24
click at [761, 399] on icon "Done" at bounding box center [761, 401] width 17 height 17
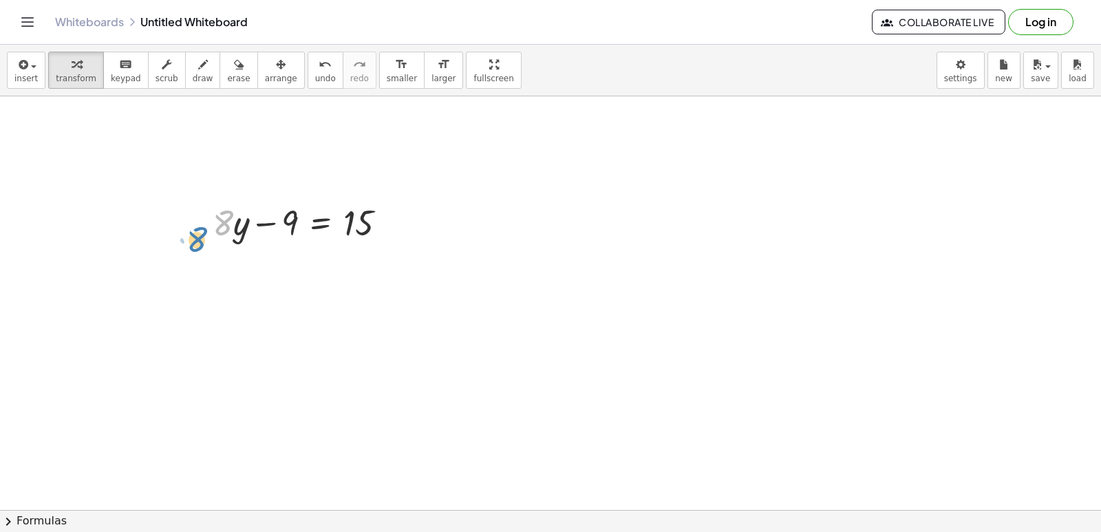
drag, startPoint x: 215, startPoint y: 231, endPoint x: 204, endPoint y: 245, distance: 17.2
click at [202, 245] on div "· 8 + · y + · 8 · y − 9 = 15" at bounding box center [300, 222] width 216 height 54
drag, startPoint x: 290, startPoint y: 231, endPoint x: 406, endPoint y: 239, distance: 115.8
drag, startPoint x: 269, startPoint y: 268, endPoint x: 372, endPoint y: 286, distance: 104.2
click at [372, 286] on div at bounding box center [330, 268] width 248 height 47
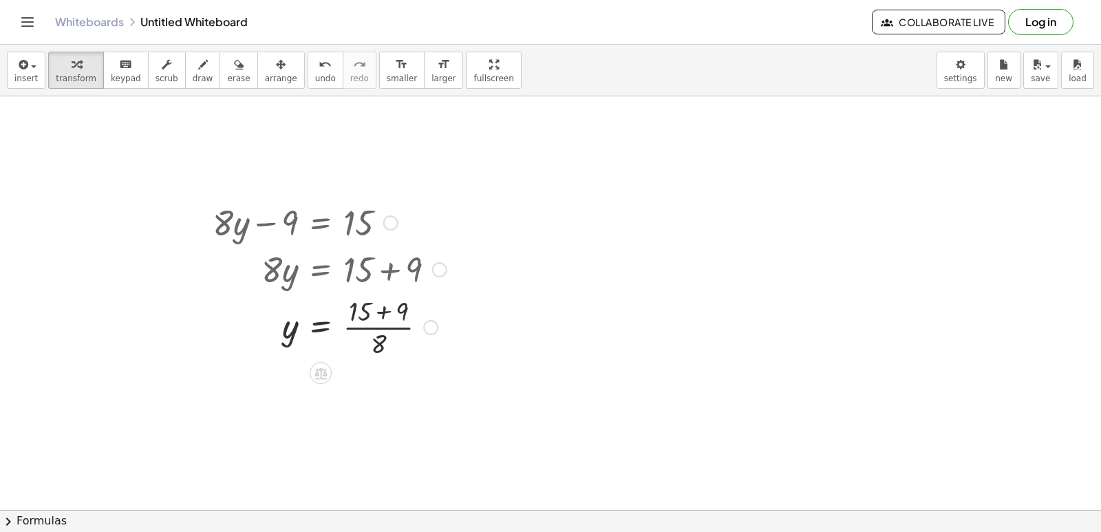
click at [295, 324] on div at bounding box center [330, 326] width 248 height 69
click at [227, 77] on span "erase" at bounding box center [238, 79] width 23 height 10
click at [295, 323] on div at bounding box center [550, 73] width 1101 height 916
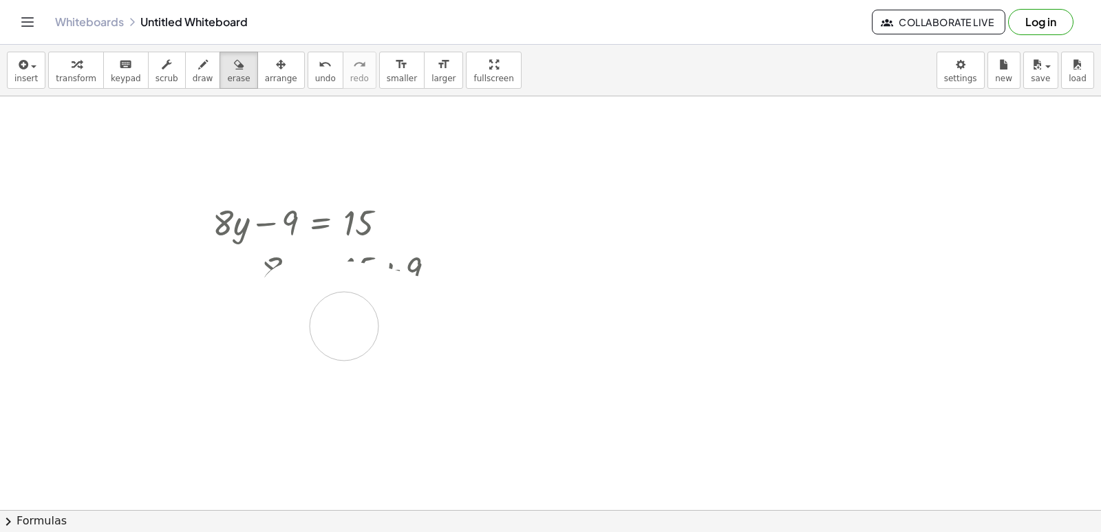
drag, startPoint x: 301, startPoint y: 323, endPoint x: 343, endPoint y: 326, distance: 41.4
click at [343, 326] on div at bounding box center [550, 73] width 1101 height 916
drag, startPoint x: 276, startPoint y: 327, endPoint x: 204, endPoint y: 302, distance: 76.4
click at [200, 298] on div at bounding box center [550, 73] width 1101 height 916
drag, startPoint x: 391, startPoint y: 303, endPoint x: 269, endPoint y: 257, distance: 130.2
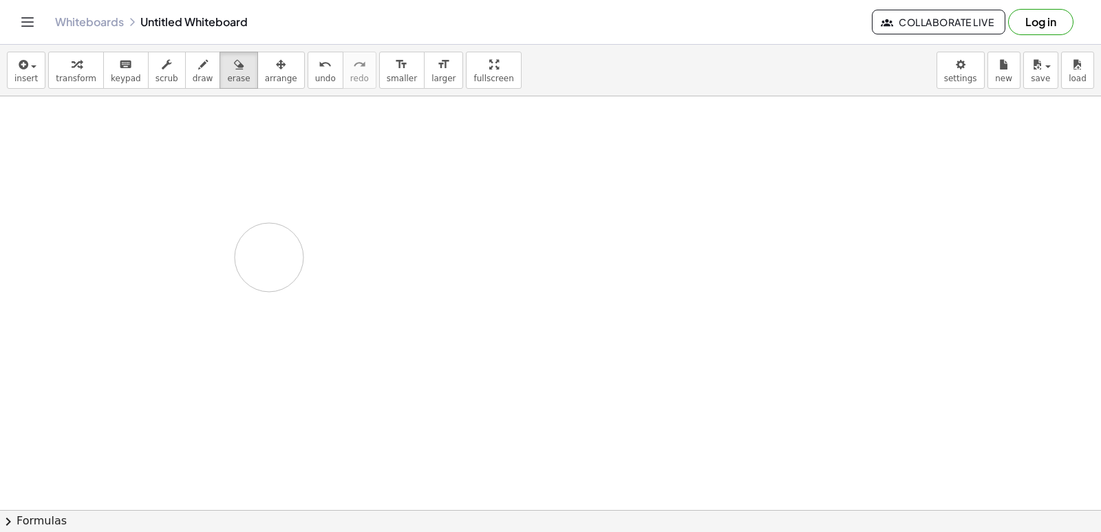
click at [269, 257] on div at bounding box center [550, 73] width 1101 height 916
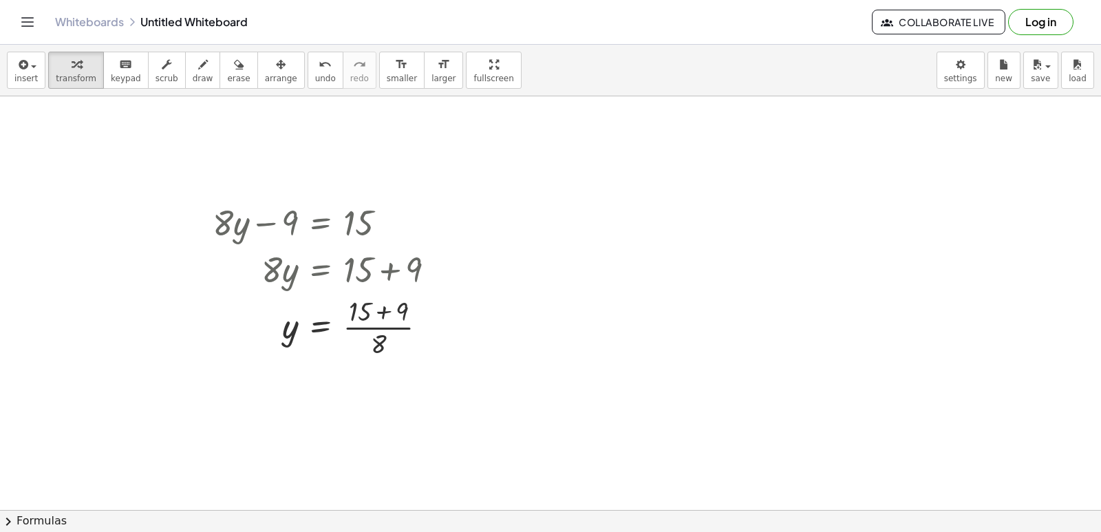
click at [72, 96] on div "insert select one: Math Expression Function Text Youtube Video Graphing Geometr…" at bounding box center [550, 71] width 1101 height 52
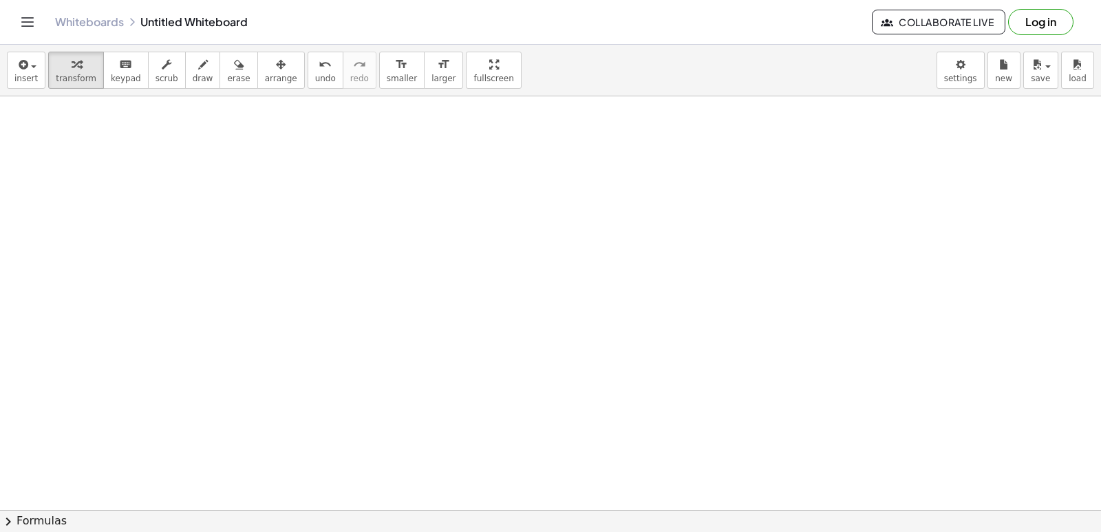
scroll to position [896, 0]
click at [313, 380] on div at bounding box center [550, 27] width 1101 height 1654
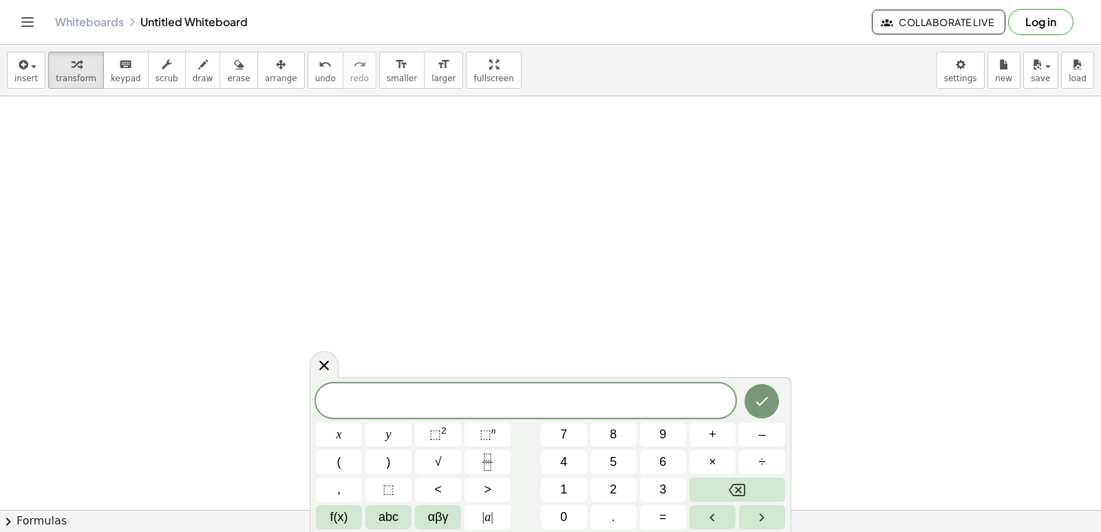
scroll to position [965, 0]
click at [562, 431] on span "7" at bounding box center [563, 434] width 7 height 19
click at [332, 425] on button "x" at bounding box center [339, 434] width 46 height 24
click at [748, 429] on button "–" at bounding box center [762, 434] width 46 height 24
click at [565, 486] on span "1" at bounding box center [563, 489] width 7 height 19
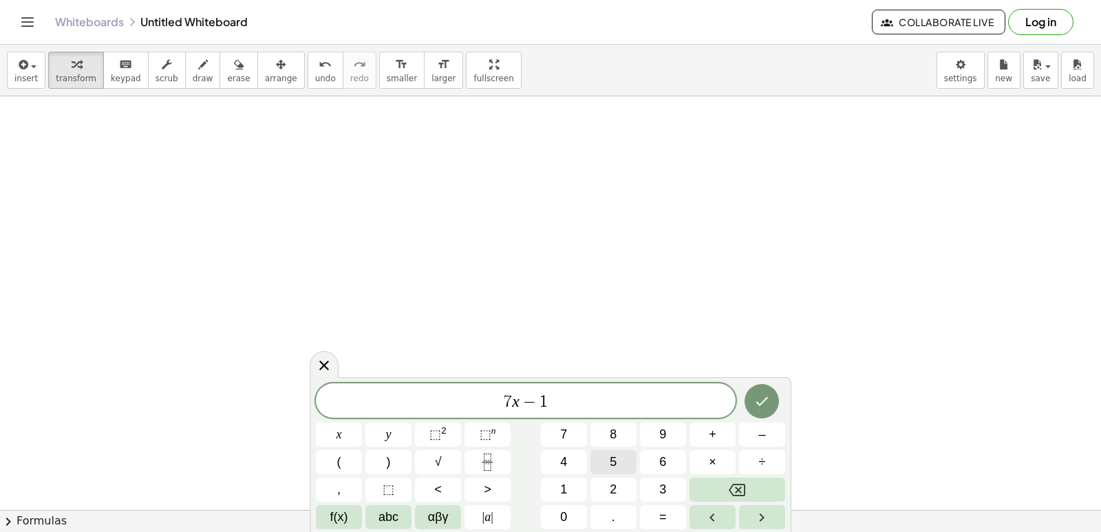
click at [601, 462] on button "5" at bounding box center [613, 462] width 46 height 24
click at [667, 519] on button "=" at bounding box center [663, 517] width 46 height 24
click at [579, 486] on button "1" at bounding box center [564, 490] width 46 height 24
click at [665, 485] on span "3" at bounding box center [662, 489] width 7 height 19
click at [753, 399] on button "Done" at bounding box center [761, 401] width 34 height 34
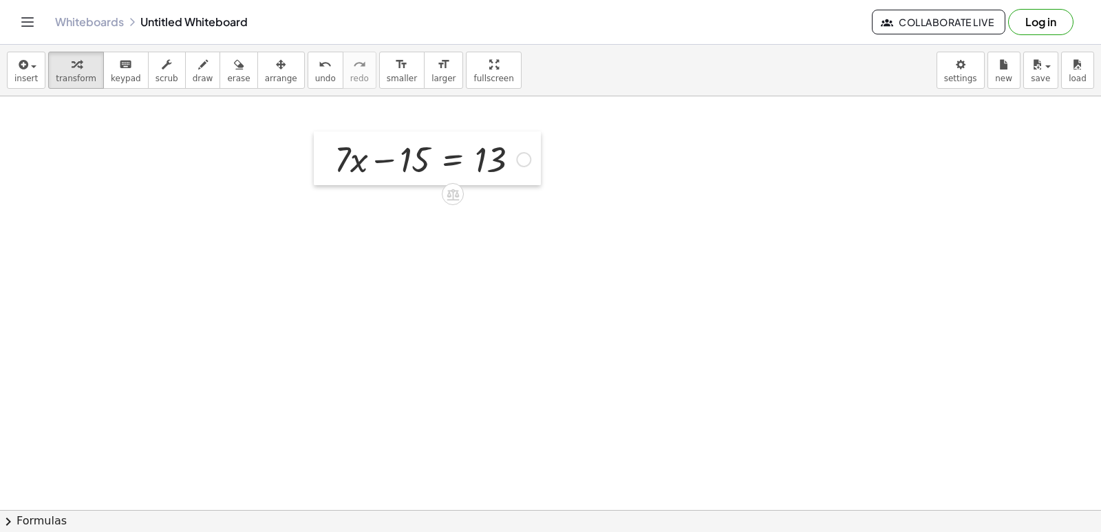
drag, startPoint x: 319, startPoint y: 354, endPoint x: 319, endPoint y: 175, distance: 178.9
drag, startPoint x: 319, startPoint y: 175, endPoint x: 293, endPoint y: 214, distance: 47.1
drag, startPoint x: 416, startPoint y: 169, endPoint x: 552, endPoint y: 173, distance: 136.3
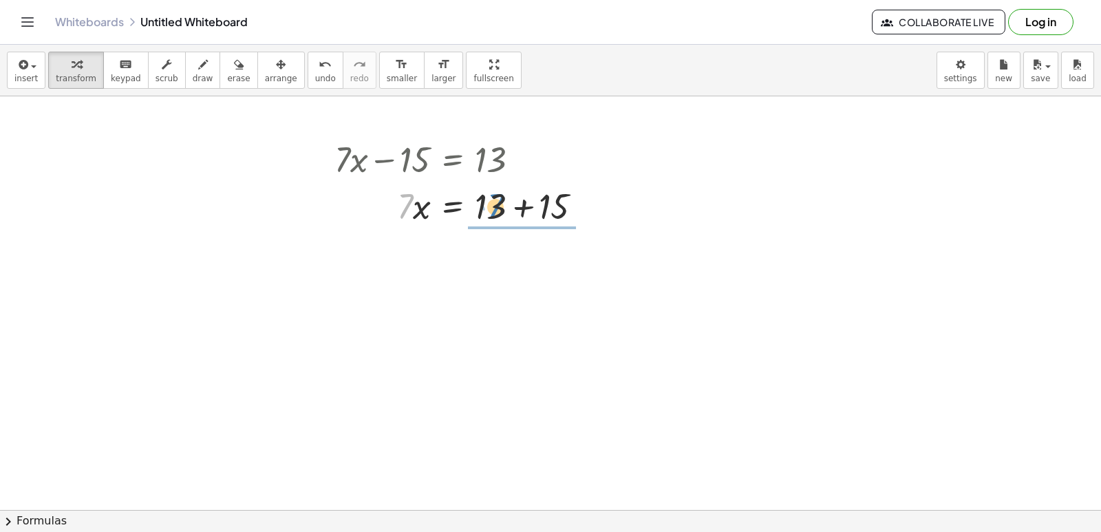
drag, startPoint x: 405, startPoint y: 219, endPoint x: 497, endPoint y: 218, distance: 92.2
click at [497, 218] on div at bounding box center [464, 205] width 272 height 47
click at [315, 65] on div "undo" at bounding box center [325, 64] width 21 height 17
click at [516, 211] on div at bounding box center [464, 205] width 272 height 47
drag, startPoint x: 398, startPoint y: 253, endPoint x: 480, endPoint y: 288, distance: 90.0
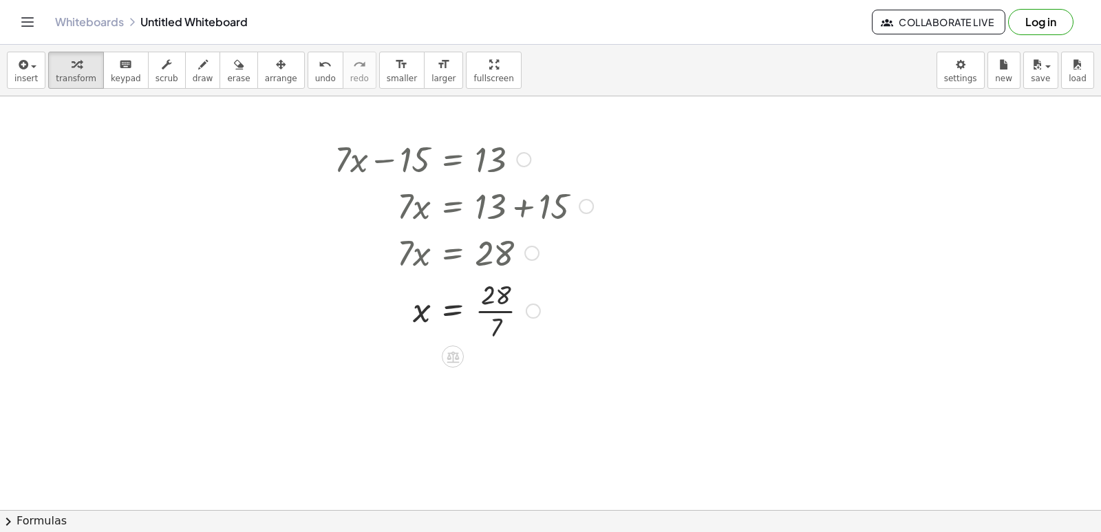
click at [495, 308] on div at bounding box center [464, 309] width 272 height 69
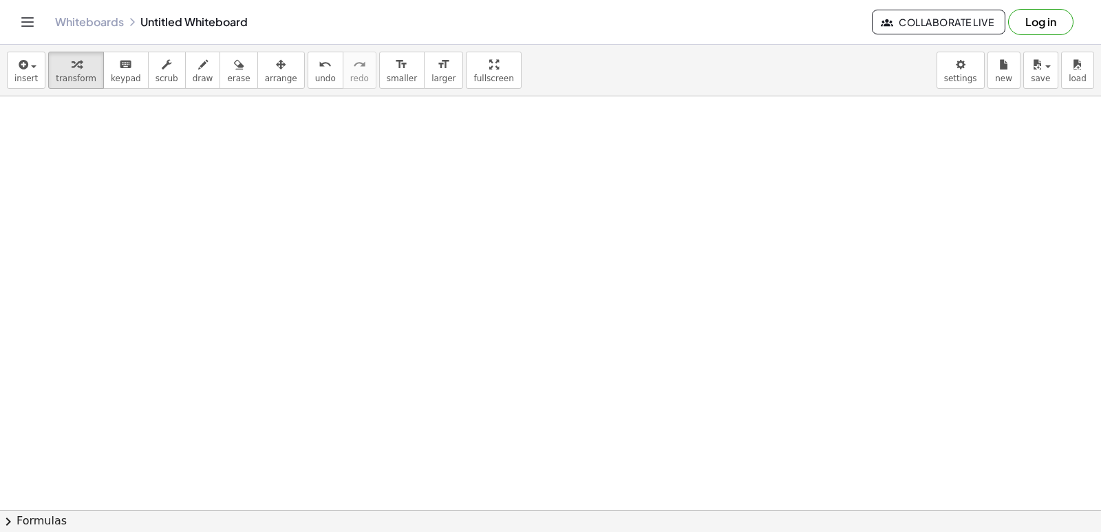
scroll to position [1378, 0]
drag, startPoint x: 648, startPoint y: 404, endPoint x: 654, endPoint y: 392, distance: 13.6
drag, startPoint x: 639, startPoint y: 350, endPoint x: 618, endPoint y: 327, distance: 31.2
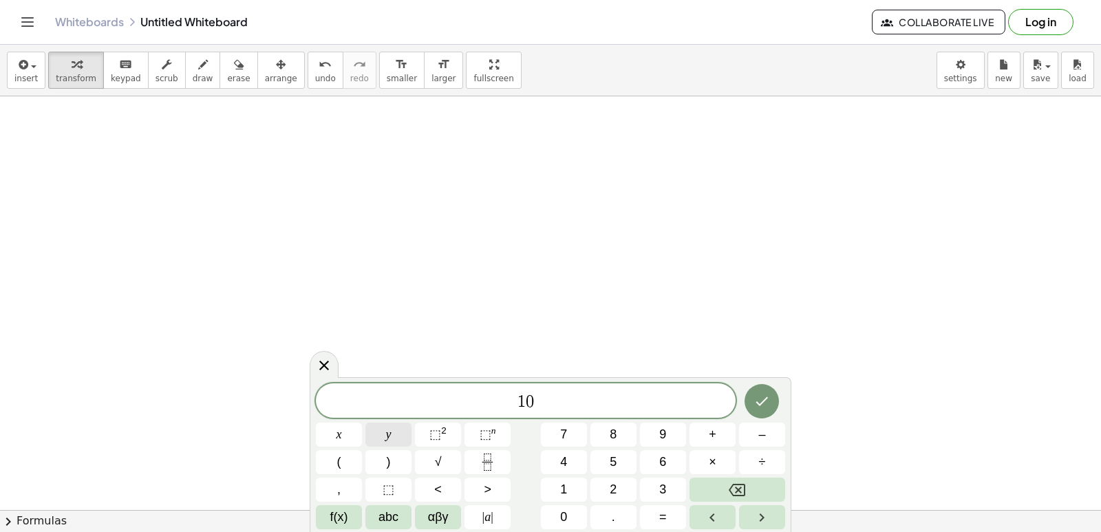
click at [398, 427] on button "y" at bounding box center [388, 434] width 46 height 24
click at [394, 426] on button "y" at bounding box center [388, 434] width 46 height 24
click at [737, 488] on icon "Backspace" at bounding box center [737, 490] width 17 height 12
click at [711, 432] on span "+" at bounding box center [713, 434] width 8 height 19
click at [742, 488] on icon "Backspace" at bounding box center [737, 490] width 17 height 17
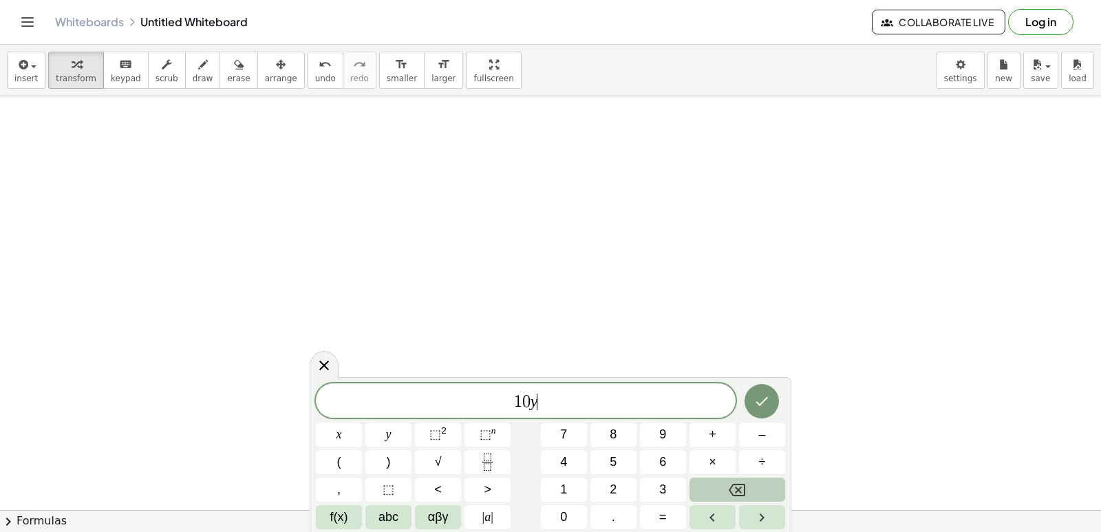
click at [742, 488] on icon "Backspace" at bounding box center [737, 490] width 17 height 17
click at [738, 480] on button "Backspace" at bounding box center [737, 490] width 96 height 24
click at [558, 428] on button "7" at bounding box center [564, 434] width 46 height 24
click at [359, 427] on button "x" at bounding box center [339, 434] width 46 height 24
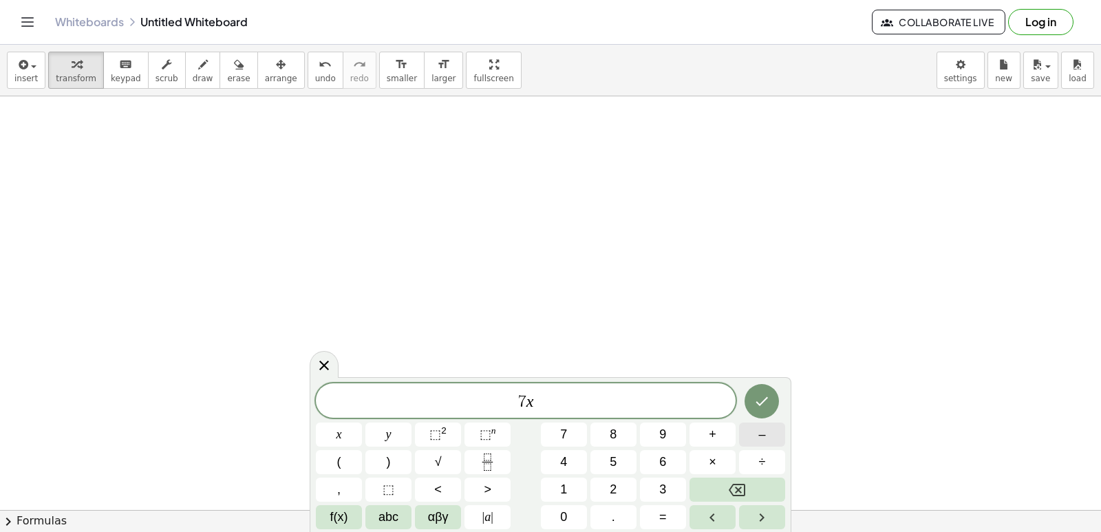
click at [725, 439] on div "7 x ​ x y ⬚ 2 ⬚ n 7 8 9 + – ( ) √ 4 5 6 × ÷ , ⬚ < > 1 2 3 f(x) abc αβγ | a | 0 …" at bounding box center [550, 456] width 469 height 146
click at [668, 487] on button "3" at bounding box center [663, 490] width 46 height 24
click at [566, 484] on span "1" at bounding box center [563, 489] width 7 height 19
click at [634, 482] on div "7 x 3 1 ​ x y ⬚ 2 ⬚ n 7 8 9 + – ( ) √ 4 5 6 × ÷ , ⬚ < > 1 2 3 f(x) abc αβγ | a …" at bounding box center [550, 456] width 469 height 146
click at [567, 480] on button "1" at bounding box center [564, 490] width 46 height 24
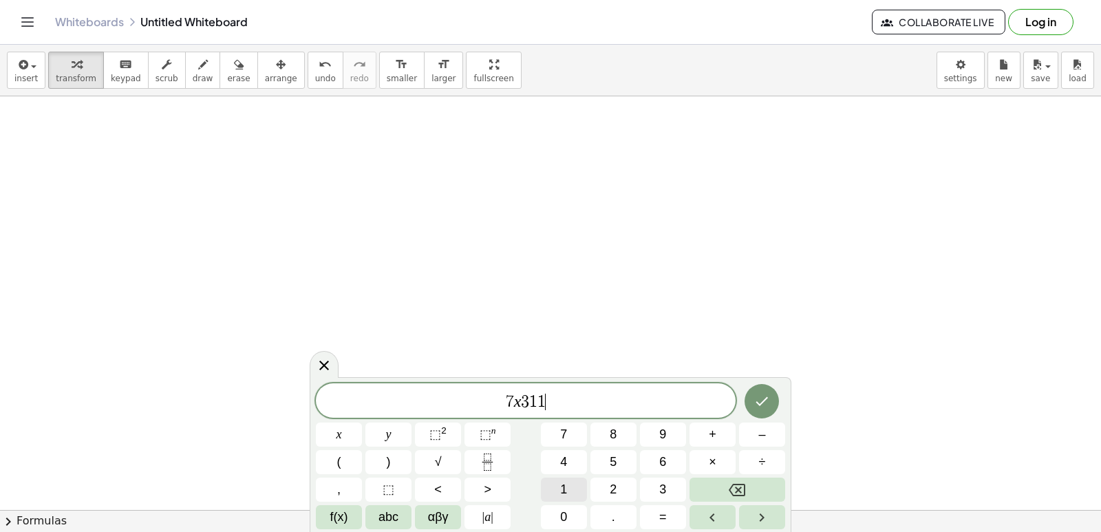
click at [567, 480] on button "1" at bounding box center [564, 490] width 46 height 24
click at [759, 482] on button "Backspace" at bounding box center [737, 490] width 96 height 24
click at [661, 513] on span "=" at bounding box center [663, 517] width 8 height 19
click at [573, 486] on button "1" at bounding box center [564, 490] width 46 height 24
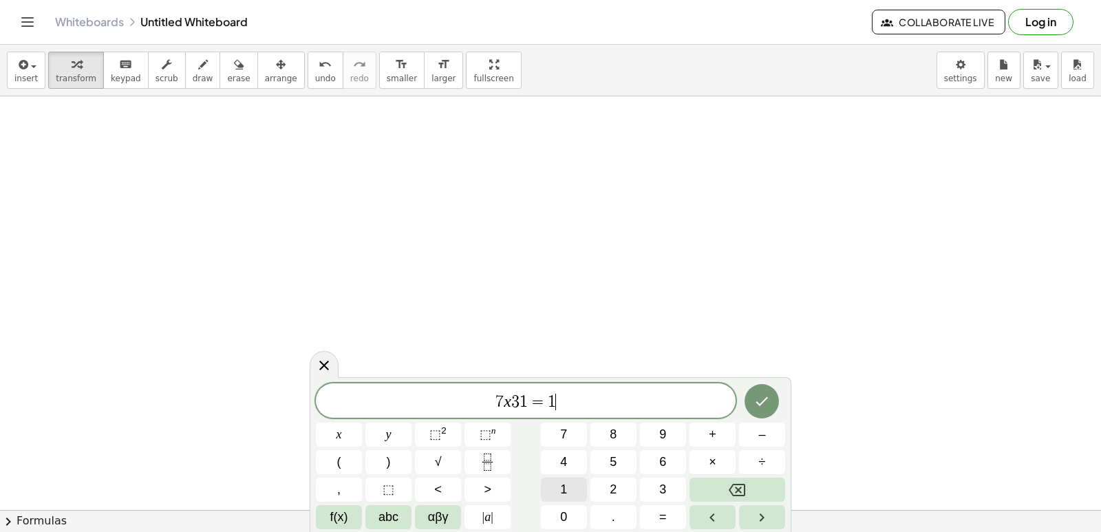
click at [573, 486] on button "1" at bounding box center [564, 490] width 46 height 24
click at [752, 395] on button "Done" at bounding box center [761, 401] width 34 height 34
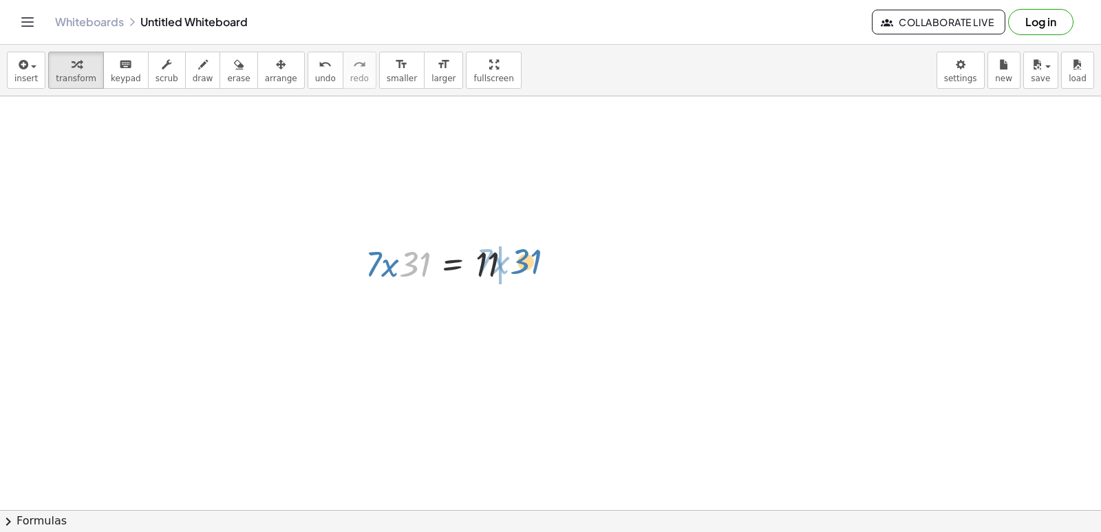
drag, startPoint x: 413, startPoint y: 259, endPoint x: 535, endPoint y: 267, distance: 122.7
click at [528, 261] on div at bounding box center [443, 262] width 171 height 47
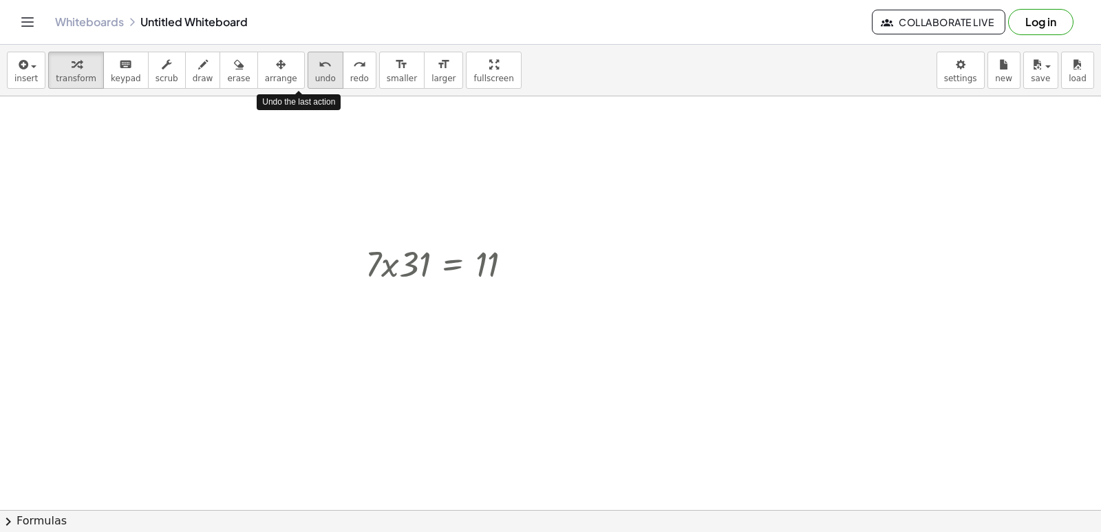
click at [315, 74] on span "undo" at bounding box center [325, 79] width 21 height 10
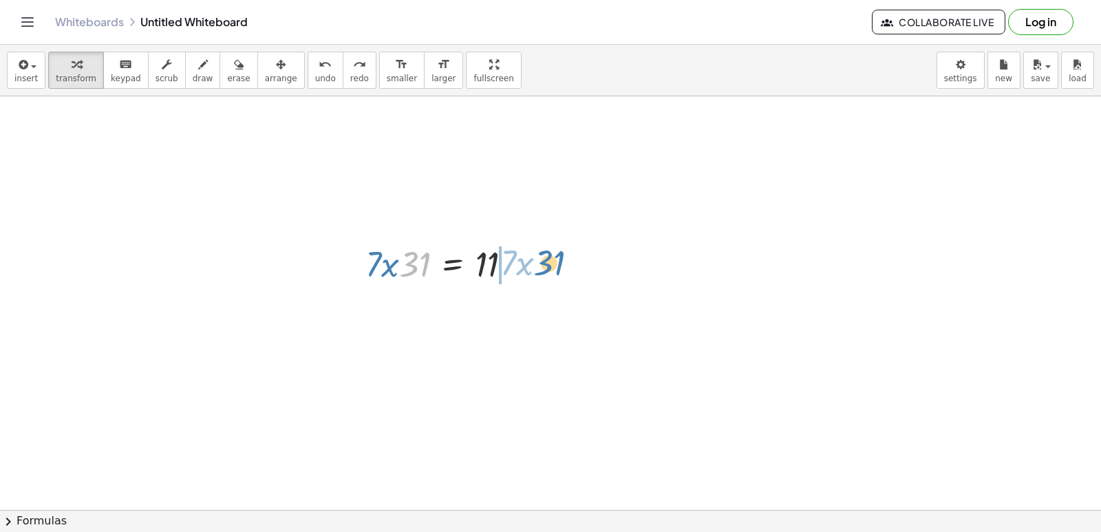
drag, startPoint x: 416, startPoint y: 271, endPoint x: 550, endPoint y: 270, distance: 134.9
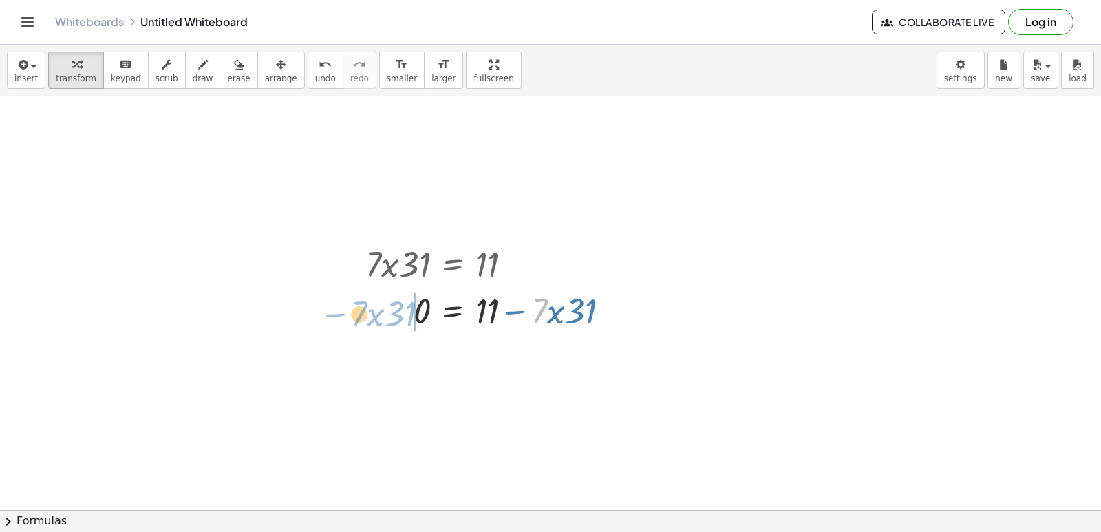
drag, startPoint x: 543, startPoint y: 310, endPoint x: 363, endPoint y: 312, distance: 180.3
click at [363, 312] on div "· 7 · x · 31 = 11 · 7 − · x · 31 · 7 · x · 31 = 11 0 + −" at bounding box center [488, 286] width 286 height 100
click at [315, 79] on span "undo" at bounding box center [325, 79] width 21 height 10
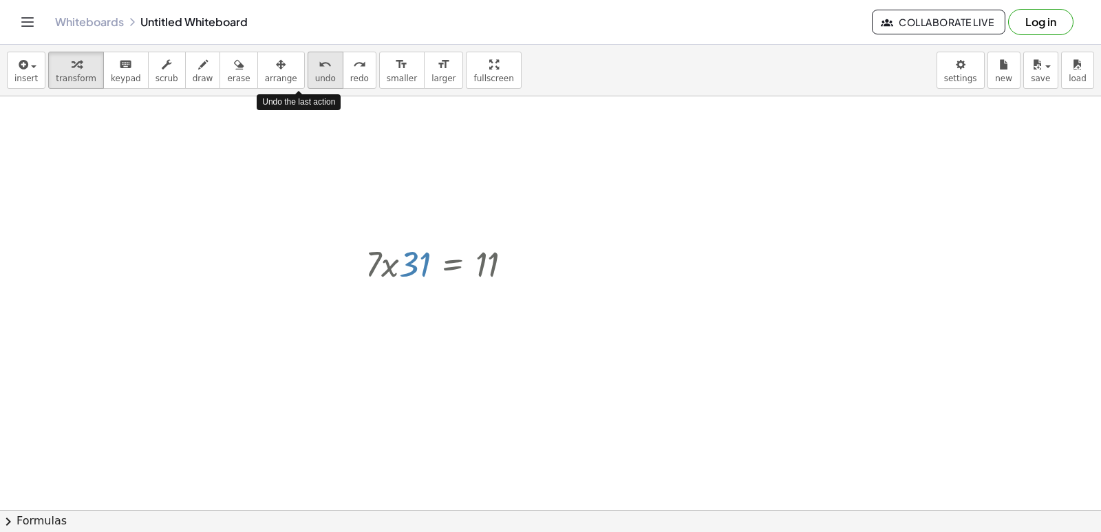
click at [315, 74] on span "undo" at bounding box center [325, 79] width 21 height 10
drag, startPoint x: 129, startPoint y: 345, endPoint x: 135, endPoint y: 376, distance: 32.3
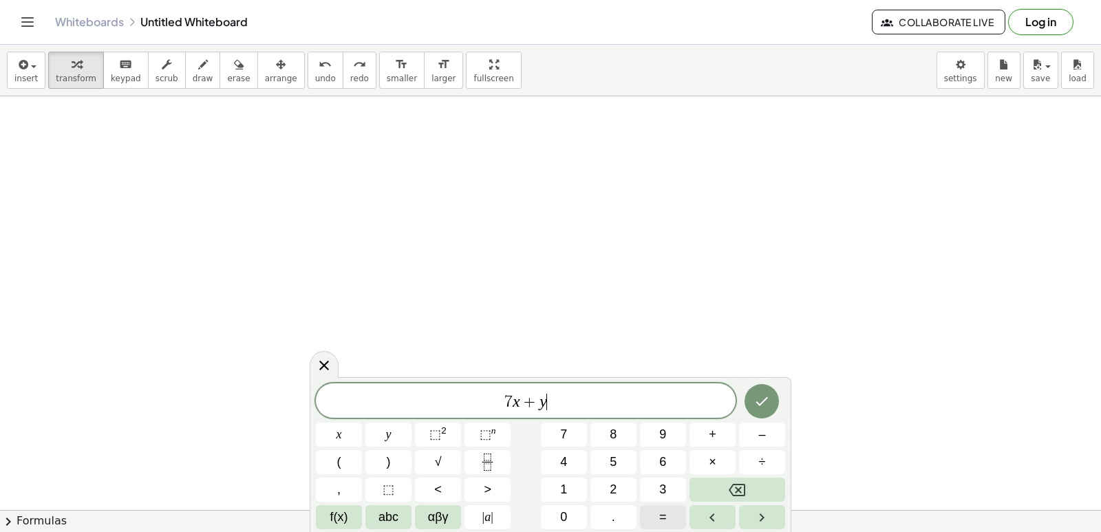
click at [659, 516] on button "=" at bounding box center [663, 517] width 46 height 24
click at [658, 490] on button "3" at bounding box center [663, 490] width 46 height 24
click at [769, 401] on icon "Done" at bounding box center [761, 401] width 17 height 17
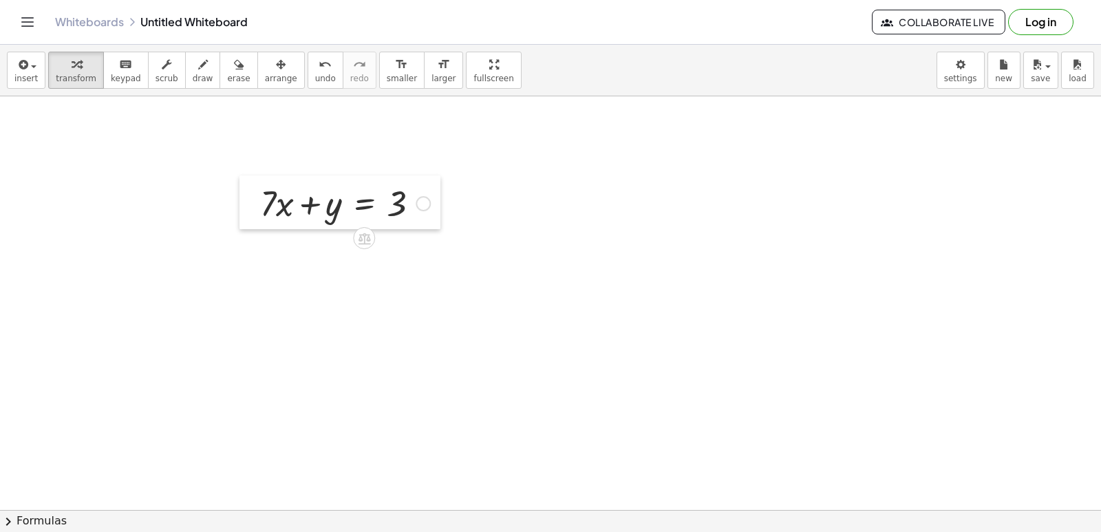
drag, startPoint x: 179, startPoint y: 379, endPoint x: 251, endPoint y: 209, distance: 184.7
drag, startPoint x: 251, startPoint y: 209, endPoint x: 143, endPoint y: 153, distance: 121.6
drag, startPoint x: 265, startPoint y: 208, endPoint x: 430, endPoint y: 209, distance: 165.1
click at [430, 209] on div at bounding box center [347, 198] width 184 height 47
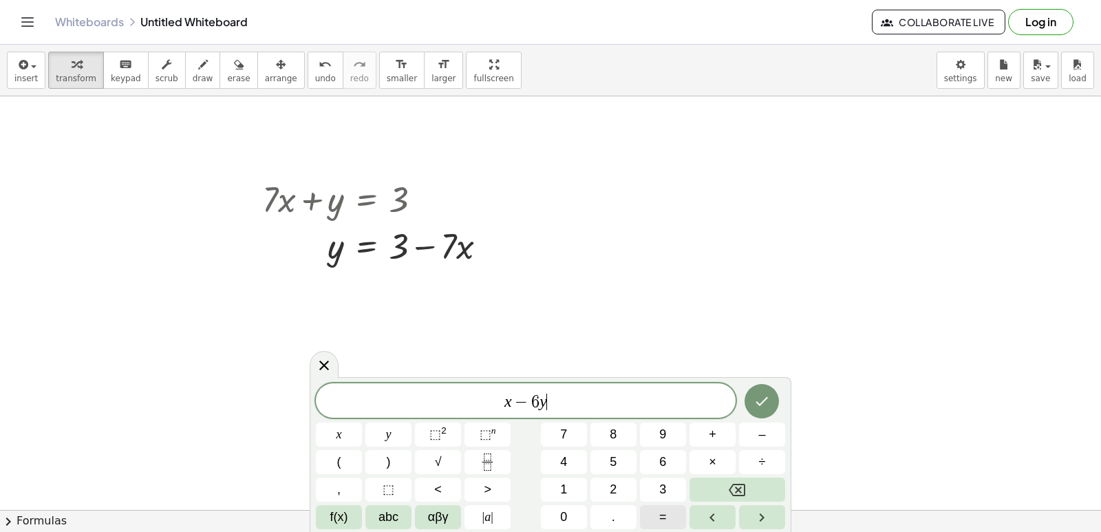
click at [658, 515] on button "=" at bounding box center [663, 517] width 46 height 24
click at [762, 401] on icon "Done" at bounding box center [761, 401] width 17 height 17
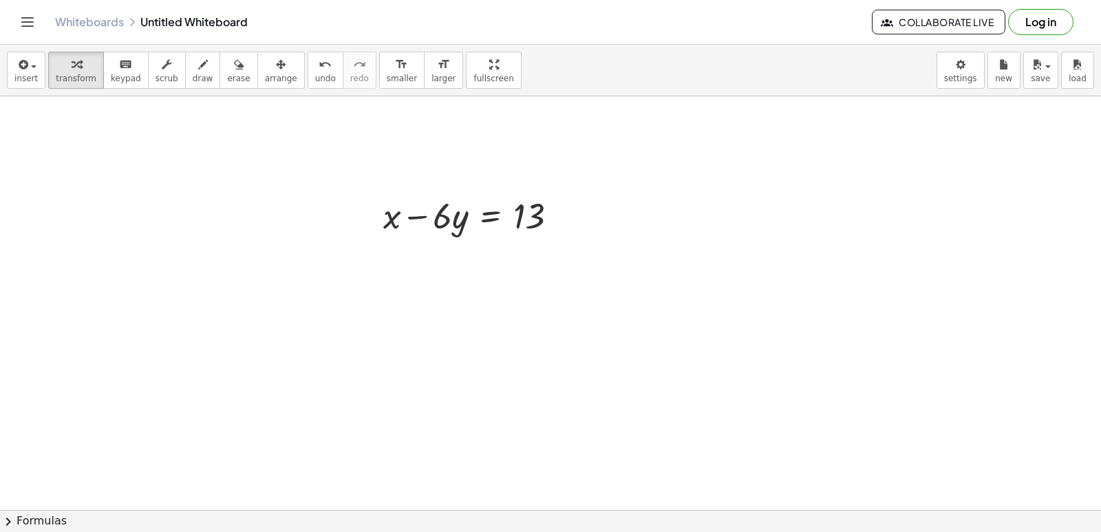
scroll to position [1929, 0]
drag, startPoint x: 442, startPoint y: 221, endPoint x: 571, endPoint y: 215, distance: 128.8
click at [571, 215] on div at bounding box center [475, 213] width 199 height 47
drag, startPoint x: 634, startPoint y: 381, endPoint x: 346, endPoint y: 301, distance: 298.5
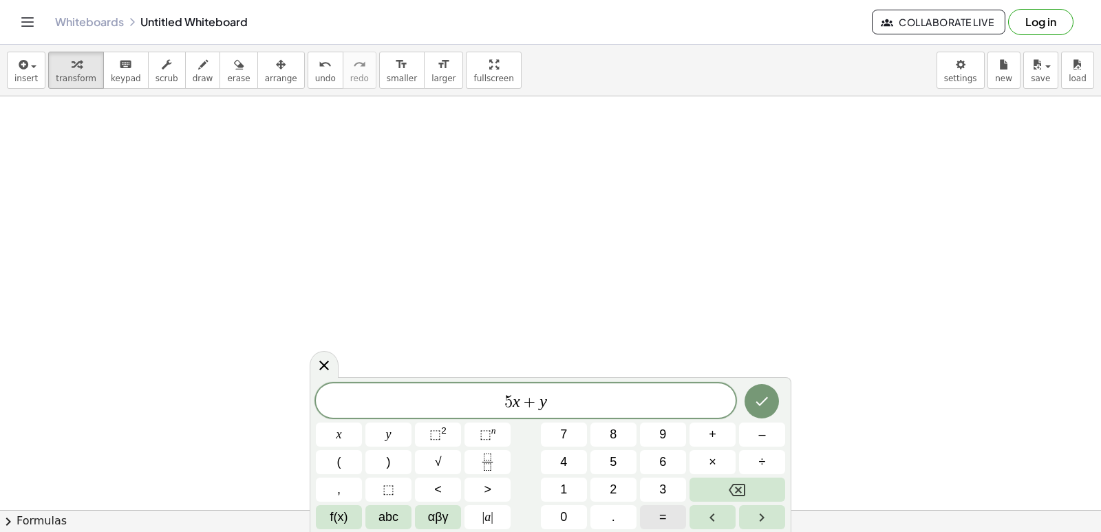
click at [660, 515] on span "=" at bounding box center [663, 517] width 8 height 19
click at [596, 498] on button "2" at bounding box center [613, 490] width 46 height 24
click at [562, 516] on span "0" at bounding box center [563, 517] width 7 height 19
click at [753, 392] on button "Done" at bounding box center [761, 401] width 34 height 34
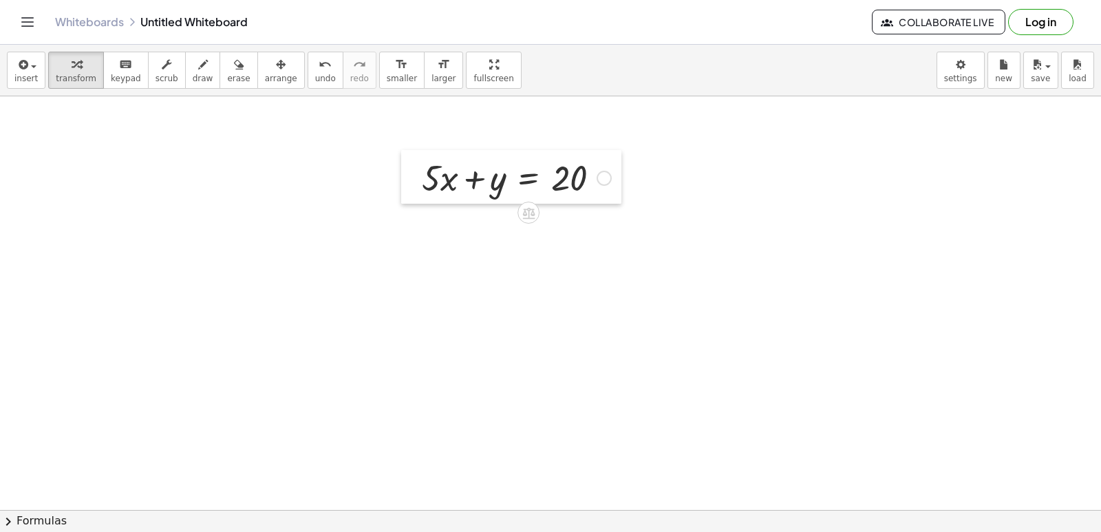
drag, startPoint x: 396, startPoint y: 336, endPoint x: 416, endPoint y: 198, distance: 139.1
click at [416, 198] on div at bounding box center [411, 177] width 21 height 54
click at [485, 171] on div at bounding box center [516, 176] width 203 height 47
click at [485, 177] on div at bounding box center [516, 176] width 203 height 47
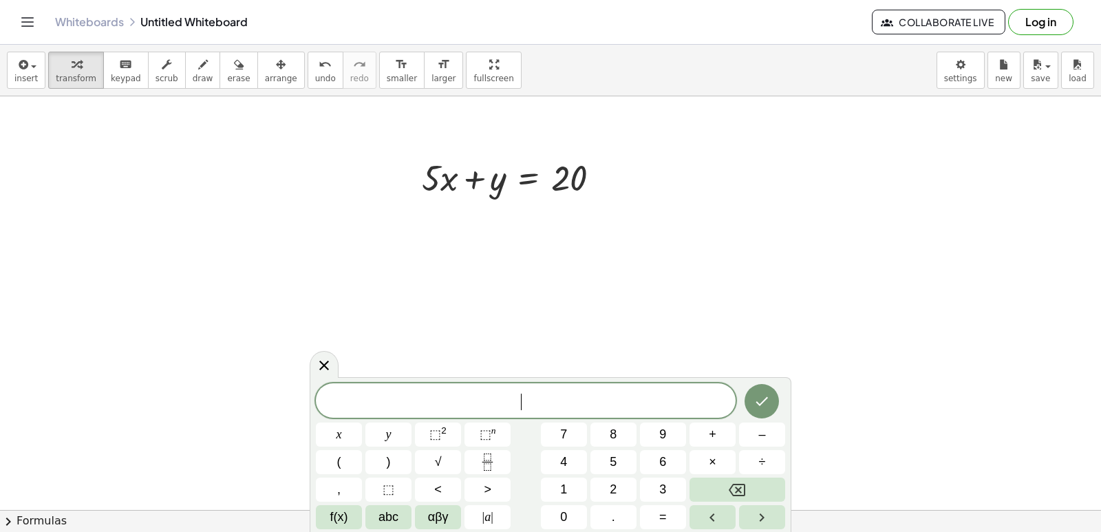
drag, startPoint x: 445, startPoint y: 186, endPoint x: 450, endPoint y: 206, distance: 20.5
click at [658, 518] on button "=" at bounding box center [663, 517] width 46 height 24
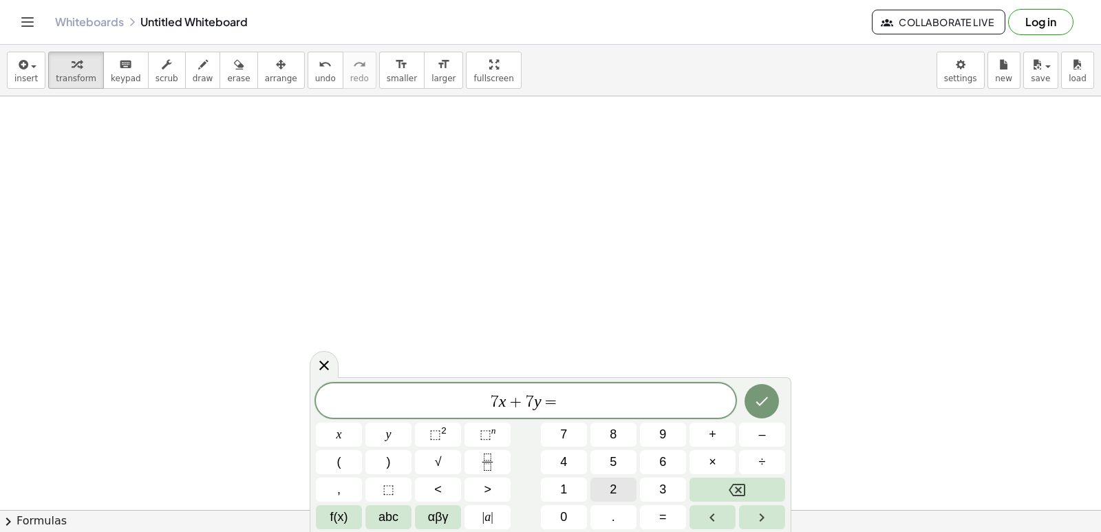
click at [603, 493] on button "2" at bounding box center [613, 490] width 46 height 24
click at [571, 489] on button "1" at bounding box center [564, 490] width 46 height 24
click at [757, 391] on button "Done" at bounding box center [761, 401] width 34 height 34
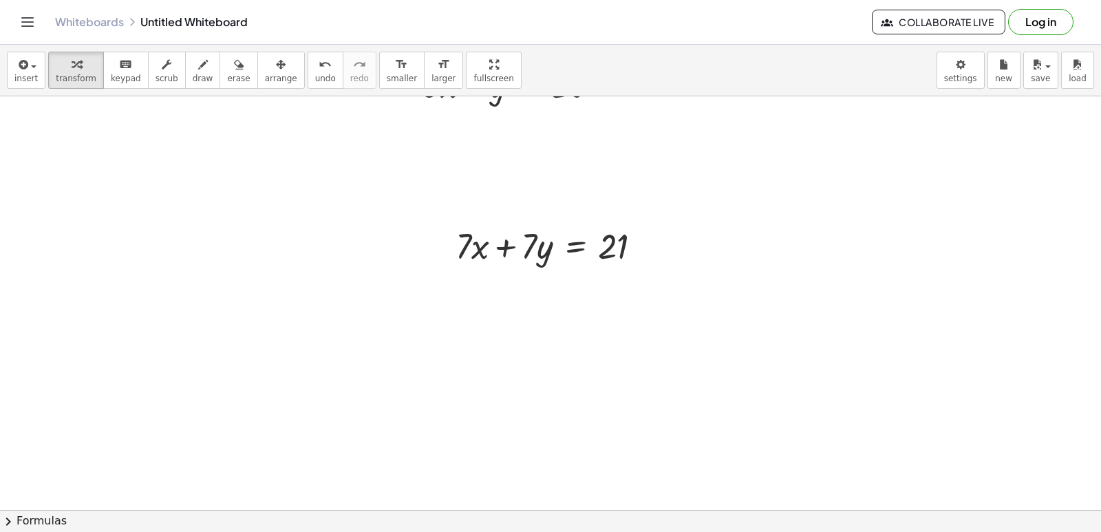
scroll to position [2344, 0]
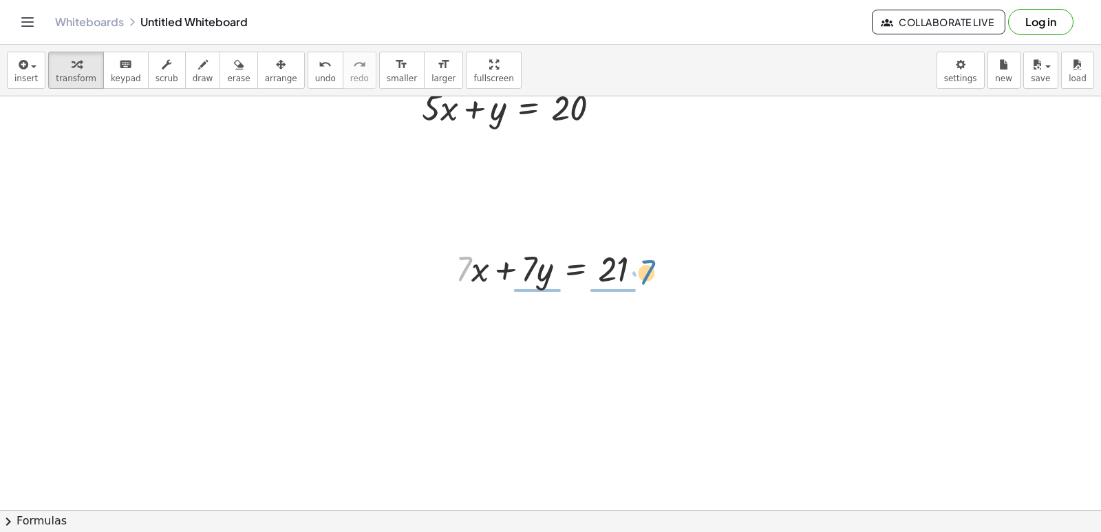
drag, startPoint x: 468, startPoint y: 273, endPoint x: 651, endPoint y: 277, distance: 183.1
click at [651, 277] on div at bounding box center [554, 267] width 211 height 47
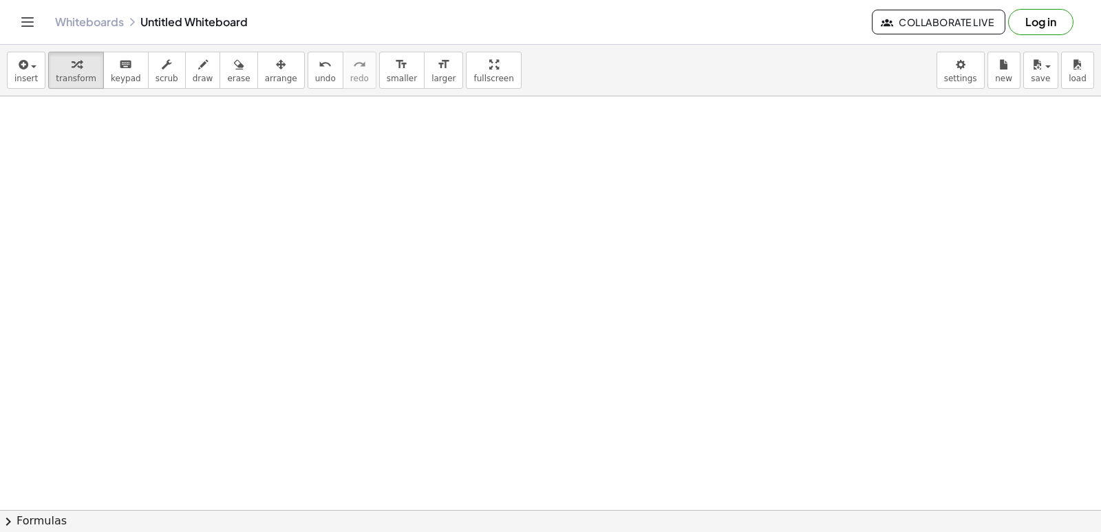
scroll to position [2832, 0]
drag, startPoint x: 592, startPoint y: 237, endPoint x: 562, endPoint y: 253, distance: 33.9
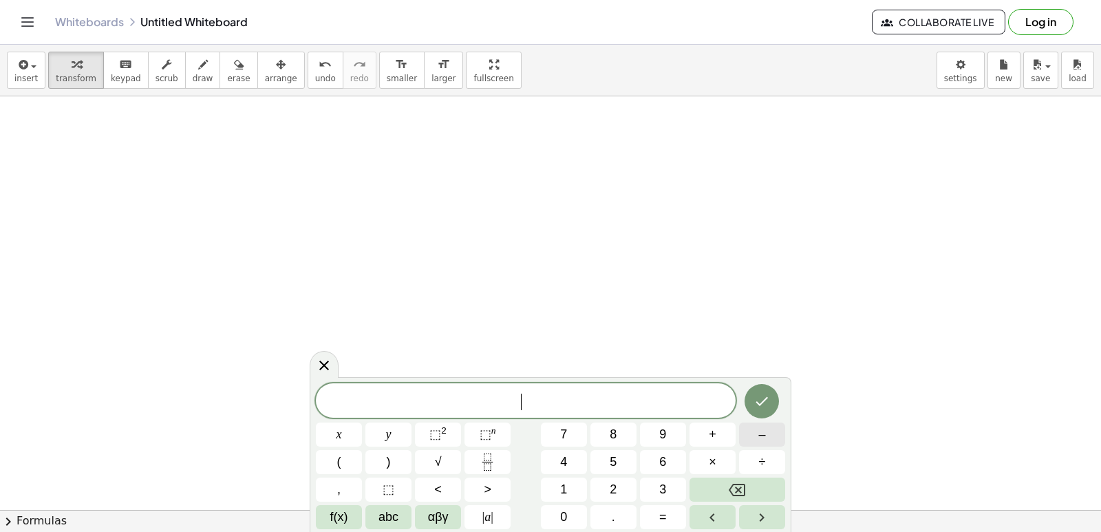
click at [769, 436] on button "–" at bounding box center [762, 434] width 46 height 24
click at [501, 399] on div "− ​ x y ⬚ 2 ⬚ n 7 8 9 + – ( ) √ 4 5 6 × ÷ , ⬚ < > 1 2 3 f(x) abc αβγ | a | 0 . =" at bounding box center [550, 456] width 469 height 146
click at [339, 436] on span "x" at bounding box center [339, 434] width 6 height 19
click at [725, 492] on button "Backspace" at bounding box center [737, 490] width 96 height 24
click at [608, 454] on button "5" at bounding box center [613, 462] width 46 height 24
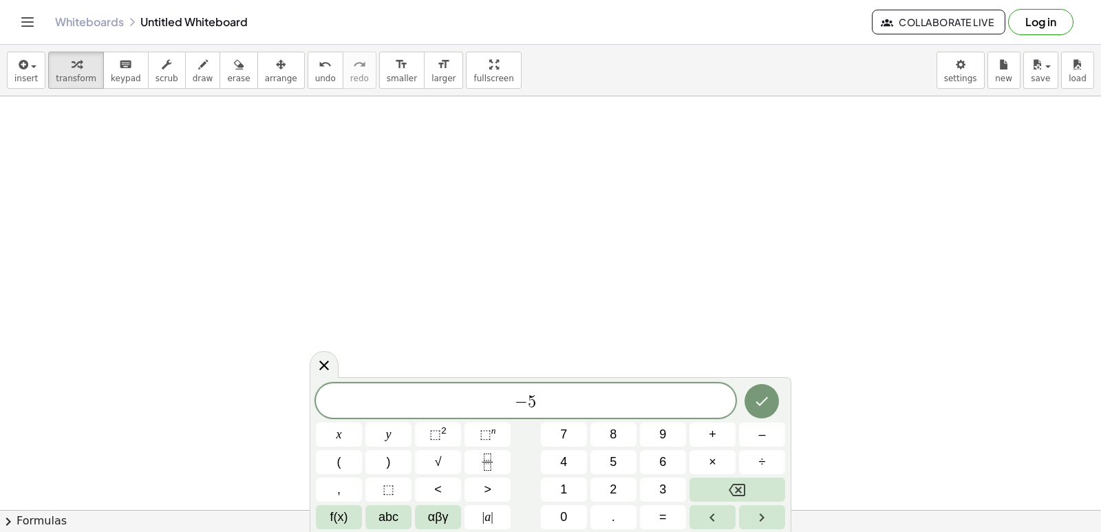
click at [330, 420] on div "− 5 x y ⬚ 2 ⬚ n 7 8 9 + – ( ) √ 4 5 6 × ÷ , ⬚ < > 1 2 3 f(x) abc αβγ | a | 0 . =" at bounding box center [550, 456] width 469 height 146
click at [343, 425] on button "x" at bounding box center [339, 434] width 46 height 24
click at [669, 469] on div "− 5 x ​ x y ⬚ 2 ⬚ n 7 8 9 + – ( ) √ 4 5 6 × ÷ , ⬚ < > 1 2 3 f(x) abc αβγ | a | …" at bounding box center [550, 456] width 469 height 146
click at [708, 432] on button "+" at bounding box center [712, 434] width 46 height 24
click at [658, 483] on button "3" at bounding box center [663, 490] width 46 height 24
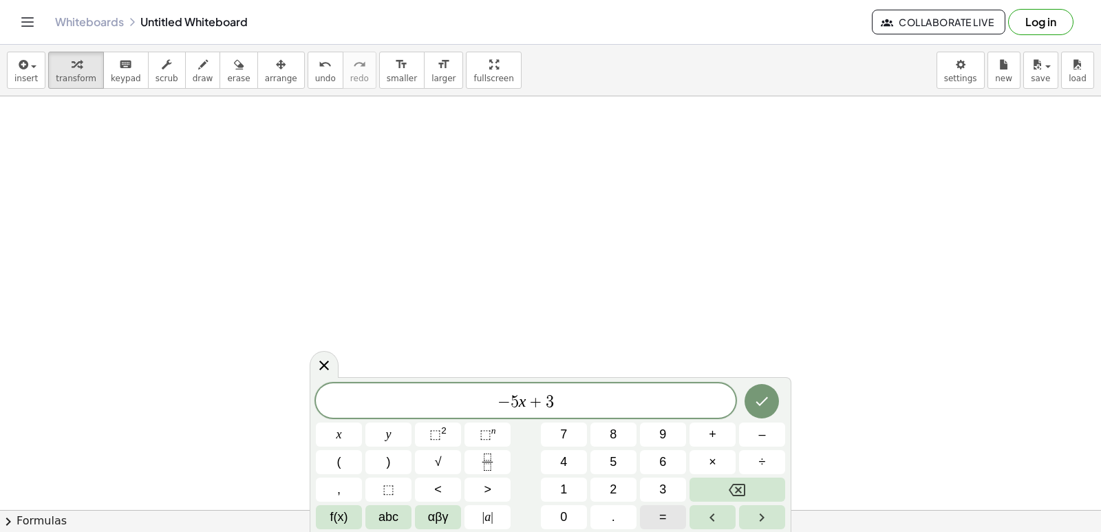
click at [658, 508] on button "=" at bounding box center [663, 517] width 46 height 24
click at [749, 427] on button "–" at bounding box center [762, 434] width 46 height 24
click at [616, 492] on span "2" at bounding box center [613, 489] width 7 height 19
click at [766, 395] on icon "Done" at bounding box center [761, 401] width 17 height 17
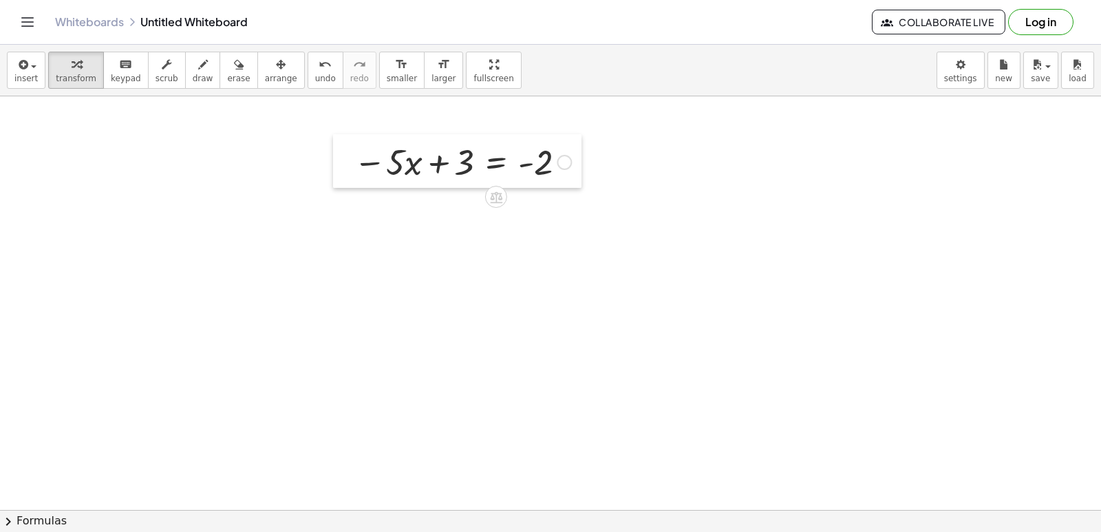
drag, startPoint x: 497, startPoint y: 329, endPoint x: 350, endPoint y: 175, distance: 212.7
click at [350, 175] on div at bounding box center [343, 161] width 21 height 54
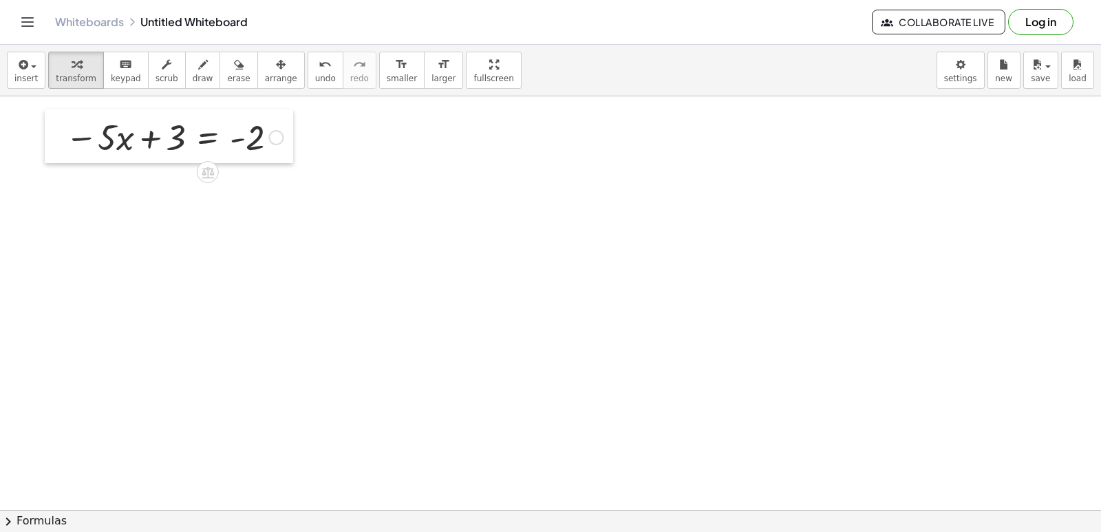
drag, startPoint x: 343, startPoint y: 170, endPoint x: 55, endPoint y: 145, distance: 289.4
click at [55, 145] on div at bounding box center [55, 136] width 21 height 54
drag, startPoint x: 192, startPoint y: 62, endPoint x: 213, endPoint y: 69, distance: 22.0
click at [195, 62] on button "draw" at bounding box center [203, 70] width 36 height 37
drag, startPoint x: 325, startPoint y: 226, endPoint x: 250, endPoint y: 189, distance: 84.6
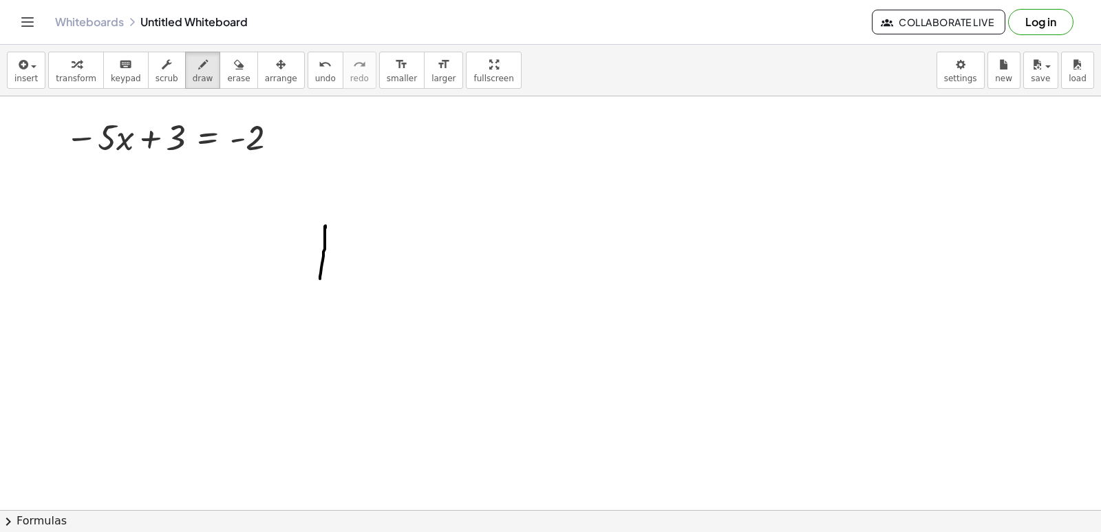
drag, startPoint x: 253, startPoint y: 188, endPoint x: 394, endPoint y: 285, distance: 171.8
drag, startPoint x: 287, startPoint y: 71, endPoint x: 305, endPoint y: 68, distance: 18.8
click at [308, 70] on button "undo undo" at bounding box center [326, 70] width 36 height 37
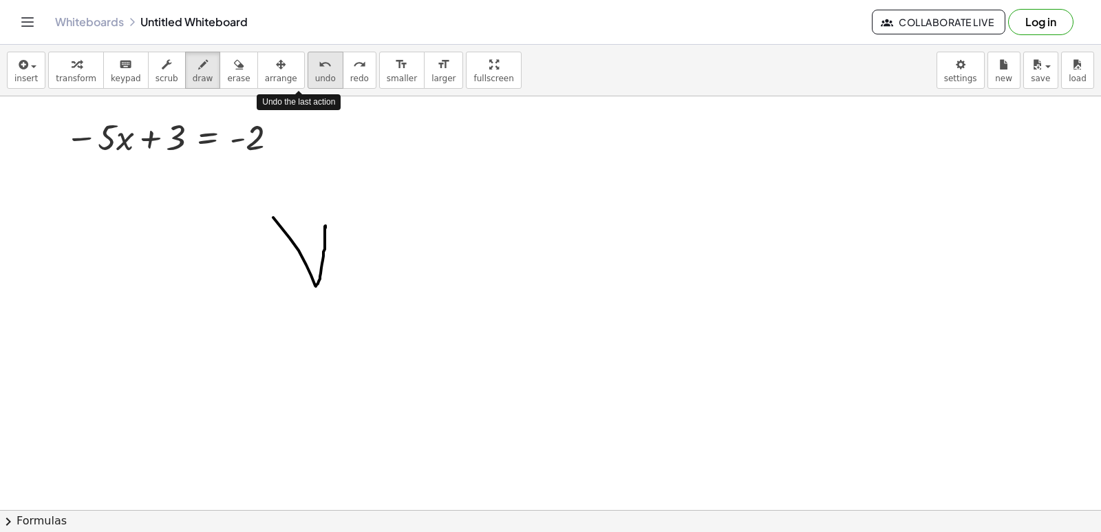
click at [315, 68] on div "undo" at bounding box center [325, 64] width 21 height 17
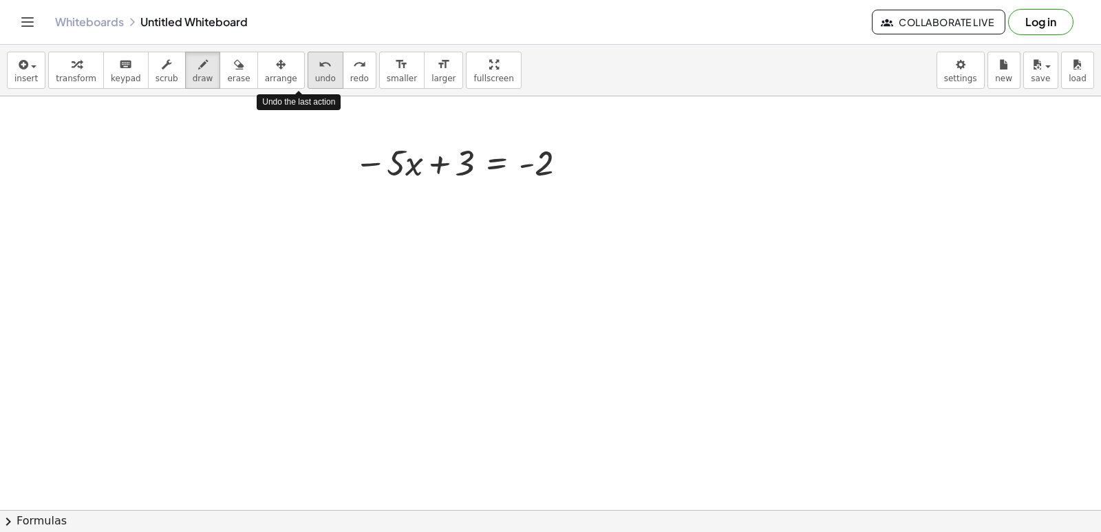
click at [315, 68] on div "undo" at bounding box center [325, 64] width 21 height 17
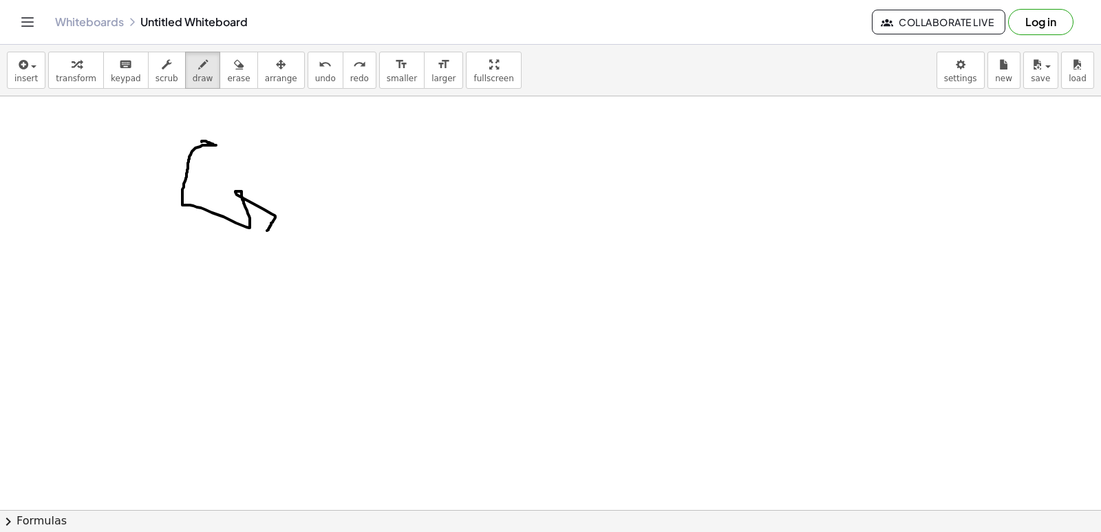
drag, startPoint x: 202, startPoint y: 141, endPoint x: 244, endPoint y: 155, distance: 44.2
click at [319, 71] on icon "undo" at bounding box center [325, 64] width 13 height 17
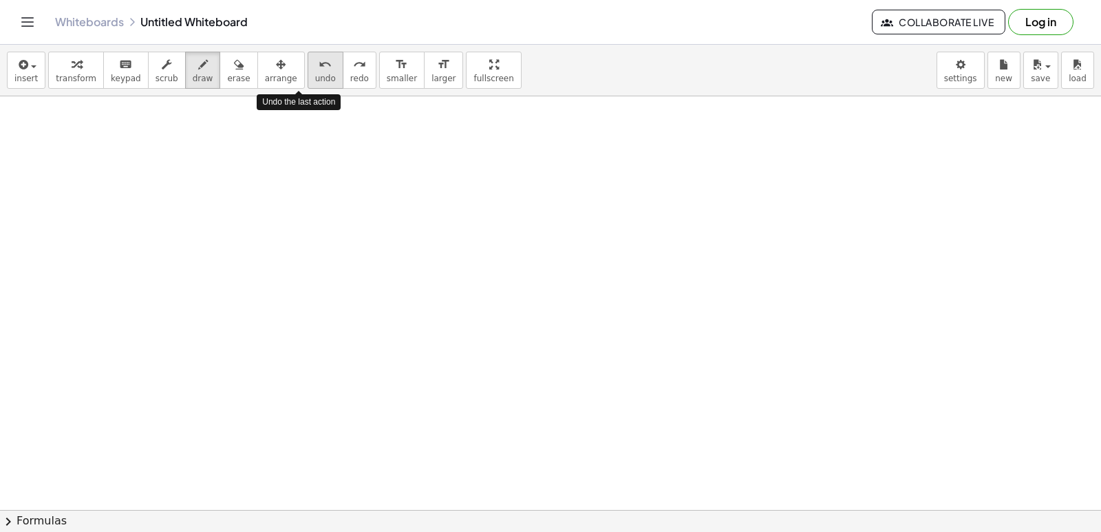
click at [319, 71] on icon "undo" at bounding box center [325, 64] width 13 height 17
drag, startPoint x: 175, startPoint y: 122, endPoint x: 137, endPoint y: 143, distance: 43.1
drag, startPoint x: 125, startPoint y: 110, endPoint x: 202, endPoint y: 148, distance: 86.5
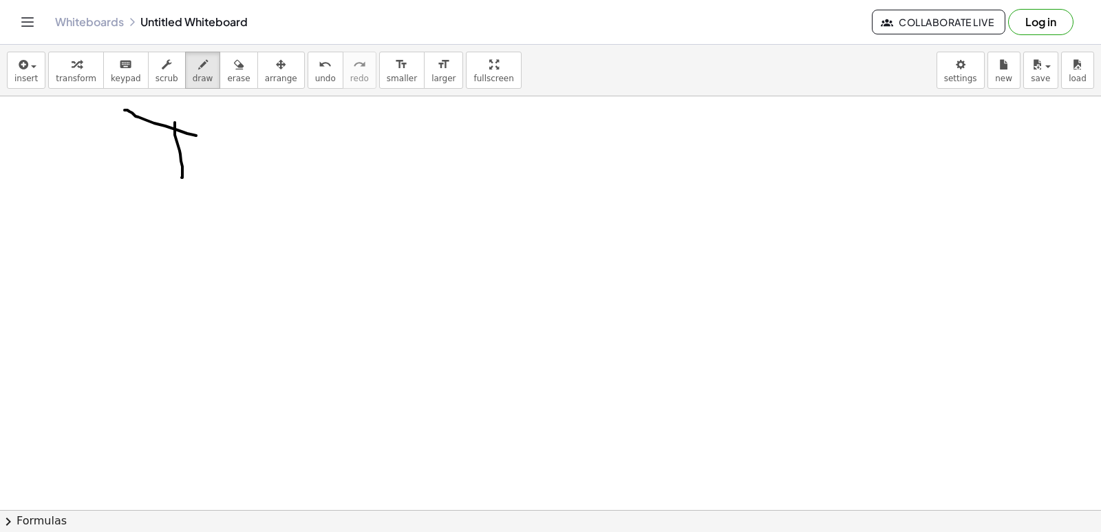
drag, startPoint x: 247, startPoint y: 162, endPoint x: 247, endPoint y: 195, distance: 33.0
drag, startPoint x: 267, startPoint y: 144, endPoint x: 264, endPoint y: 185, distance: 41.4
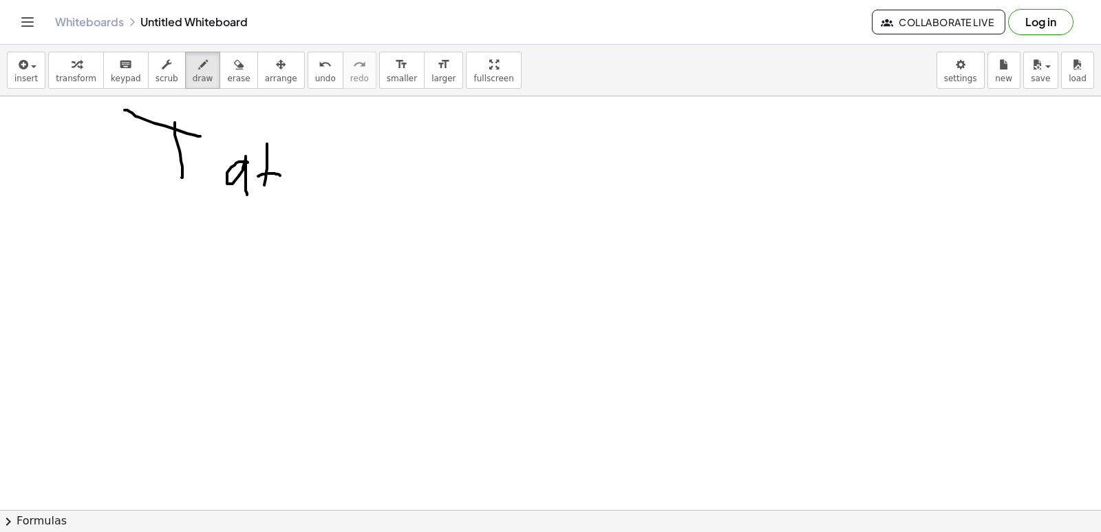
drag, startPoint x: 259, startPoint y: 175, endPoint x: 280, endPoint y: 175, distance: 20.6
drag, startPoint x: 303, startPoint y: 174, endPoint x: 308, endPoint y: 182, distance: 9.0
drag, startPoint x: 300, startPoint y: 147, endPoint x: 303, endPoint y: 136, distance: 11.5
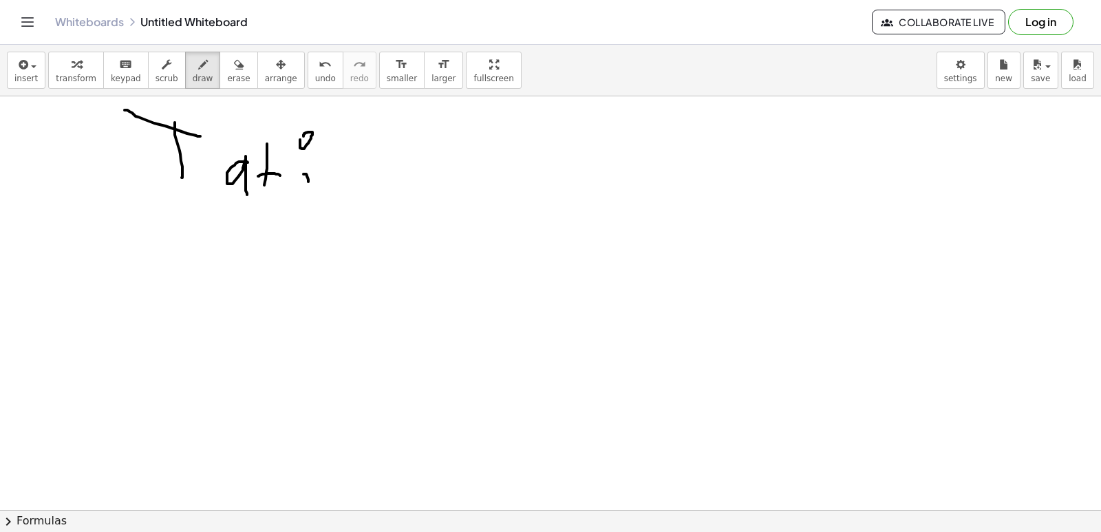
drag, startPoint x: 341, startPoint y: 163, endPoint x: 352, endPoint y: 183, distance: 22.8
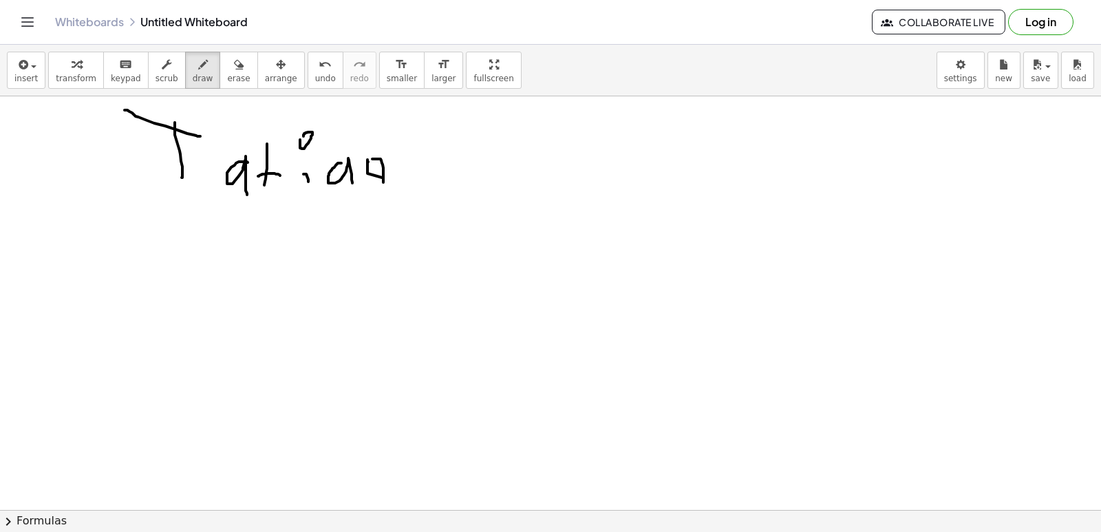
drag, startPoint x: 379, startPoint y: 159, endPoint x: 383, endPoint y: 183, distance: 24.4
click at [315, 74] on span "undo" at bounding box center [325, 79] width 21 height 10
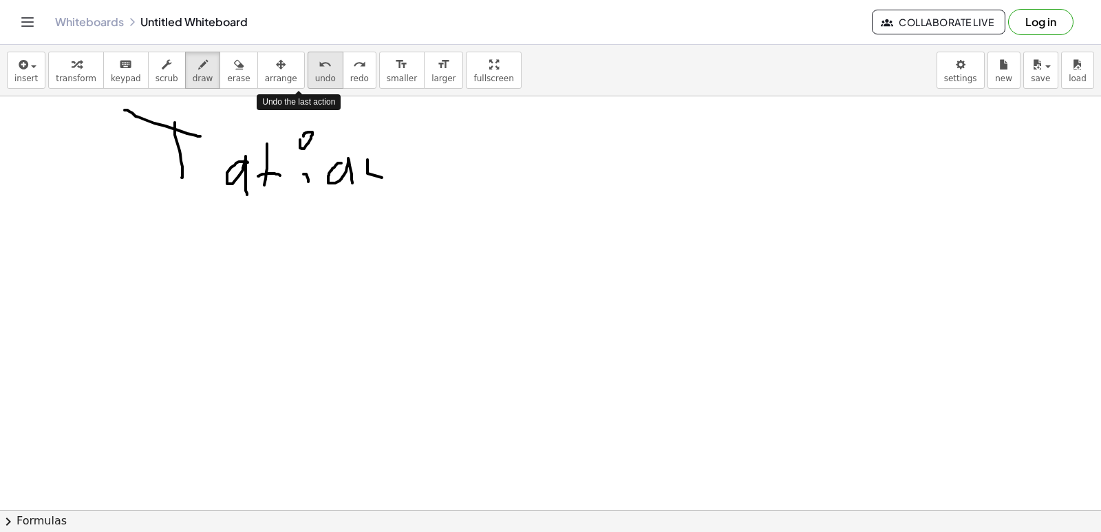
click at [315, 79] on span "undo" at bounding box center [325, 79] width 21 height 10
click at [315, 74] on span "undo" at bounding box center [325, 79] width 21 height 10
drag, startPoint x: 360, startPoint y: 158, endPoint x: 380, endPoint y: 192, distance: 39.2
drag, startPoint x: 390, startPoint y: 164, endPoint x: 369, endPoint y: 210, distance: 50.5
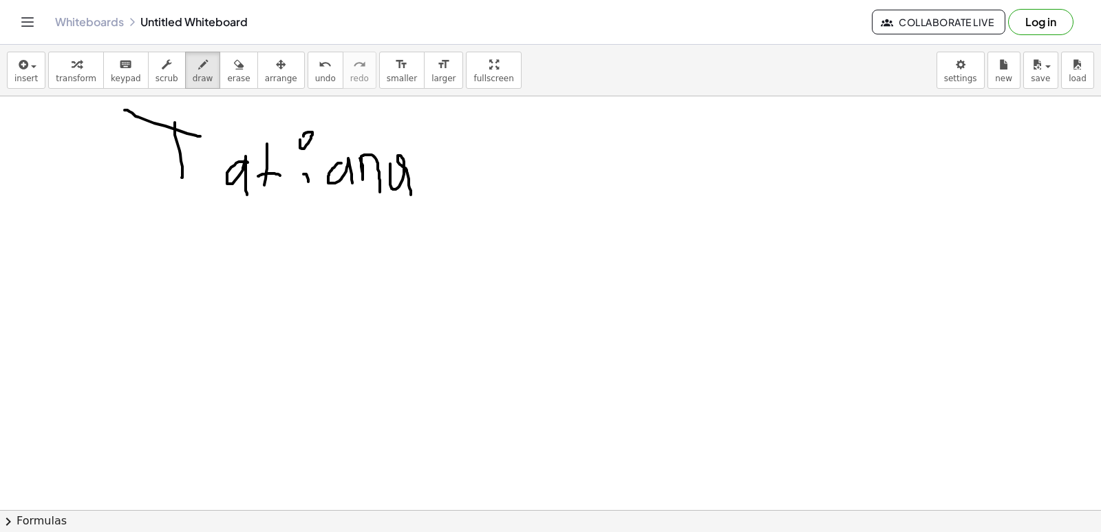
drag, startPoint x: 287, startPoint y: 235, endPoint x: 304, endPoint y: 247, distance: 20.8
drag, startPoint x: 314, startPoint y: 219, endPoint x: 291, endPoint y: 299, distance: 83.6
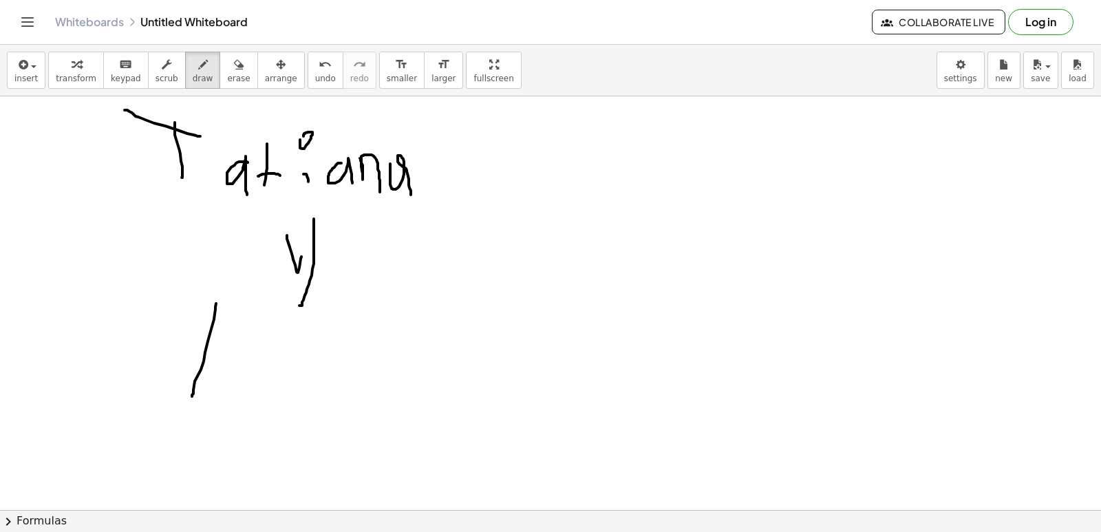
drag, startPoint x: 215, startPoint y: 310, endPoint x: 206, endPoint y: 307, distance: 9.4
drag, startPoint x: 259, startPoint y: 368, endPoint x: 169, endPoint y: 351, distance: 91.1
drag, startPoint x: 321, startPoint y: 360, endPoint x: 334, endPoint y: 358, distance: 13.1
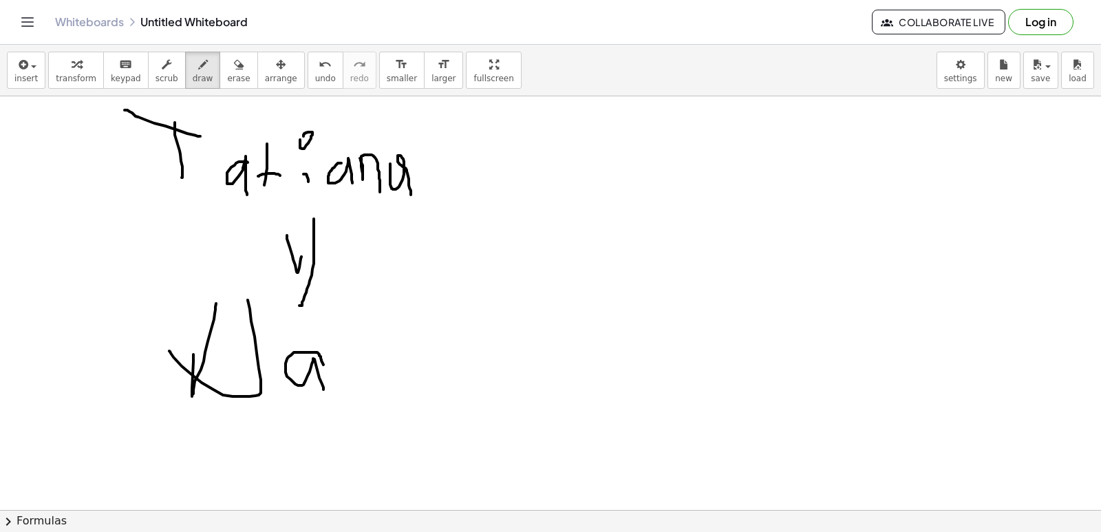
drag, startPoint x: 343, startPoint y: 378, endPoint x: 374, endPoint y: 378, distance: 31.7
drag, startPoint x: 392, startPoint y: 346, endPoint x: 394, endPoint y: 376, distance: 30.4
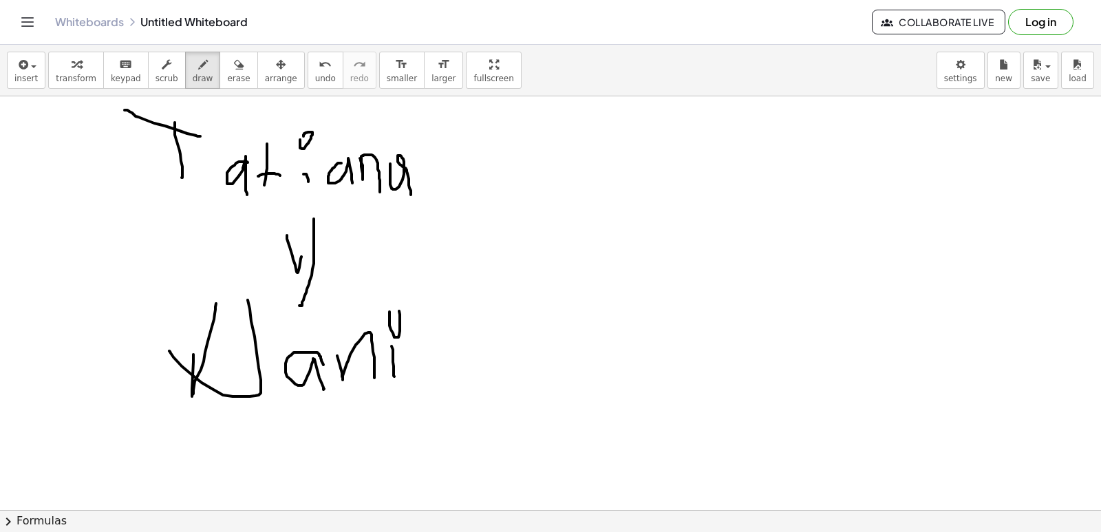
drag, startPoint x: 414, startPoint y: 362, endPoint x: 431, endPoint y: 388, distance: 31.7
drag, startPoint x: 440, startPoint y: 289, endPoint x: 443, endPoint y: 378, distance: 89.5
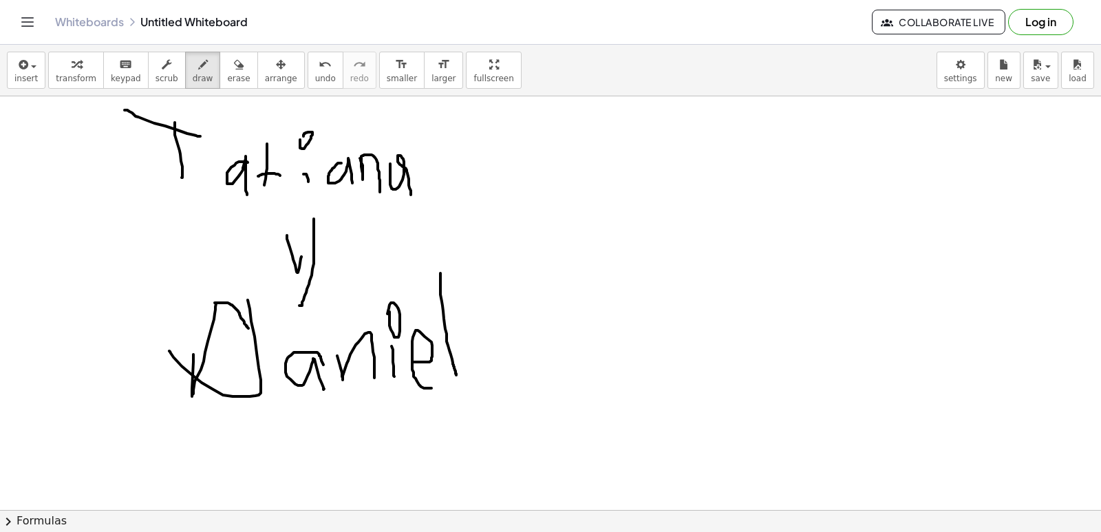
drag, startPoint x: 215, startPoint y: 303, endPoint x: 255, endPoint y: 328, distance: 47.6
drag, startPoint x: 303, startPoint y: 65, endPoint x: 304, endPoint y: 30, distance: 35.8
click at [304, 30] on div "Whiteboards Untitled Whiteboard Collaborate Live Log in" at bounding box center [551, 22] width 1068 height 44
click at [319, 66] on icon "undo" at bounding box center [325, 64] width 13 height 17
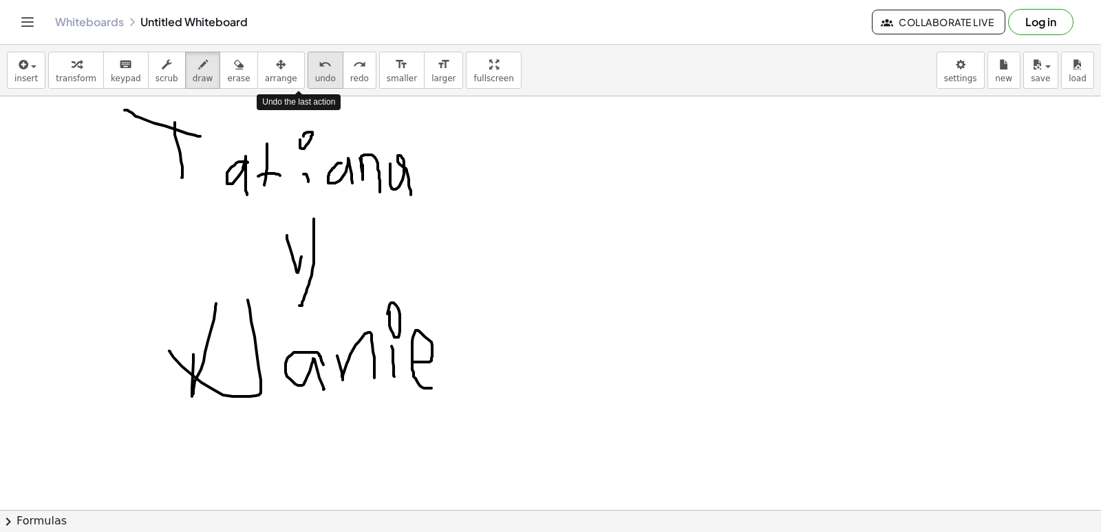
click at [319, 69] on icon "undo" at bounding box center [325, 64] width 13 height 17
click at [319, 71] on icon "undo" at bounding box center [325, 64] width 13 height 17
click at [308, 74] on button "undo undo" at bounding box center [326, 70] width 36 height 37
click at [315, 78] on span "undo" at bounding box center [325, 79] width 21 height 10
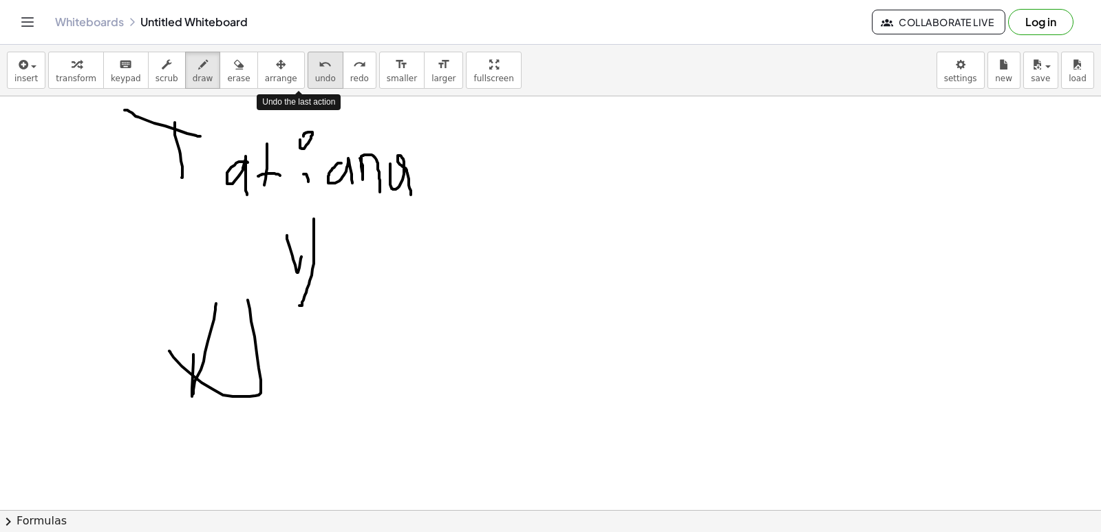
click at [315, 78] on span "undo" at bounding box center [325, 79] width 21 height 10
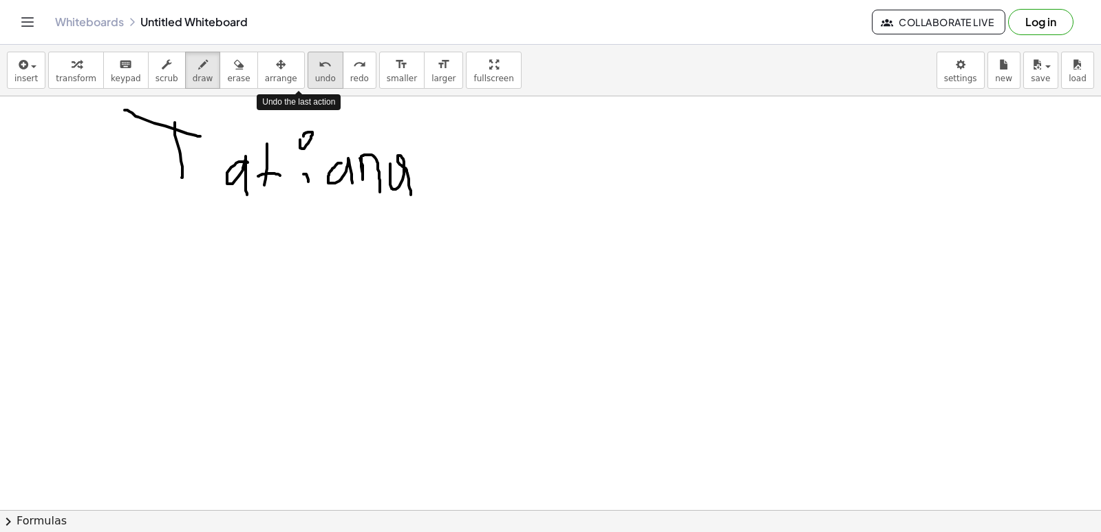
click at [315, 78] on span "undo" at bounding box center [325, 79] width 21 height 10
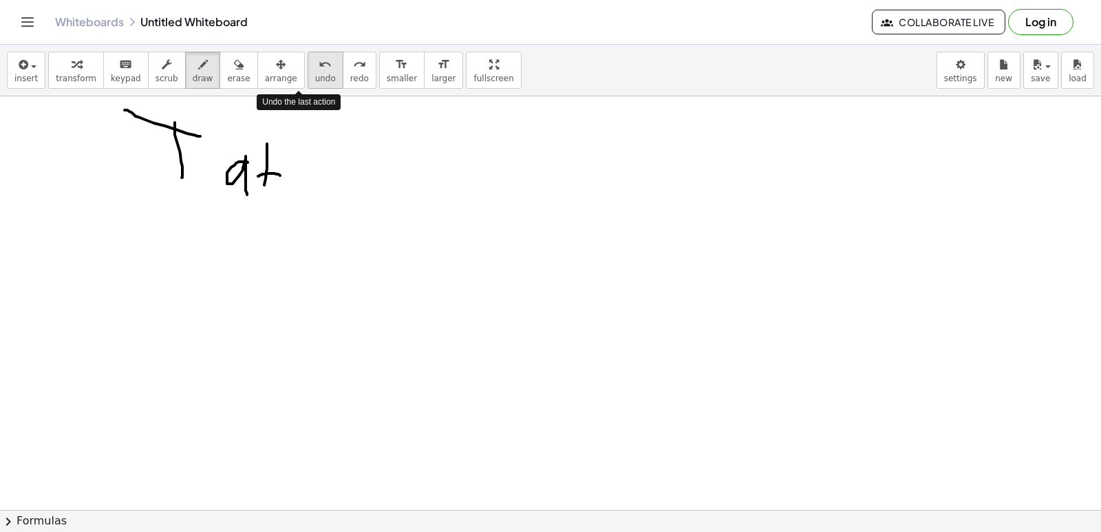
click at [315, 78] on span "undo" at bounding box center [325, 79] width 21 height 10
click at [308, 66] on button "undo undo" at bounding box center [326, 70] width 36 height 37
click at [308, 65] on button "undo undo" at bounding box center [326, 70] width 36 height 37
click at [315, 65] on div "undo" at bounding box center [325, 64] width 21 height 17
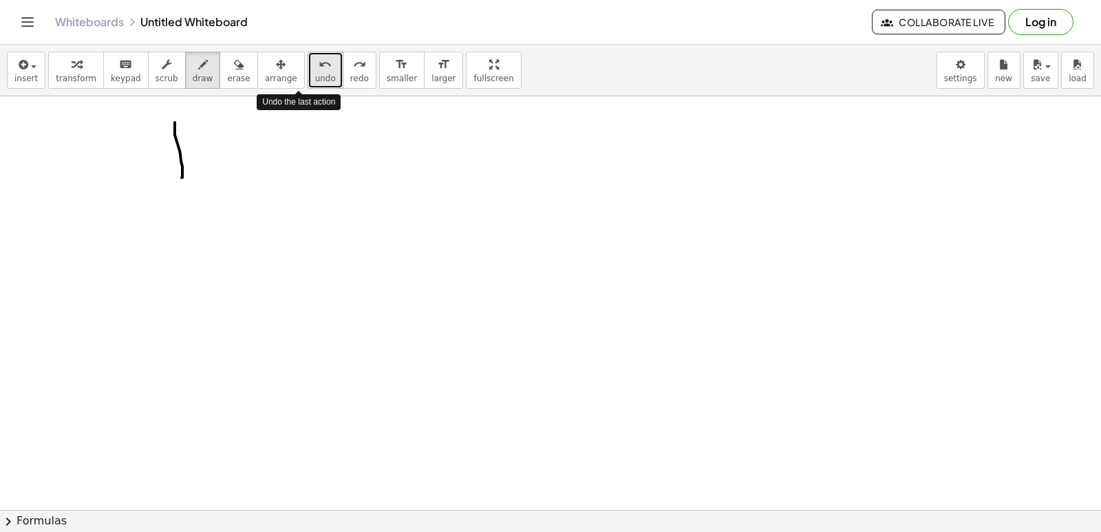
click at [319, 65] on icon "undo" at bounding box center [325, 64] width 13 height 17
drag, startPoint x: 293, startPoint y: 65, endPoint x: 286, endPoint y: 81, distance: 17.5
click at [308, 81] on button "undo undo" at bounding box center [326, 70] width 36 height 37
drag, startPoint x: 197, startPoint y: 286, endPoint x: 191, endPoint y: 299, distance: 13.8
drag, startPoint x: 191, startPoint y: 299, endPoint x: 178, endPoint y: 250, distance: 49.7
